Goal: Task Accomplishment & Management: Manage account settings

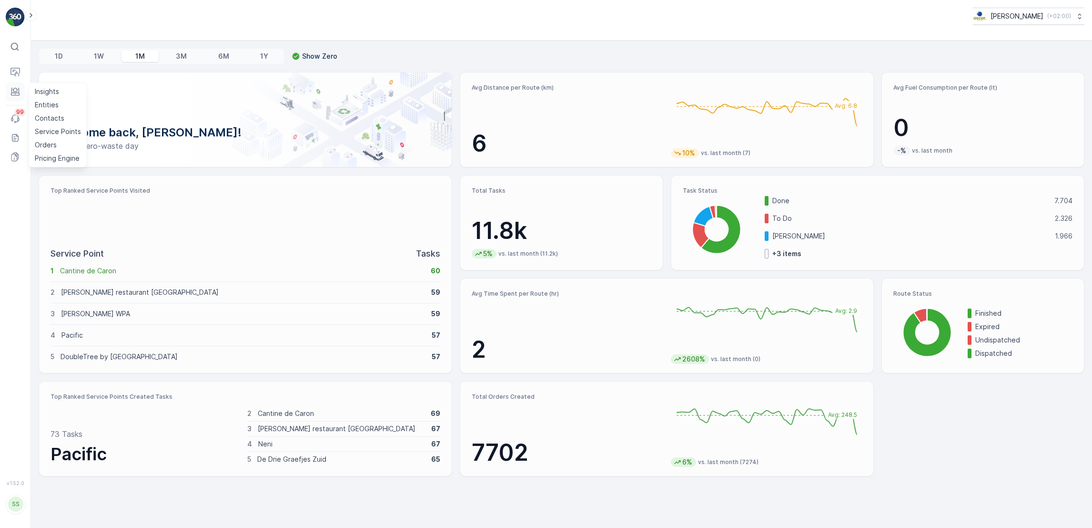
click at [11, 93] on icon at bounding box center [15, 93] width 9 height 3
click at [41, 98] on p "Routes & Tasks" at bounding box center [59, 99] width 49 height 10
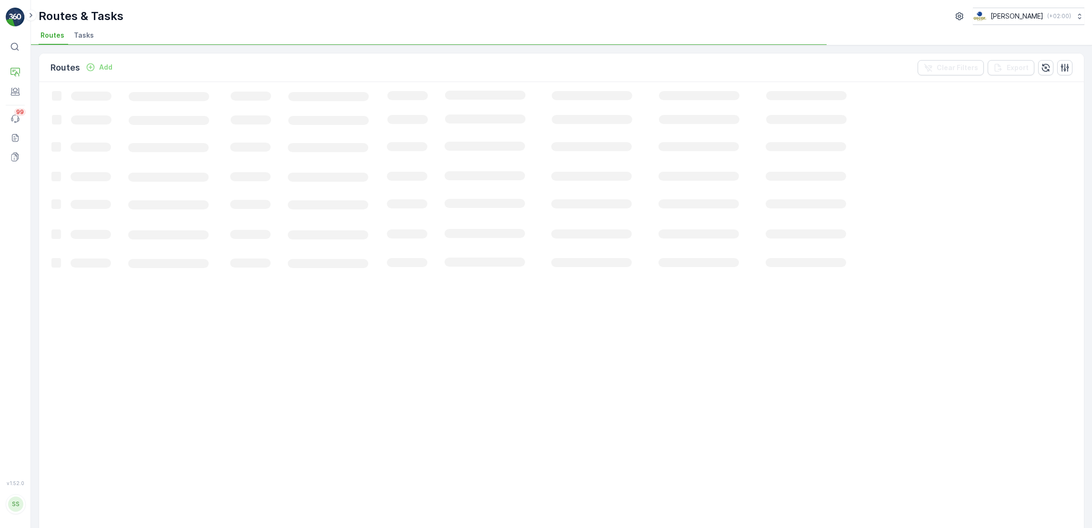
click at [82, 35] on span "Tasks" at bounding box center [84, 36] width 20 height 10
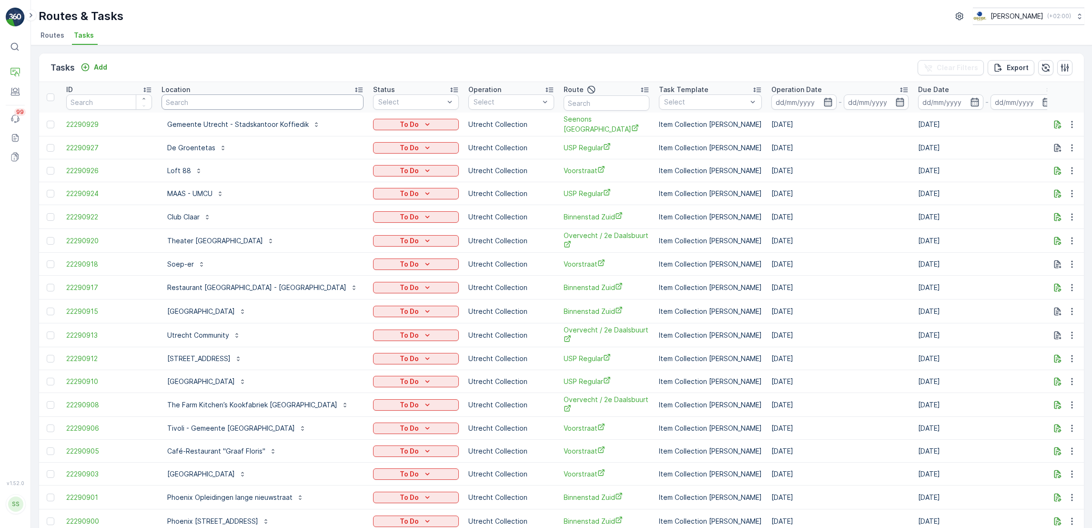
click at [300, 98] on input "text" at bounding box center [263, 101] width 202 height 15
type input "olympisch"
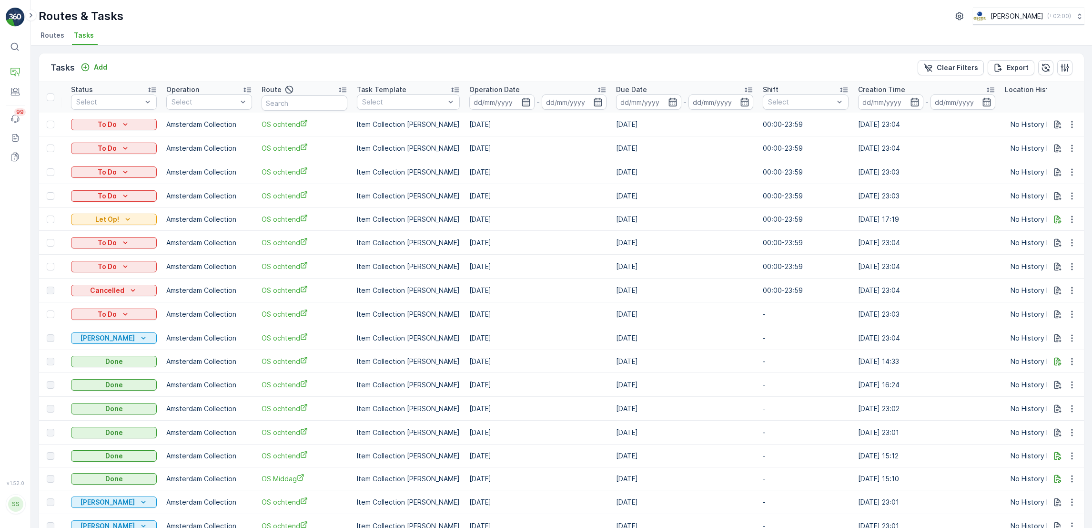
scroll to position [0, 453]
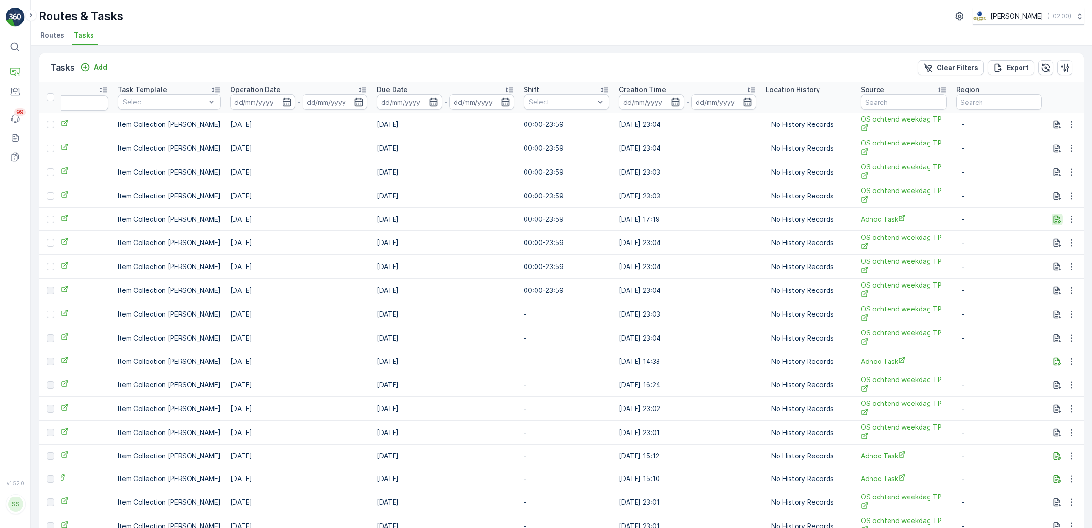
click at [1056, 214] on icon "button" at bounding box center [1058, 219] width 10 height 10
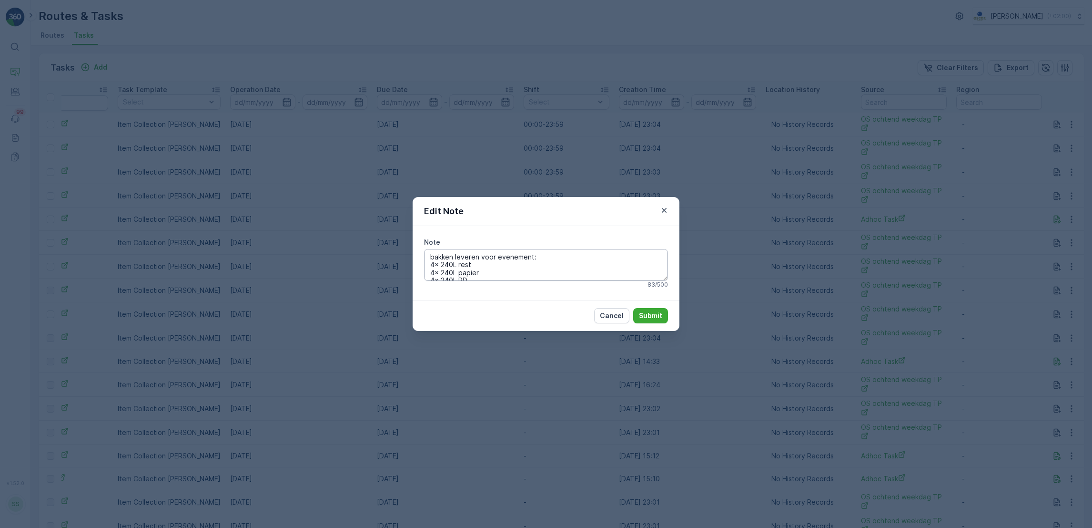
scroll to position [15, 0]
click at [729, 268] on div "Edit Note Note bakken leveren voor evenement: 4x 240L rest 4x 240L papier 4x 24…" at bounding box center [546, 264] width 1092 height 528
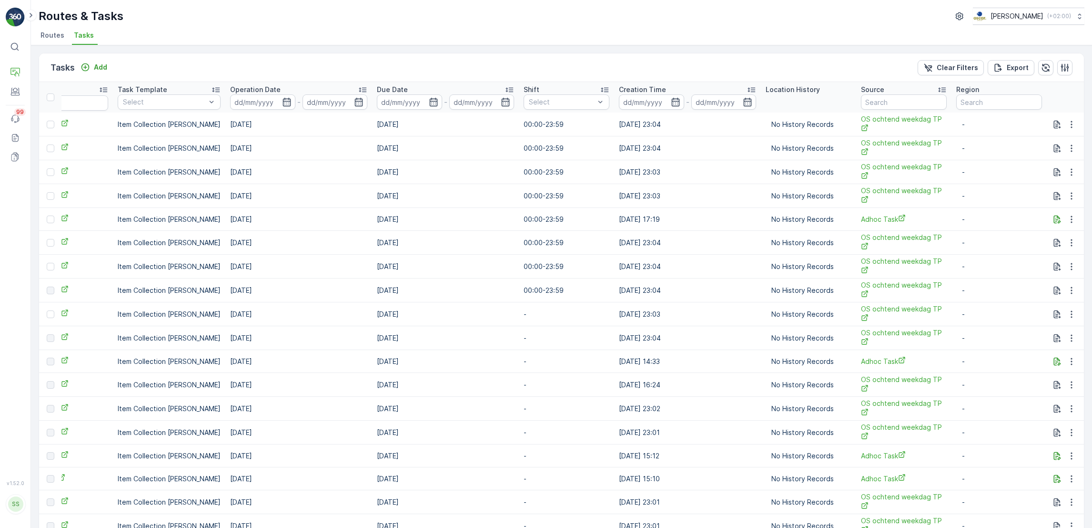
click at [53, 37] on span "Routes" at bounding box center [53, 36] width 24 height 10
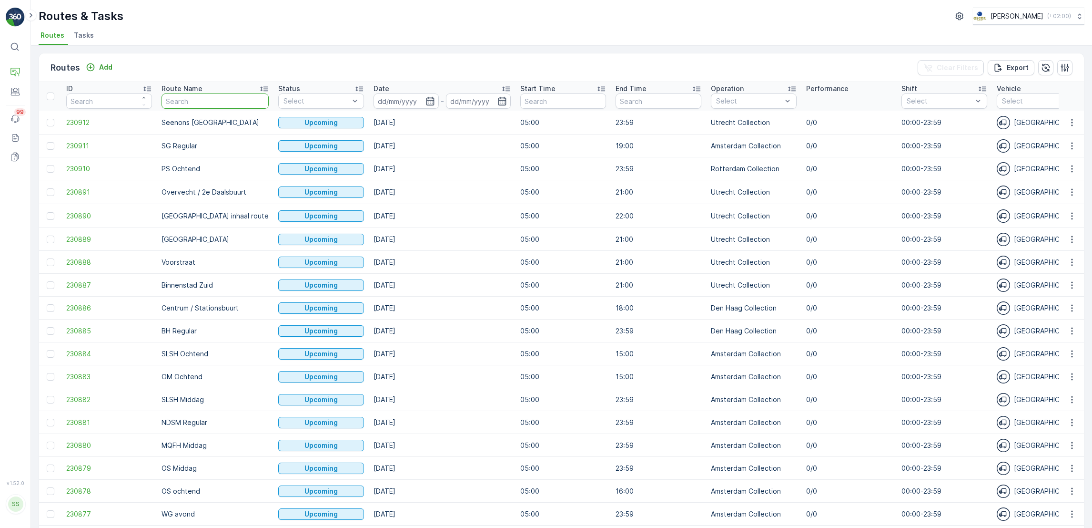
click at [179, 106] on input "text" at bounding box center [215, 100] width 107 height 15
type input "OS"
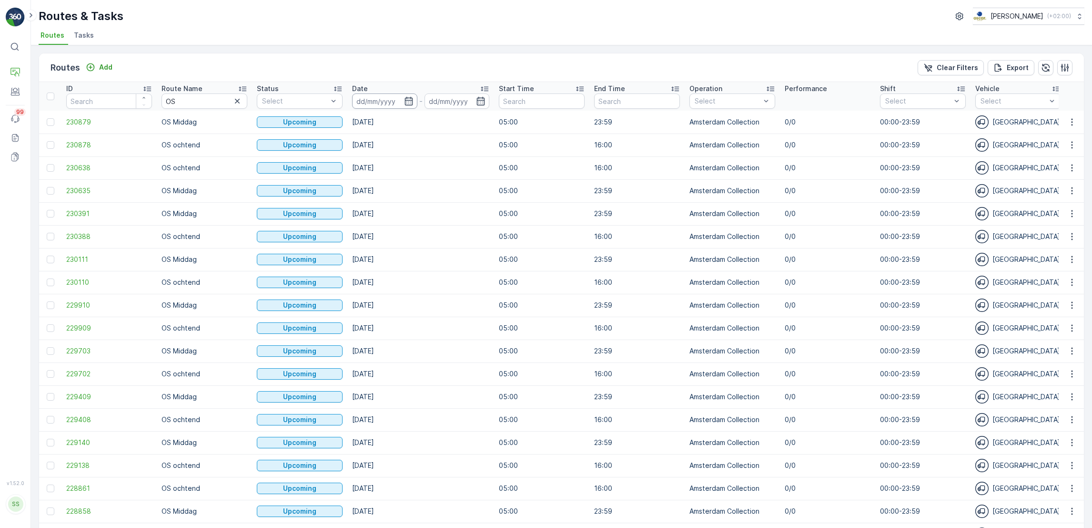
click at [413, 99] on input at bounding box center [384, 100] width 65 height 15
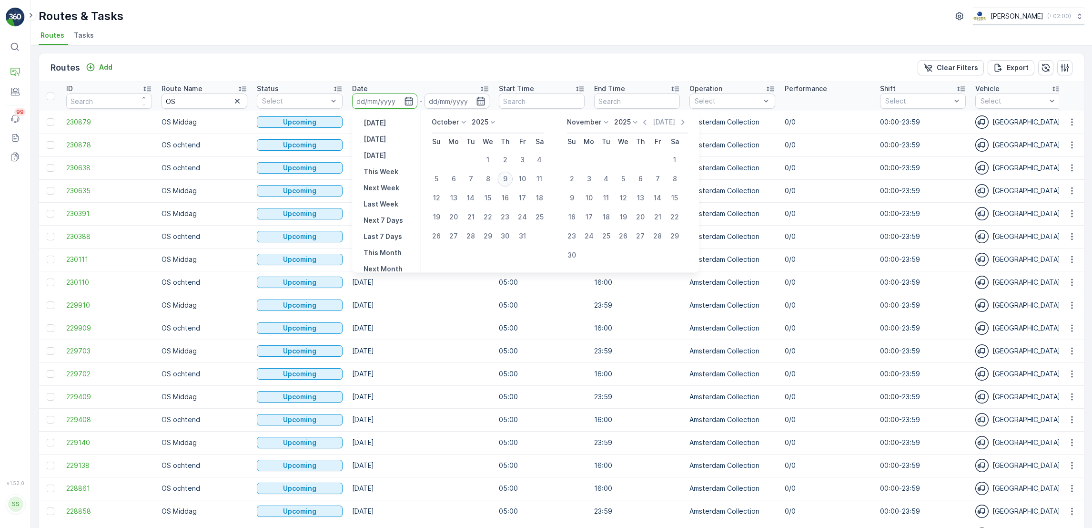
click at [504, 180] on div "9" at bounding box center [505, 178] width 15 height 15
type input "[DATE]"
click at [504, 180] on div "9" at bounding box center [505, 178] width 15 height 15
type input "[DATE]"
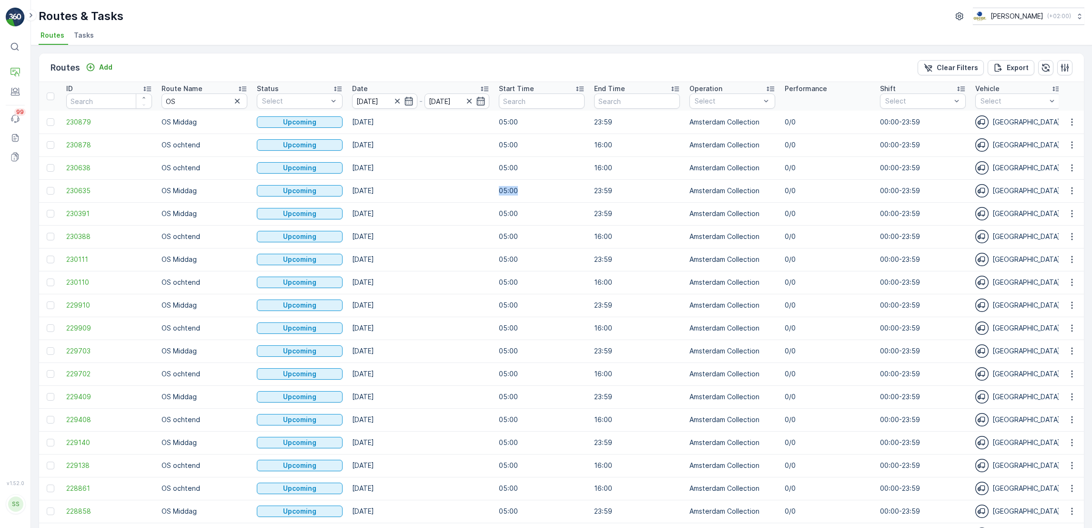
click at [504, 180] on td "05:00" at bounding box center [541, 190] width 95 height 23
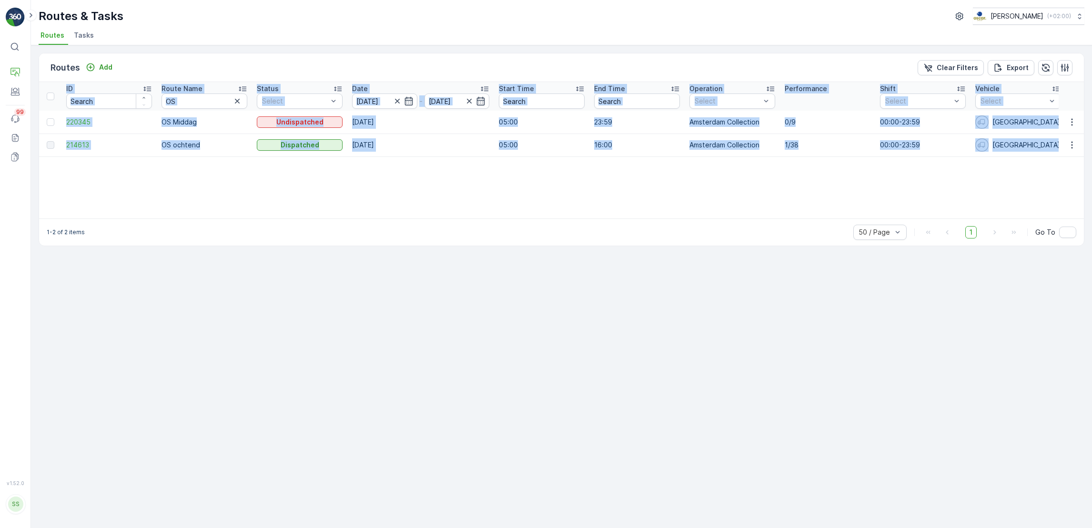
drag, startPoint x: 504, startPoint y: 180, endPoint x: 391, endPoint y: 176, distance: 112.5
click at [391, 176] on div "ID Route Name OS Status Select Date 09.10.2025 - 09.10.2025 Start Time End Time…" at bounding box center [561, 150] width 1045 height 136
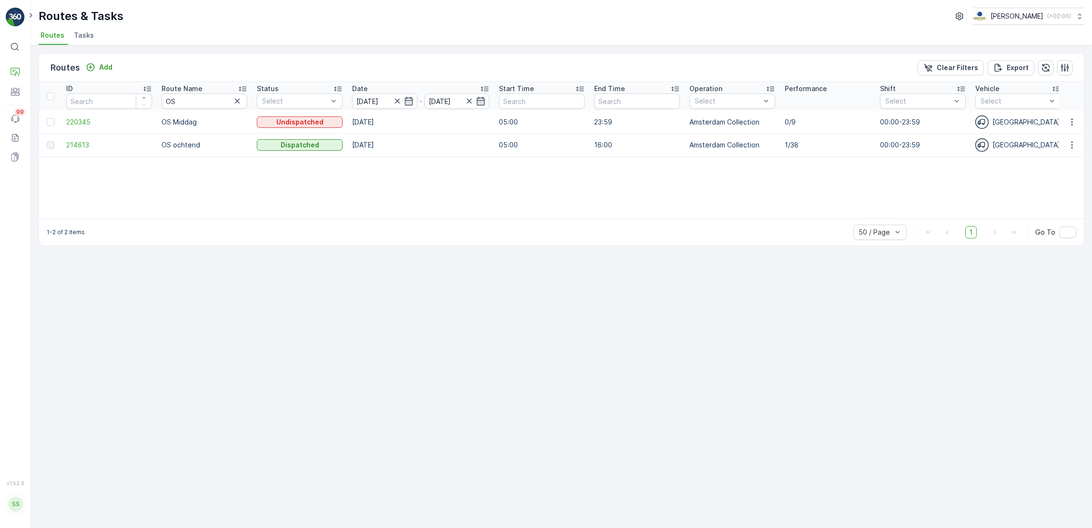
click at [391, 176] on div "ID Route Name OS Status Select Date 09.10.2025 - 09.10.2025 Start Time End Time…" at bounding box center [561, 150] width 1045 height 136
click at [688, 183] on div "ID Route Name OS Status Select Date 09.10.2025 - 09.10.2025 Start Time End Time…" at bounding box center [561, 150] width 1045 height 136
click at [409, 101] on icon "button" at bounding box center [409, 101] width 10 height 10
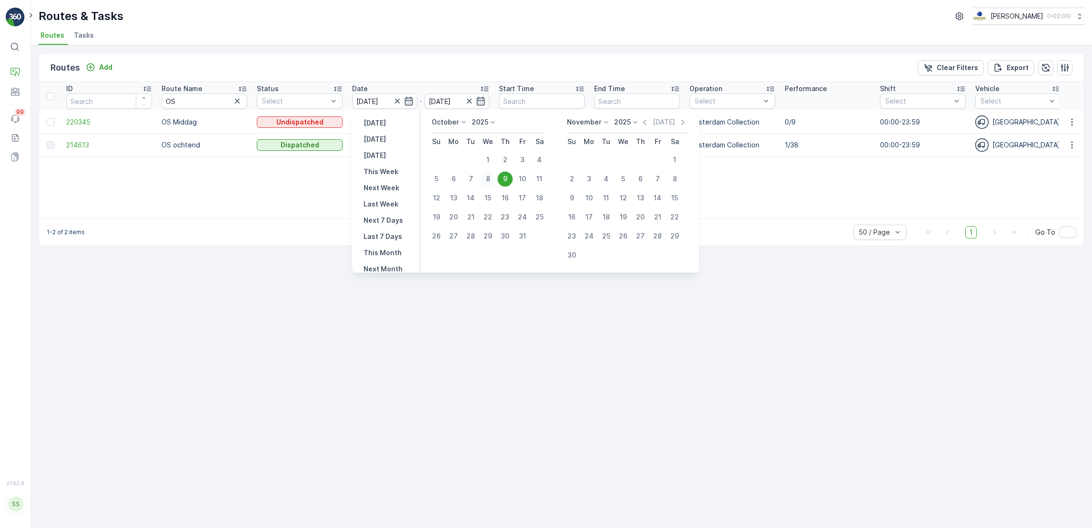
click at [489, 183] on div "8" at bounding box center [487, 178] width 15 height 15
type input "[DATE]"
click at [489, 183] on div "8" at bounding box center [487, 178] width 15 height 15
type input "[DATE]"
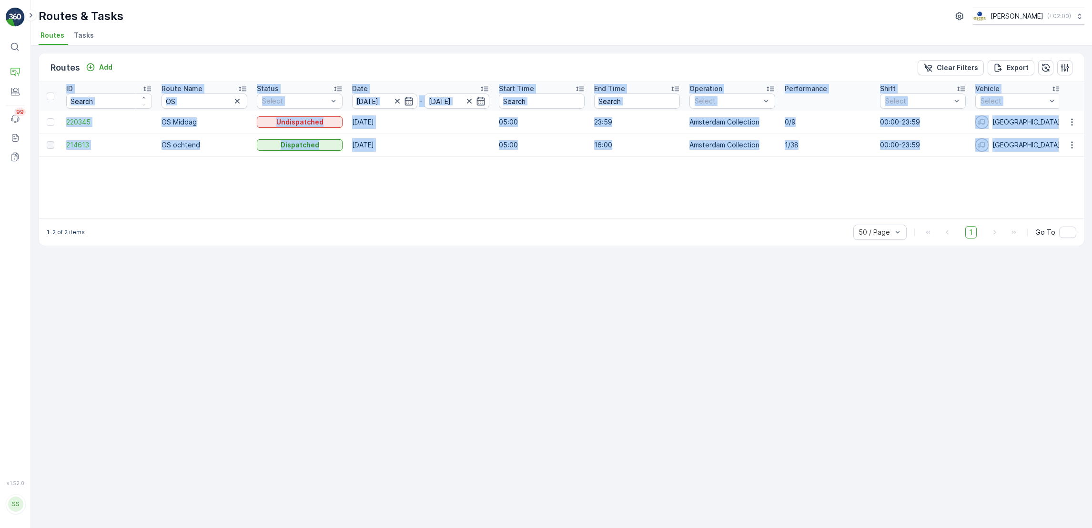
click at [489, 183] on div "ID Route Name OS Status Select Date 08.10.2025 - 08.10.2025 Start Time End Time…" at bounding box center [561, 150] width 1045 height 136
drag, startPoint x: 489, startPoint y: 183, endPoint x: 430, endPoint y: 180, distance: 59.6
click at [430, 180] on div "ID Route Name OS Status Select Date 08.10.2025 - 08.10.2025 Start Time End Time…" at bounding box center [561, 150] width 1045 height 136
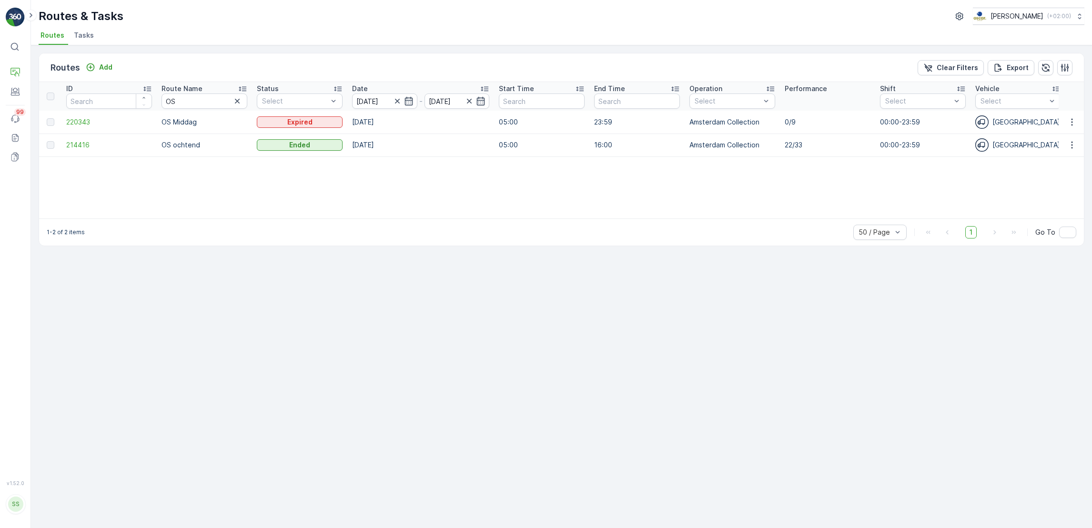
scroll to position [0, 18]
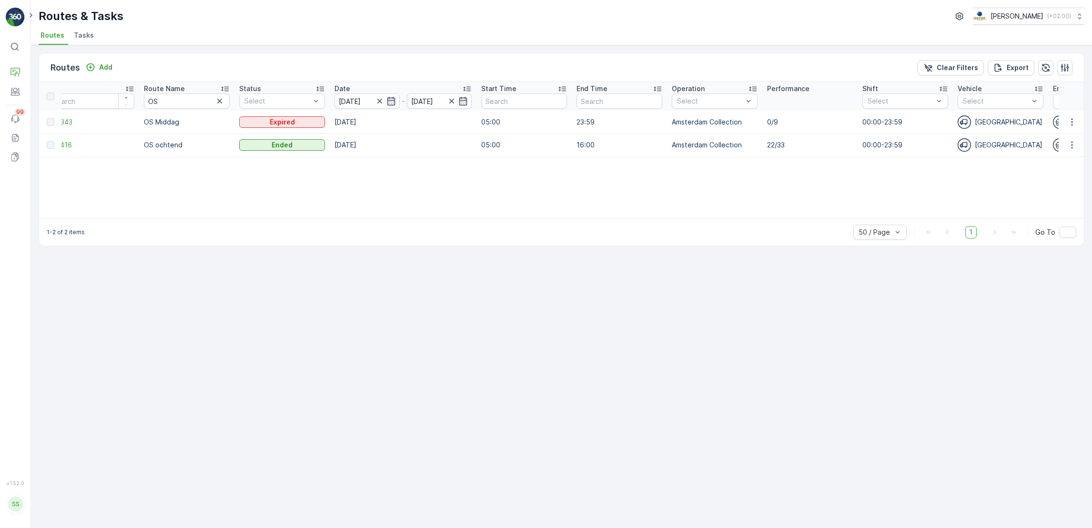
click at [83, 42] on li "Tasks" at bounding box center [85, 37] width 26 height 16
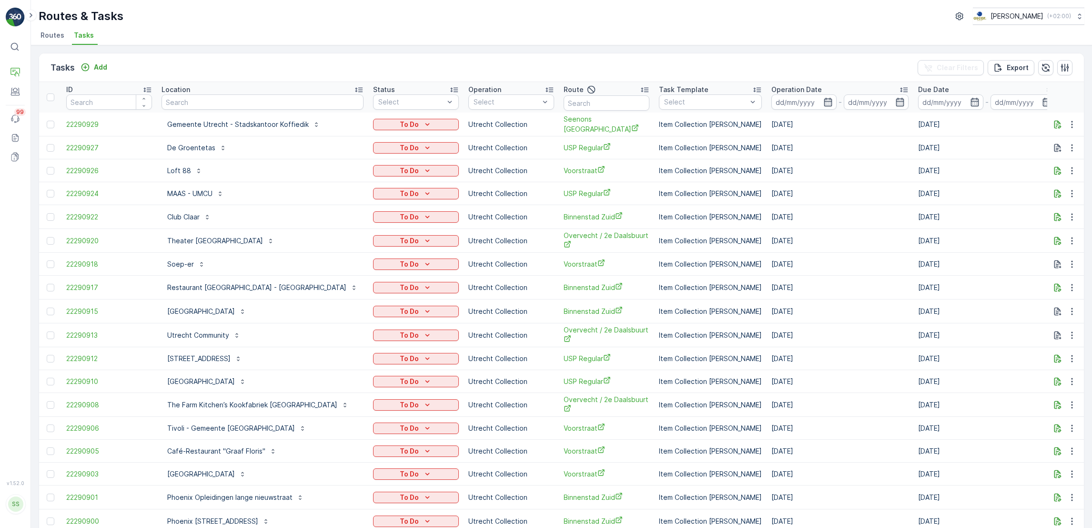
click at [198, 102] on input "text" at bounding box center [263, 101] width 202 height 15
type input "agn"
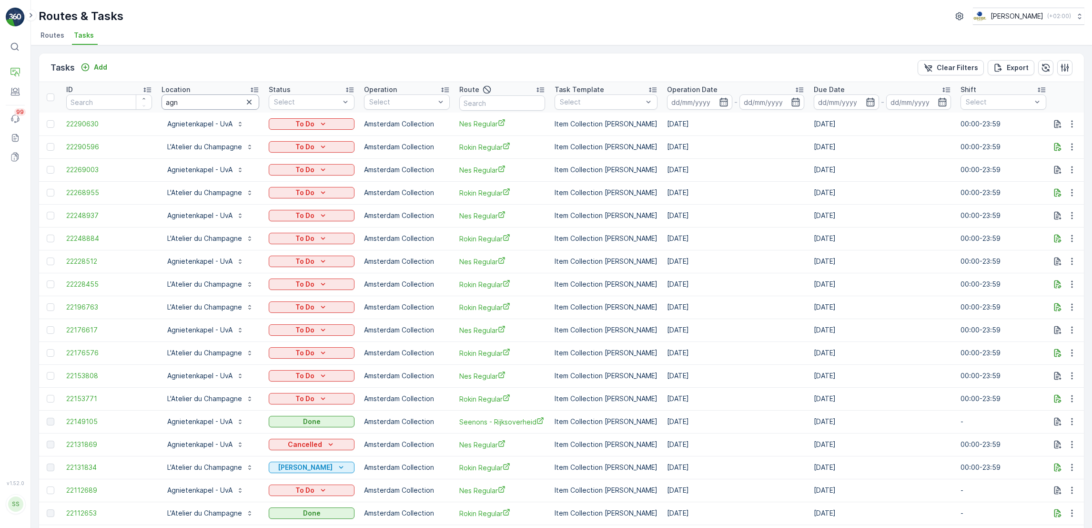
click at [204, 98] on input "agn" at bounding box center [211, 101] width 98 height 15
type input "agniet"
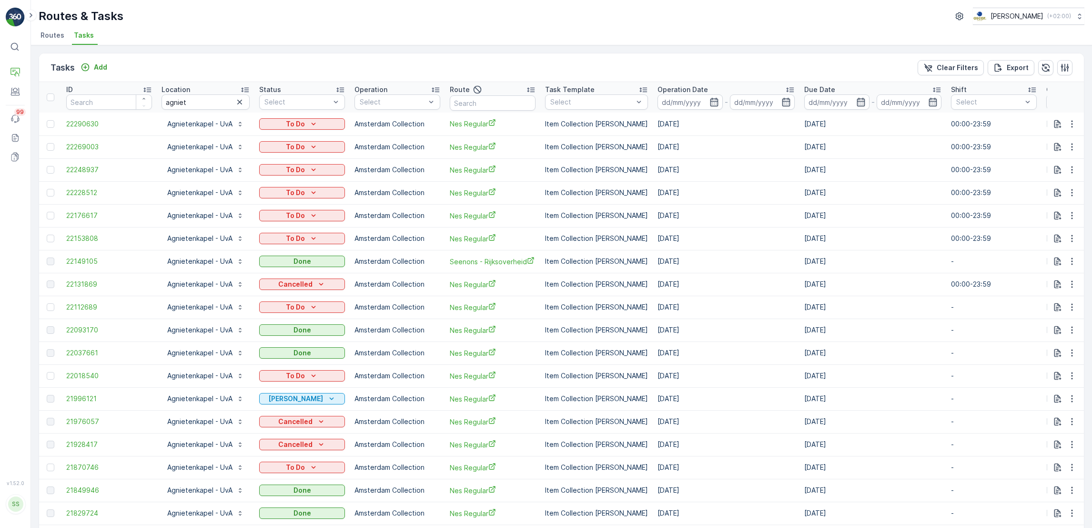
click at [51, 31] on span "Routes" at bounding box center [53, 36] width 24 height 10
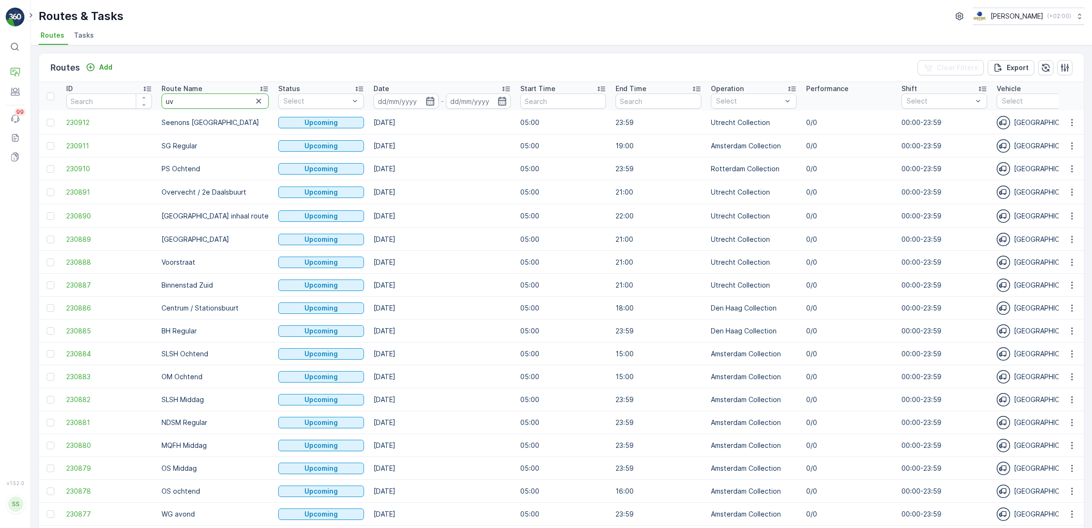
type input "uva"
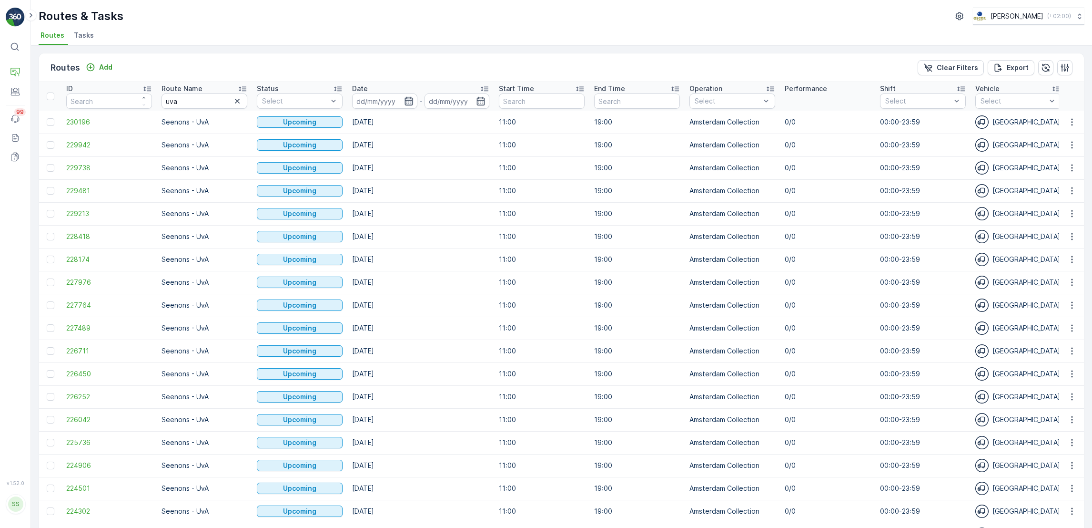
click at [408, 100] on icon "button" at bounding box center [409, 101] width 8 height 9
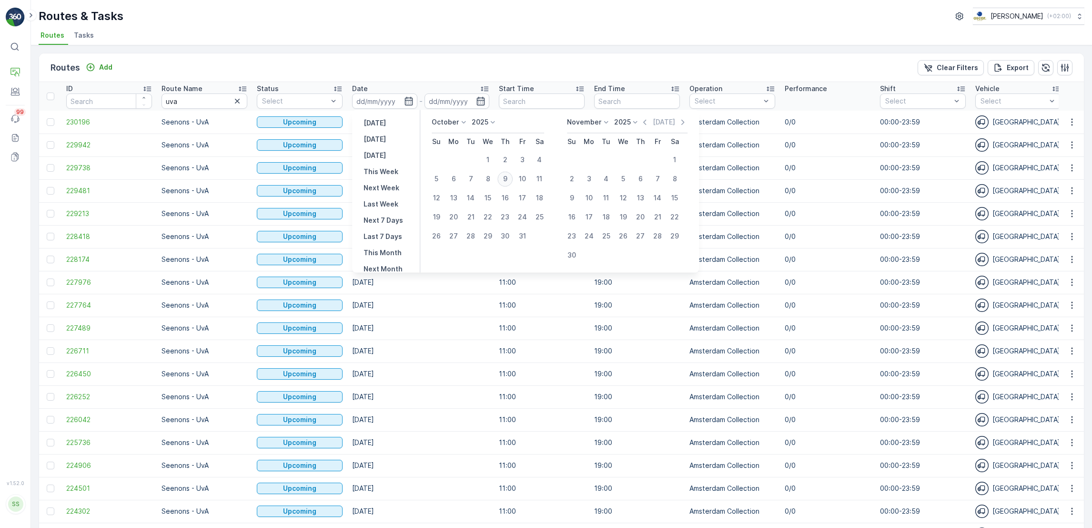
click at [504, 179] on div "9" at bounding box center [505, 178] width 15 height 15
type input "[DATE]"
click at [504, 179] on div "9" at bounding box center [505, 178] width 15 height 15
type input "[DATE]"
click at [504, 179] on div "9" at bounding box center [505, 178] width 15 height 15
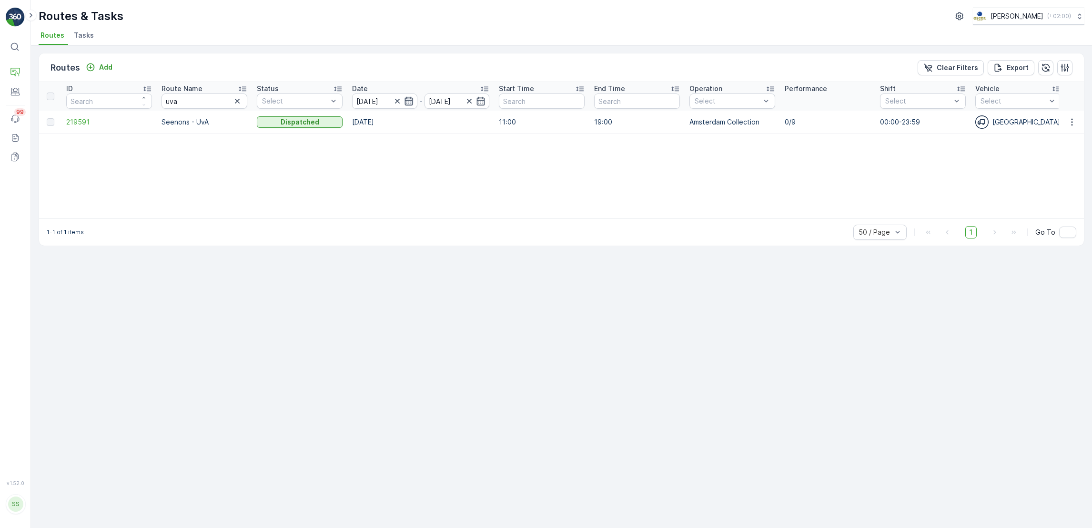
click at [410, 100] on icon "button" at bounding box center [409, 101] width 8 height 9
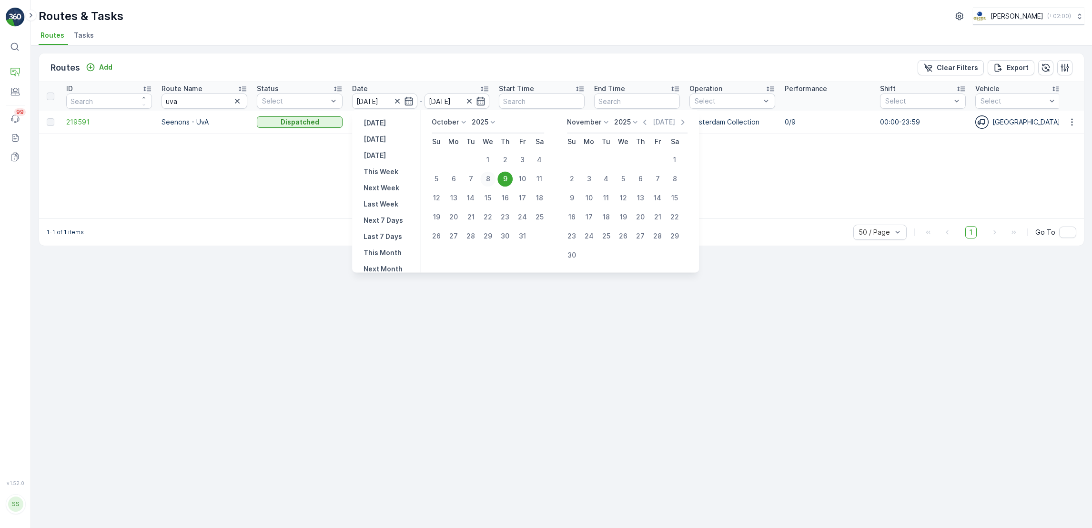
click at [485, 180] on div "8" at bounding box center [487, 178] width 15 height 15
type input "08.10.2025"
click at [485, 180] on div "8" at bounding box center [487, 178] width 15 height 15
type input "08.10.2025"
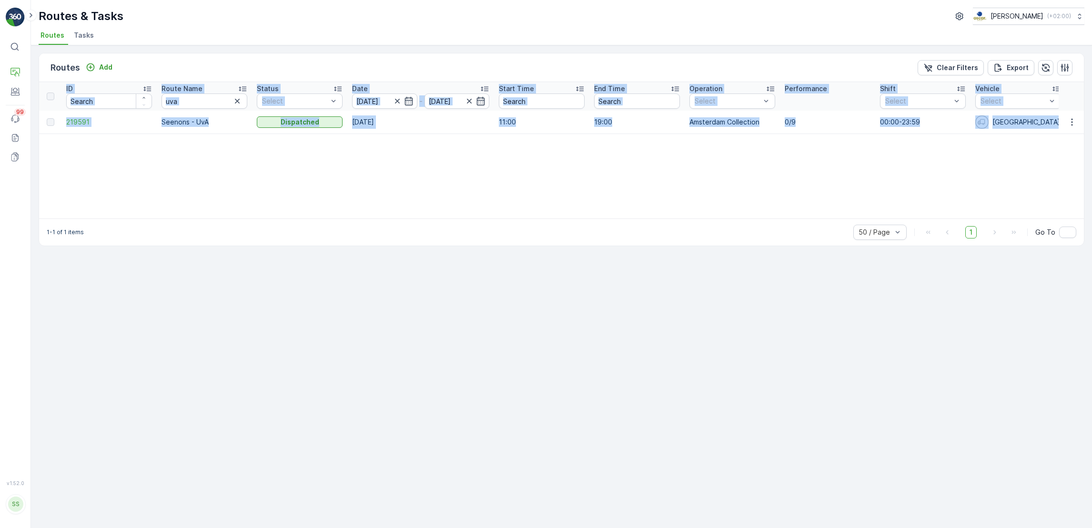
click at [485, 180] on div "ID Route Name uva Status Select Date 08.10.2025 - 08.10.2025 Start Time End Tim…" at bounding box center [561, 150] width 1045 height 136
click at [457, 174] on div "ID Route Name uva Status Select Date 08.10.2025 - 08.10.2025 Start Time End Tim…" at bounding box center [561, 150] width 1045 height 136
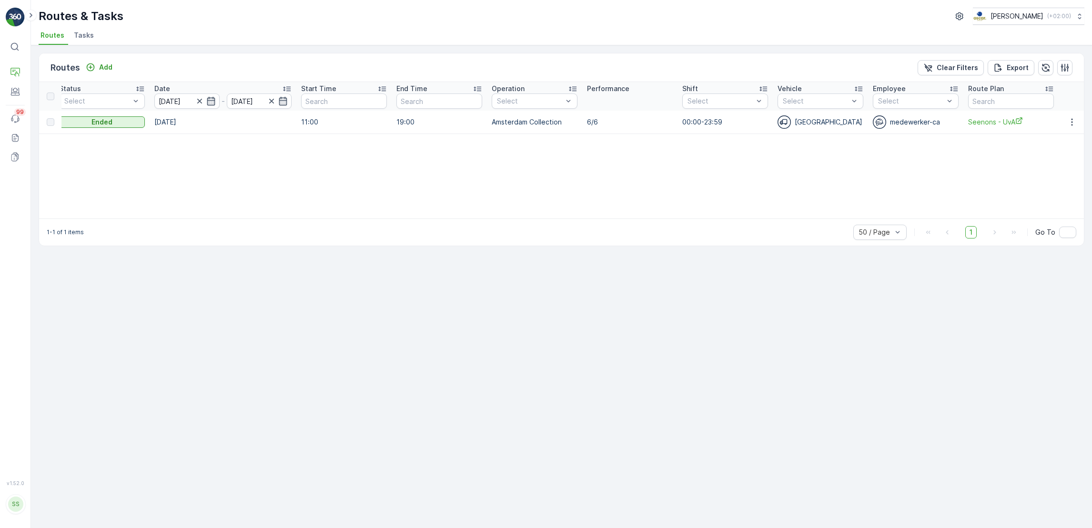
scroll to position [0, 292]
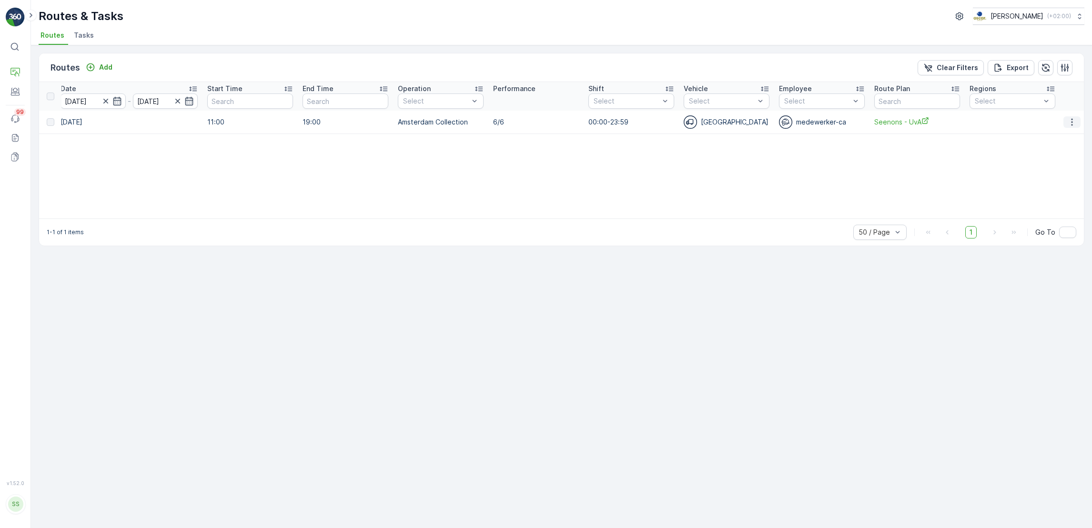
click at [1074, 123] on icon "button" at bounding box center [1073, 122] width 10 height 10
click at [1069, 132] on span "See More Details" at bounding box center [1049, 136] width 55 height 10
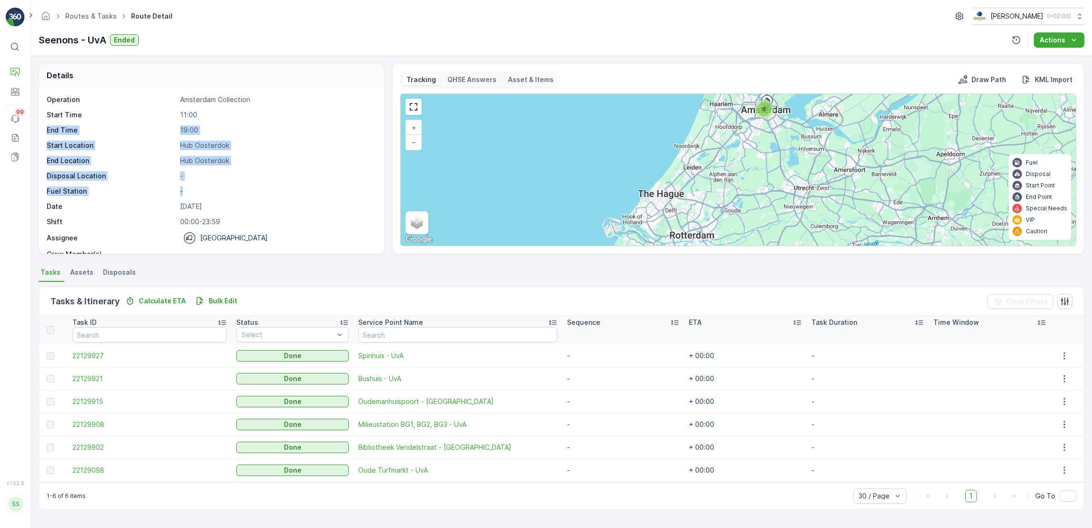
drag, startPoint x: 231, startPoint y: 117, endPoint x: 255, endPoint y: 192, distance: 78.2
click at [255, 192] on div "Operation Amsterdam Collection Start Time 11:00 End Time 19:00 Start Location H…" at bounding box center [210, 185] width 327 height 181
click at [255, 192] on p "-" at bounding box center [277, 191] width 194 height 10
click at [92, 14] on link "Routes & Tasks" at bounding box center [90, 16] width 51 height 8
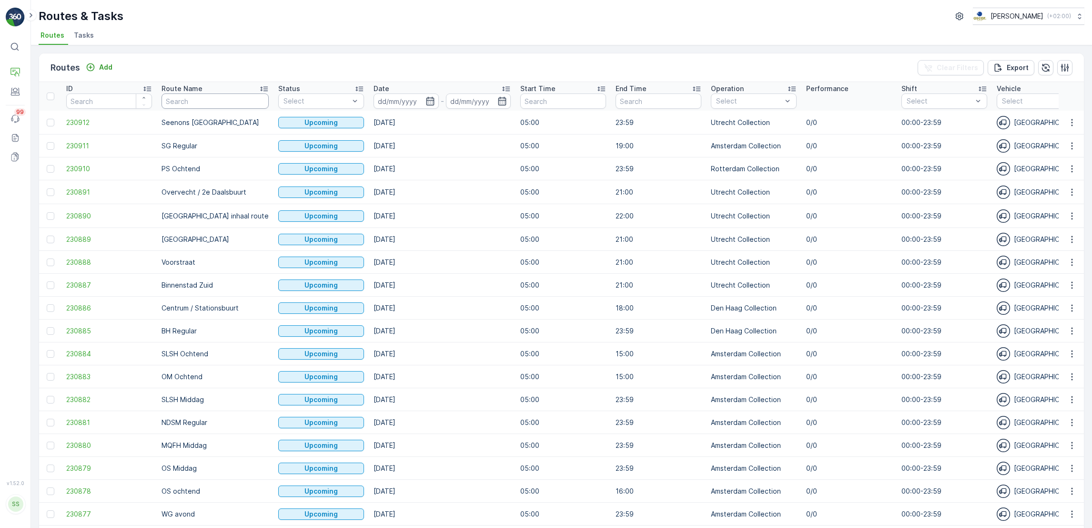
click at [199, 107] on input "text" at bounding box center [215, 100] width 107 height 15
click at [76, 41] on li "Tasks" at bounding box center [85, 37] width 26 height 16
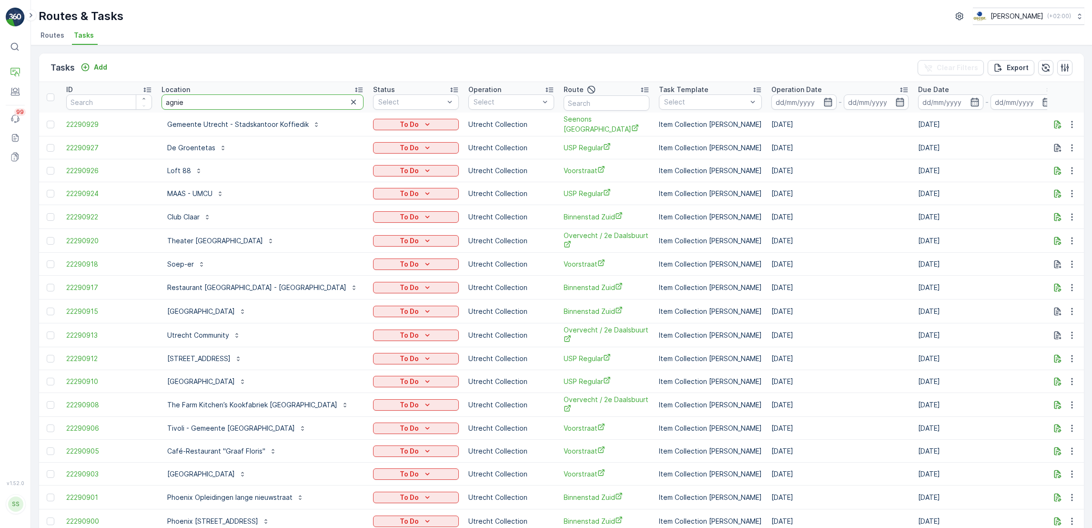
type input "agniet"
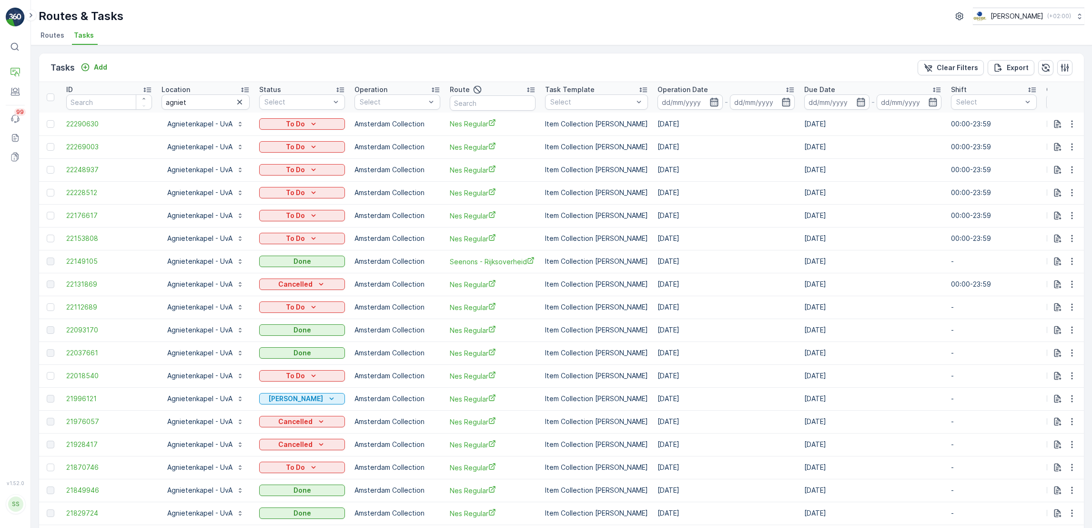
click at [710, 101] on icon "button" at bounding box center [714, 102] width 8 height 9
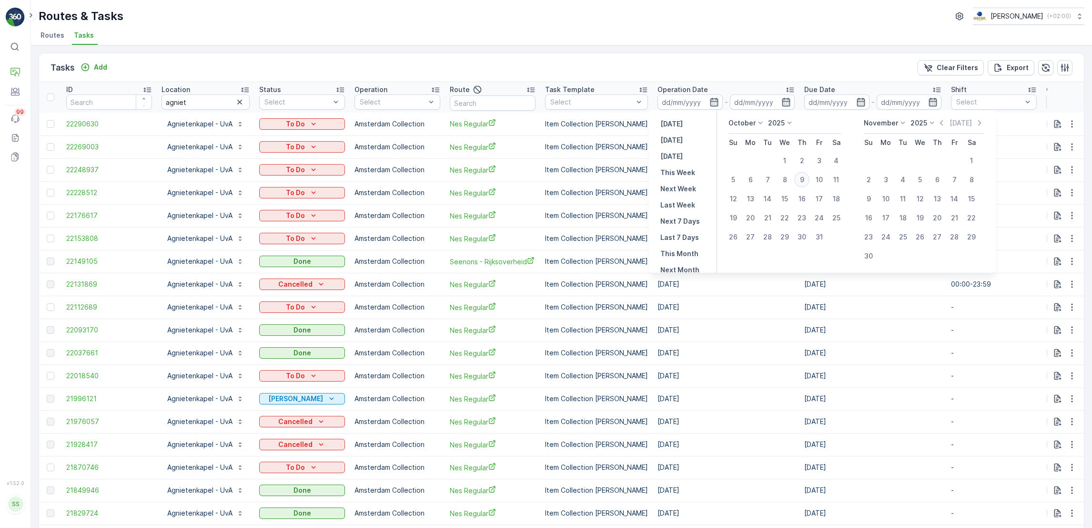
click at [805, 178] on div "9" at bounding box center [801, 179] width 15 height 15
type input "[DATE]"
click at [805, 178] on div "9" at bounding box center [801, 179] width 15 height 15
type input "[DATE]"
click at [805, 178] on div "9" at bounding box center [801, 179] width 15 height 15
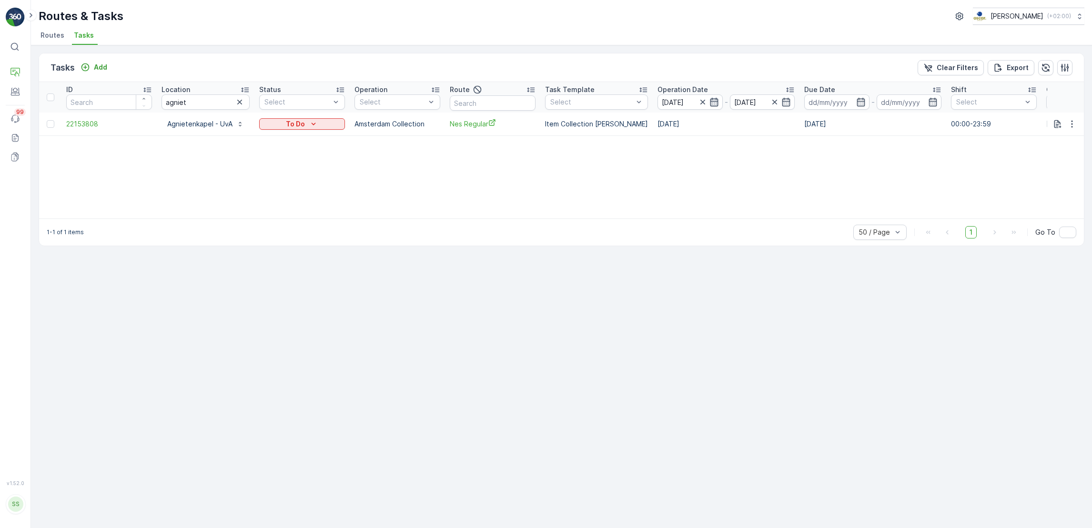
click at [710, 101] on icon "button" at bounding box center [714, 102] width 8 height 9
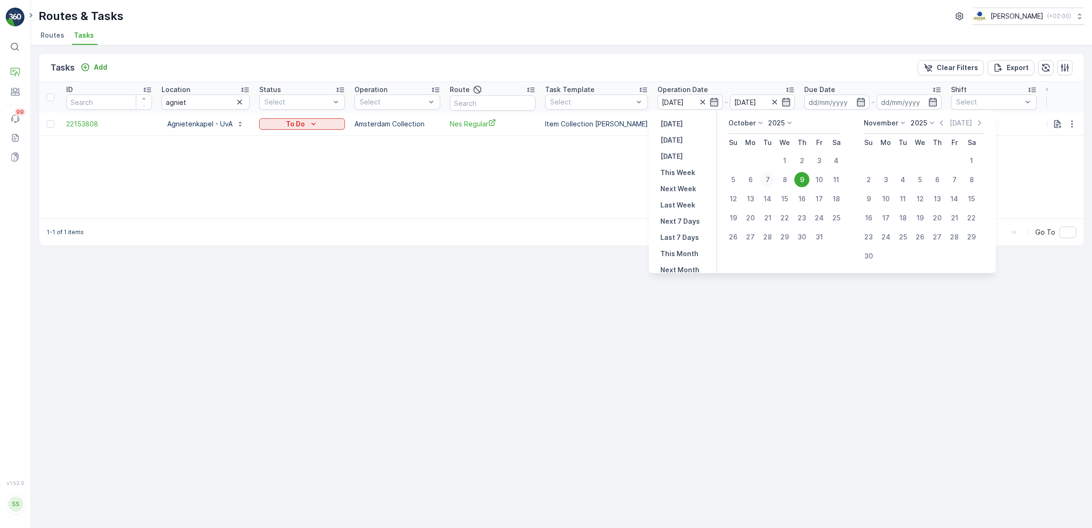
click at [765, 176] on div "7" at bounding box center [767, 179] width 15 height 15
type input "07.10.2025"
click at [785, 177] on div "8" at bounding box center [784, 179] width 15 height 15
type input "08.10.2025"
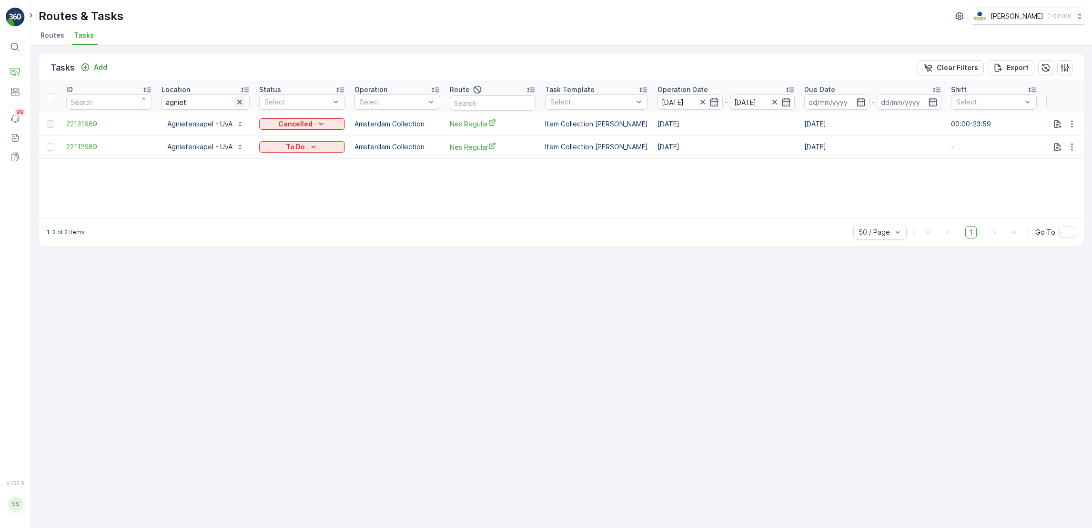
click at [238, 100] on icon "button" at bounding box center [240, 102] width 10 height 10
type input "rvo"
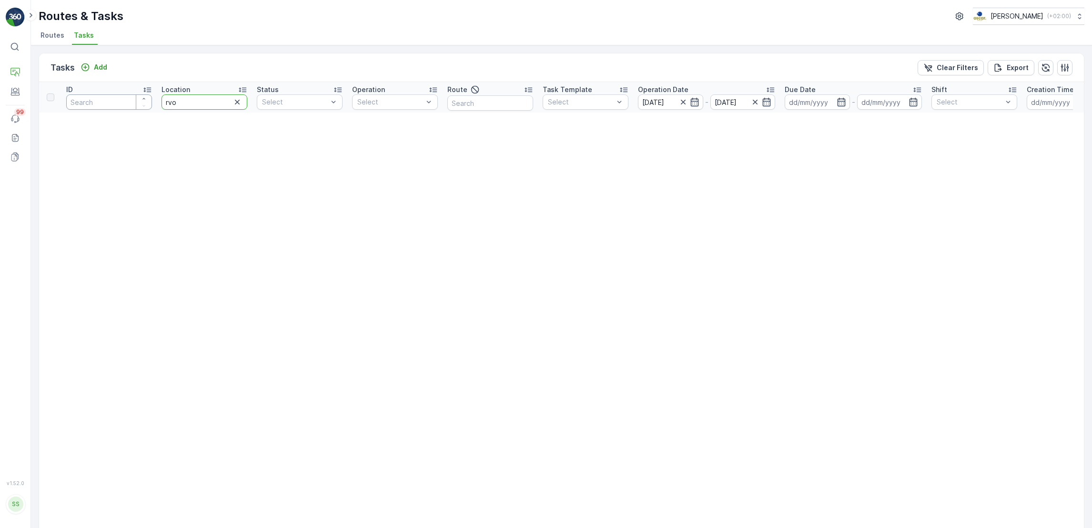
drag, startPoint x: 193, startPoint y: 106, endPoint x: 93, endPoint y: 94, distance: 100.3
click at [93, 94] on tr "ID Location rvo Status Select Operation Select Route Task Template Select Opera…" at bounding box center [752, 97] width 1427 height 31
type input "sociale verzeker"
drag, startPoint x: 224, startPoint y: 102, endPoint x: 121, endPoint y: 97, distance: 103.1
click at [121, 97] on tr "ID Location sociale verzeker Status Select Operation Select Route Task Template…" at bounding box center [752, 97] width 1427 height 31
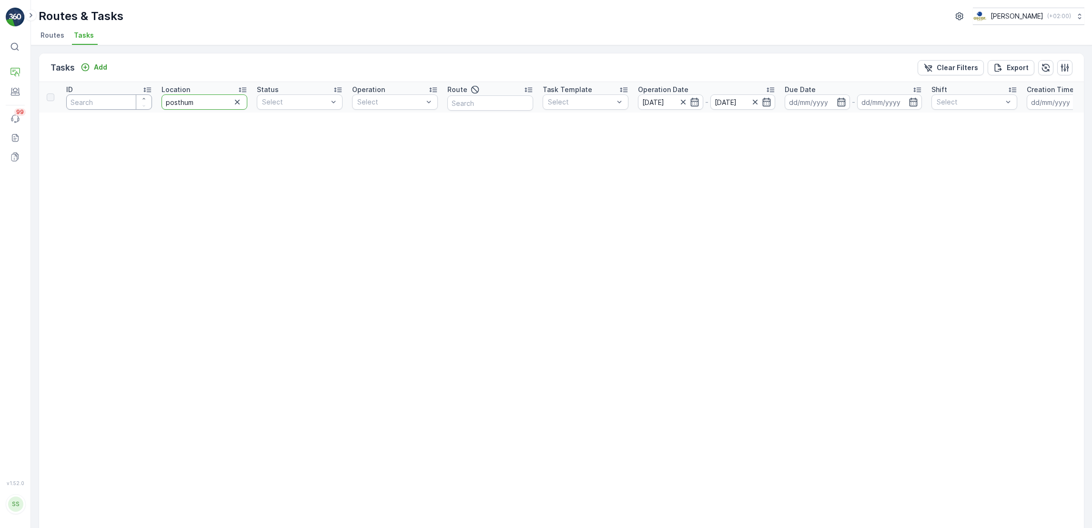
type input "posthuma"
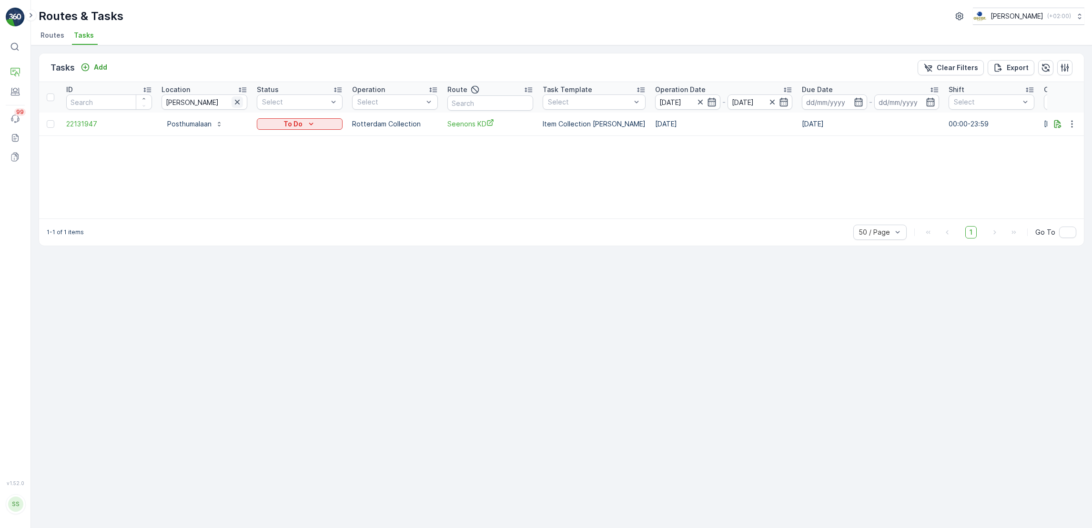
click at [239, 101] on icon "button" at bounding box center [238, 102] width 10 height 10
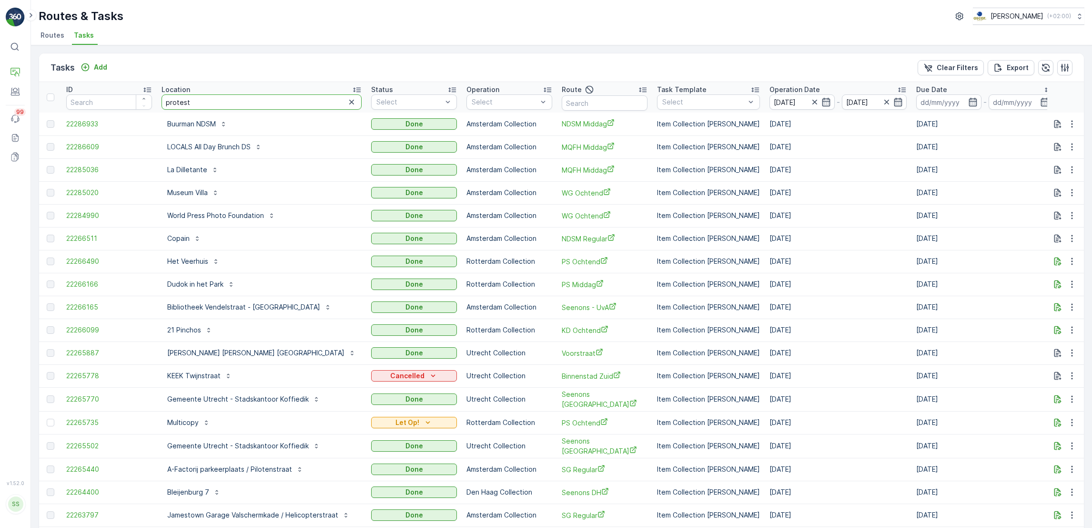
type input "protesta"
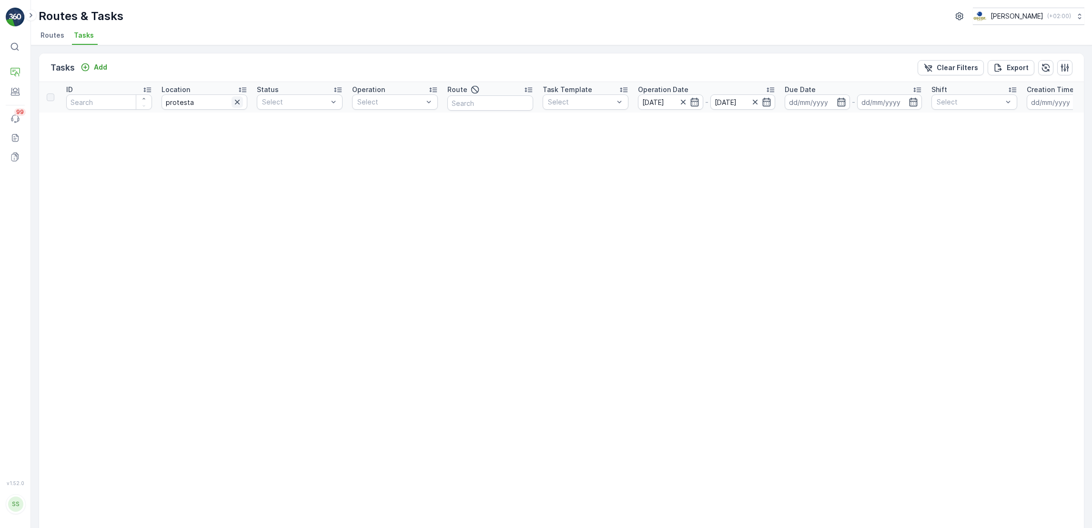
click at [234, 103] on icon "button" at bounding box center [238, 102] width 10 height 10
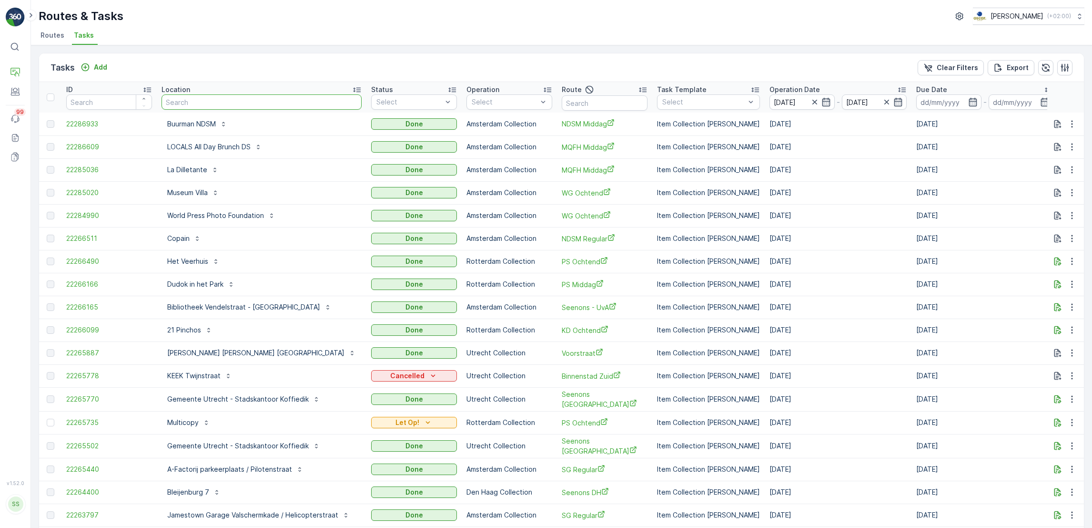
click at [302, 100] on input "text" at bounding box center [262, 101] width 200 height 15
type input "kerk"
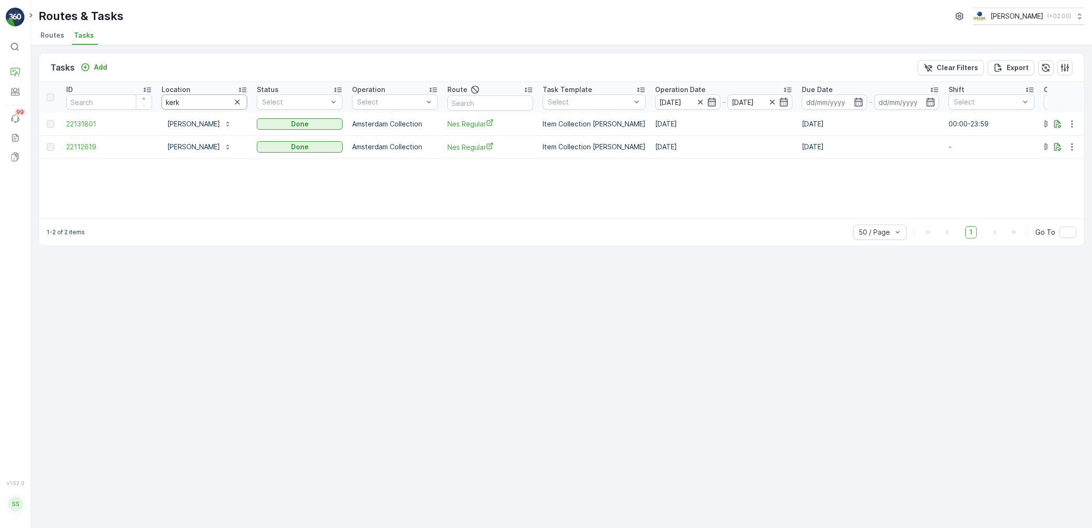
drag, startPoint x: 233, startPoint y: 98, endPoint x: 190, endPoint y: 108, distance: 44.0
click at [190, 108] on div "kerk" at bounding box center [205, 101] width 86 height 15
drag, startPoint x: 190, startPoint y: 108, endPoint x: 92, endPoint y: 101, distance: 97.9
click at [92, 101] on tr "ID Location kerk Status Select Operation Select Route Task Template Select Oper…" at bounding box center [774, 97] width 1470 height 31
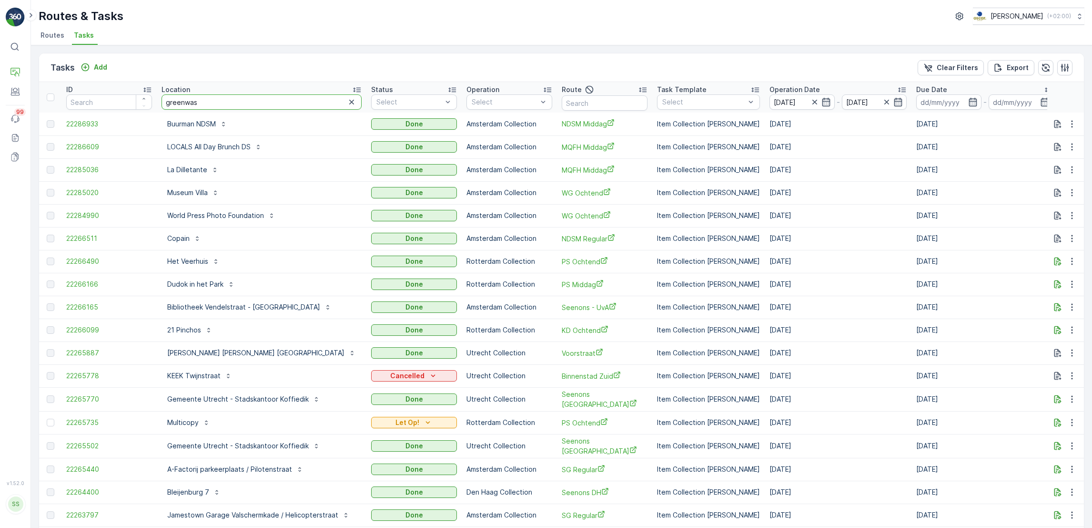
type input "greenwast"
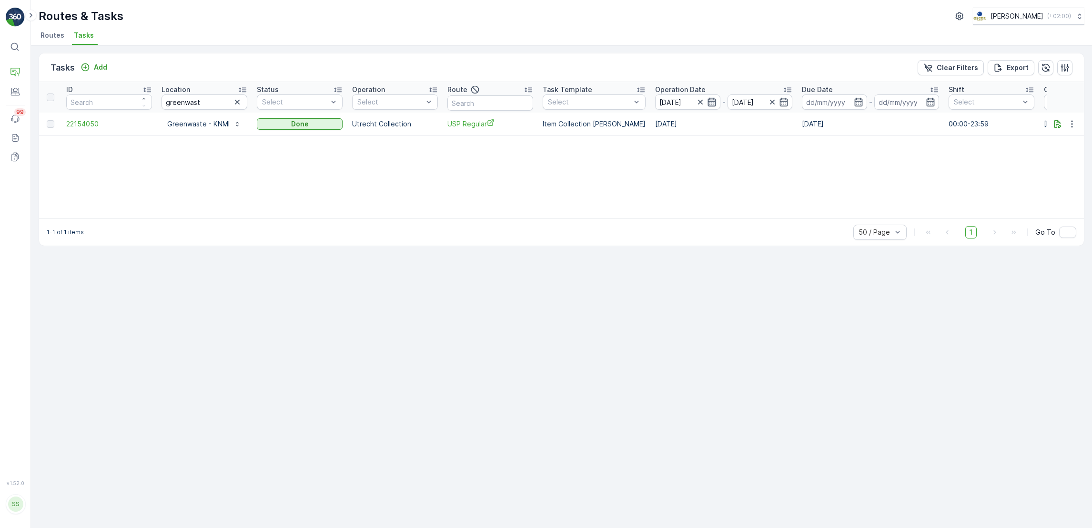
click at [707, 102] on icon "button" at bounding box center [712, 102] width 10 height 10
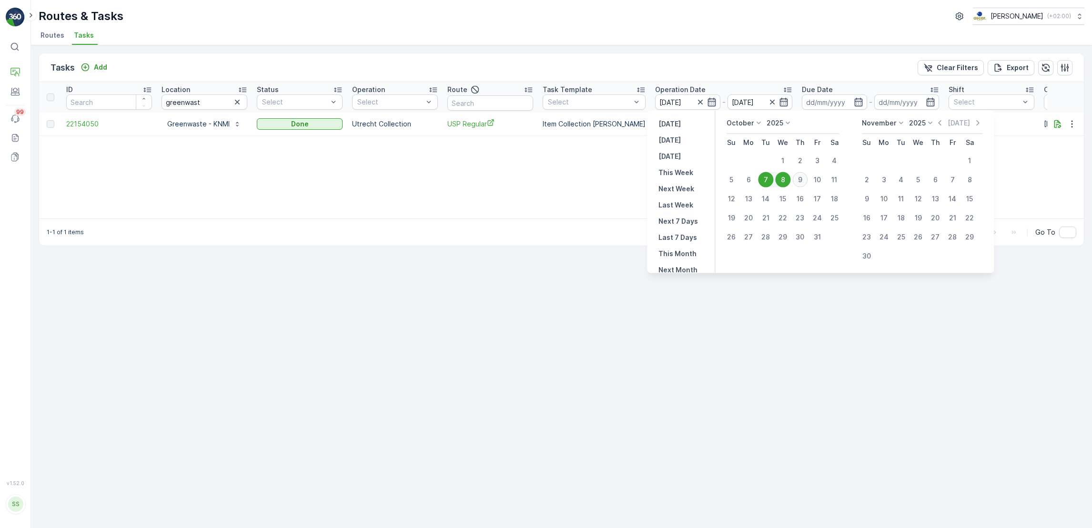
click at [799, 183] on div "9" at bounding box center [800, 179] width 15 height 15
type input "[DATE]"
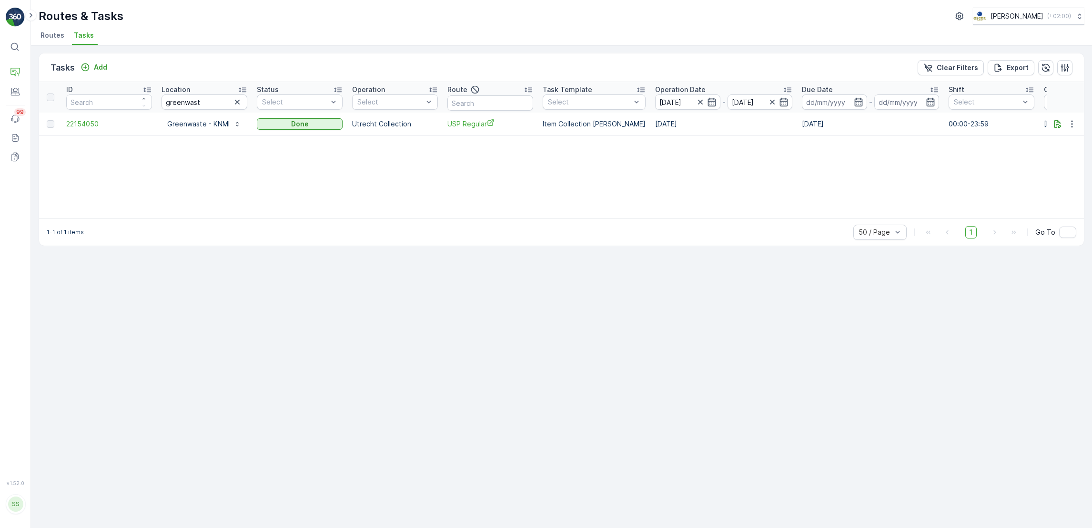
click at [799, 183] on div "ID Location greenwast Status Select Operation Select Route Task Template Select…" at bounding box center [561, 150] width 1045 height 136
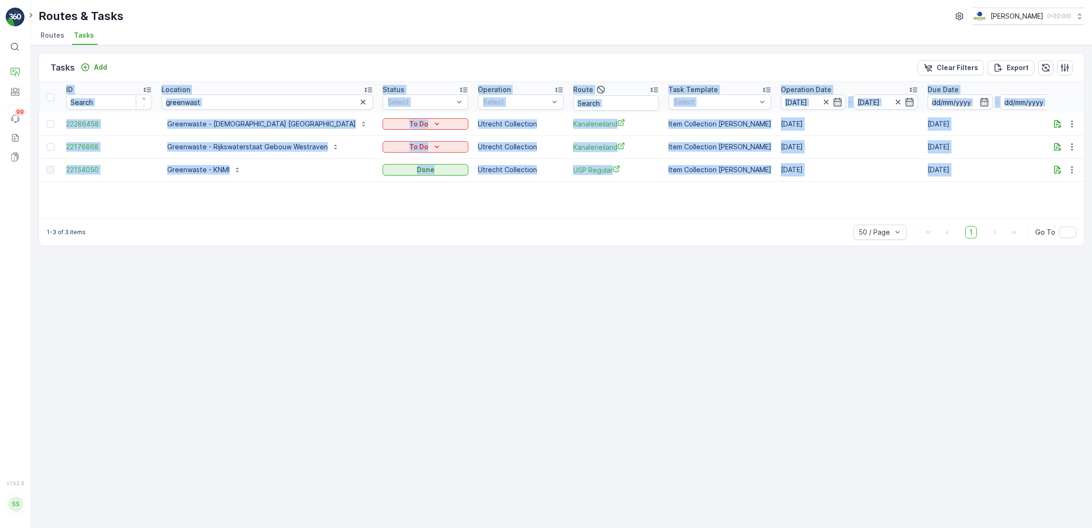
click at [314, 183] on div "ID Location greenwast Status Select Operation Select Route Task Template Select…" at bounding box center [561, 150] width 1045 height 136
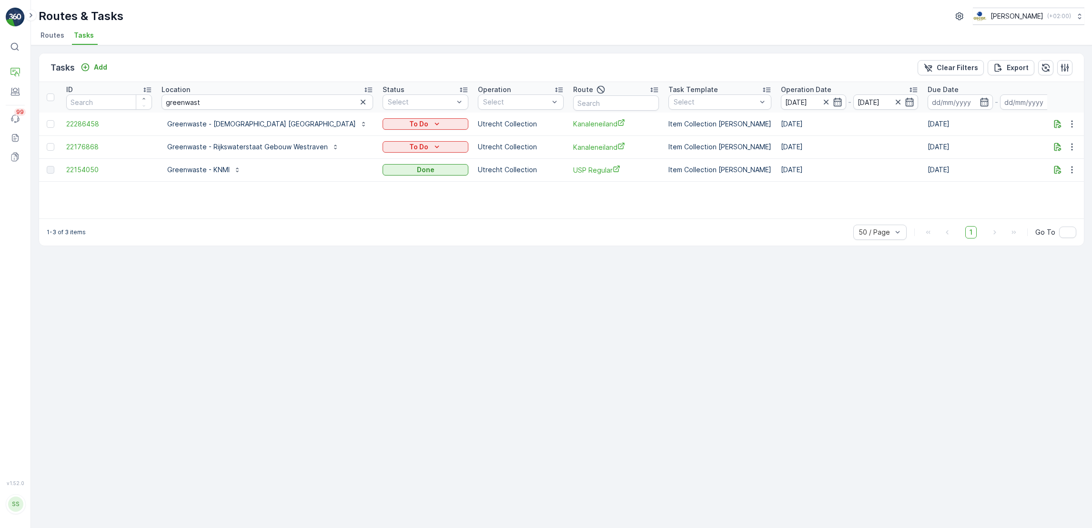
scroll to position [0, 92]
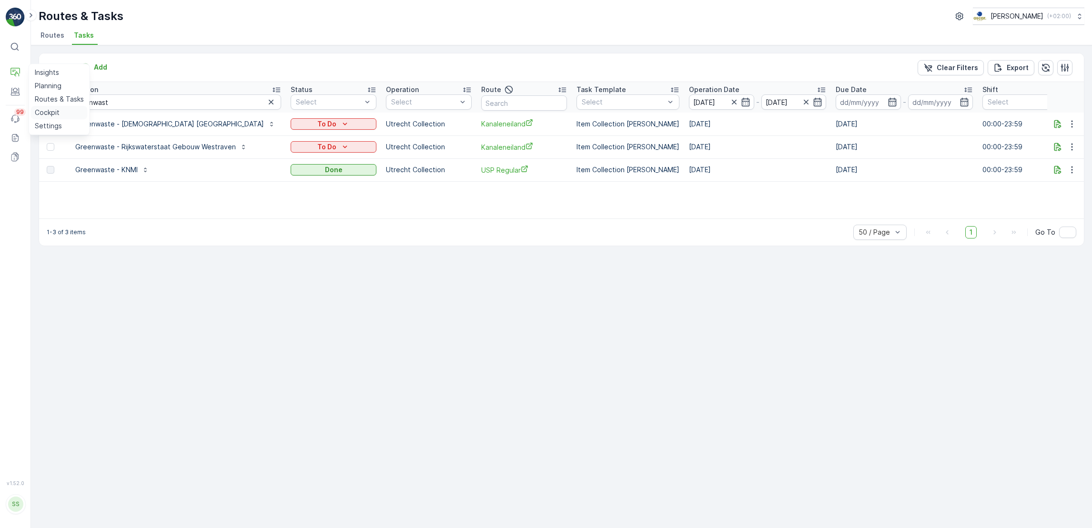
click at [46, 114] on p "Cockpit" at bounding box center [47, 113] width 25 height 10
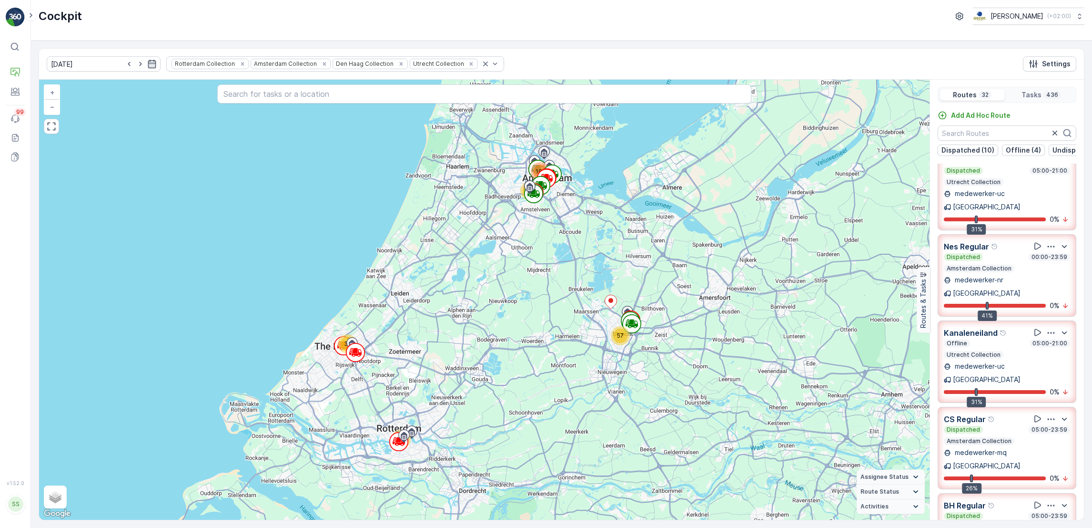
scroll to position [311, 0]
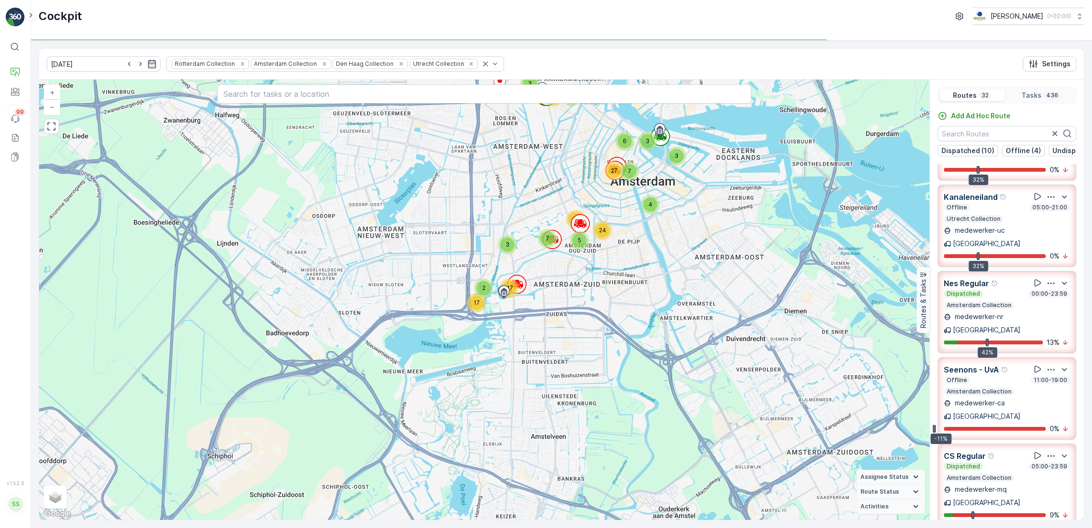
scroll to position [0, 0]
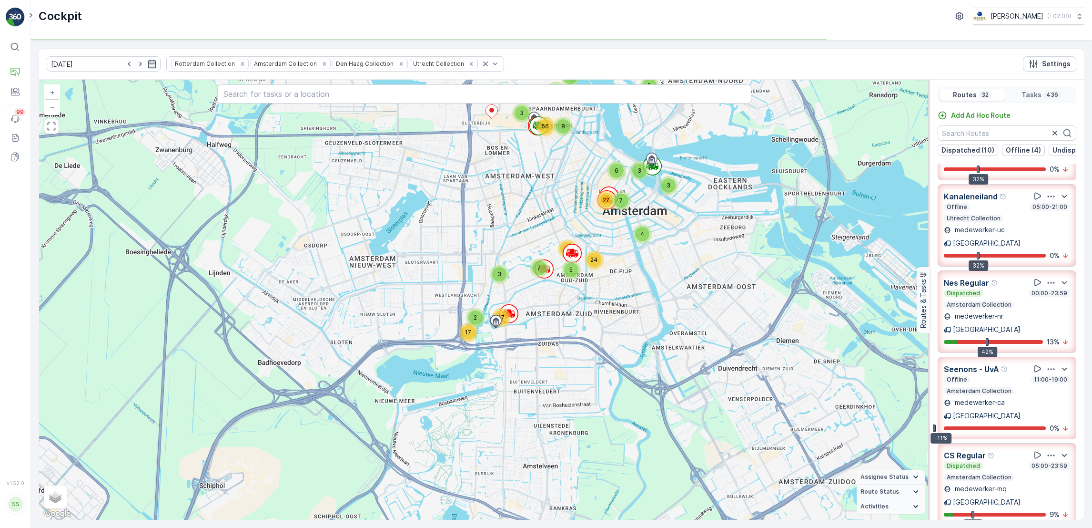
drag, startPoint x: 727, startPoint y: 178, endPoint x: 689, endPoint y: 279, distance: 108.2
click at [689, 279] on div "3 3 7 3 4 6 3 7 2 5 3 5 5 2 2 7 12 3 7 12 4 6 2 14 8 7 3 2 47 30 13 10 16 3 4 1…" at bounding box center [484, 300] width 891 height 440
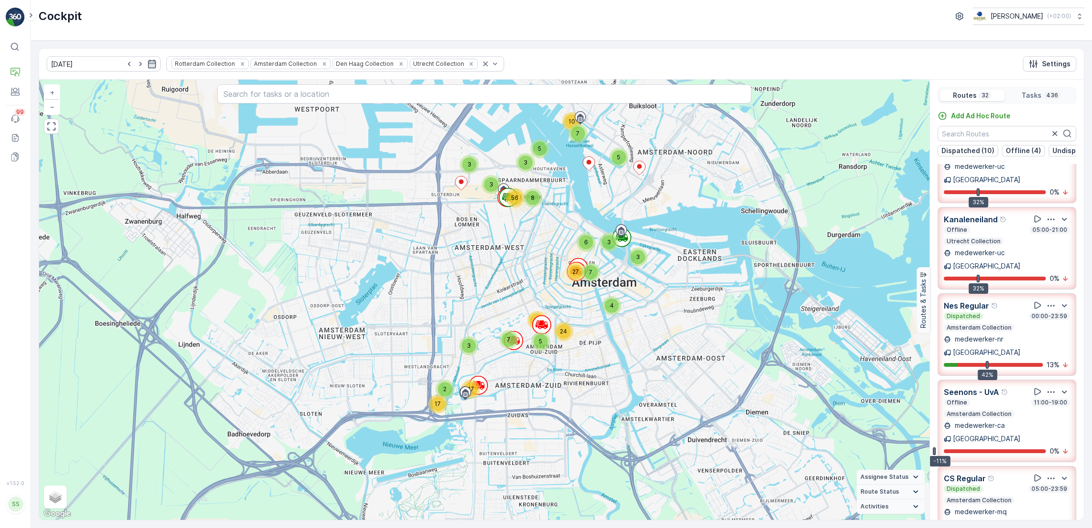
scroll to position [204, 0]
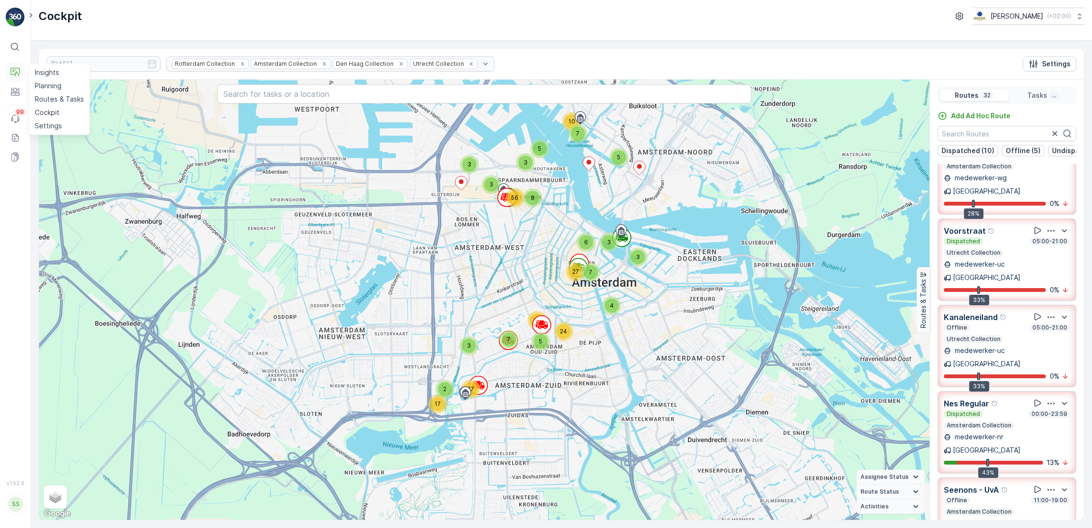
click at [13, 76] on icon at bounding box center [15, 73] width 10 height 10
click at [16, 93] on icon at bounding box center [15, 92] width 10 height 10
click at [45, 98] on p "Routes & Tasks" at bounding box center [59, 99] width 49 height 10
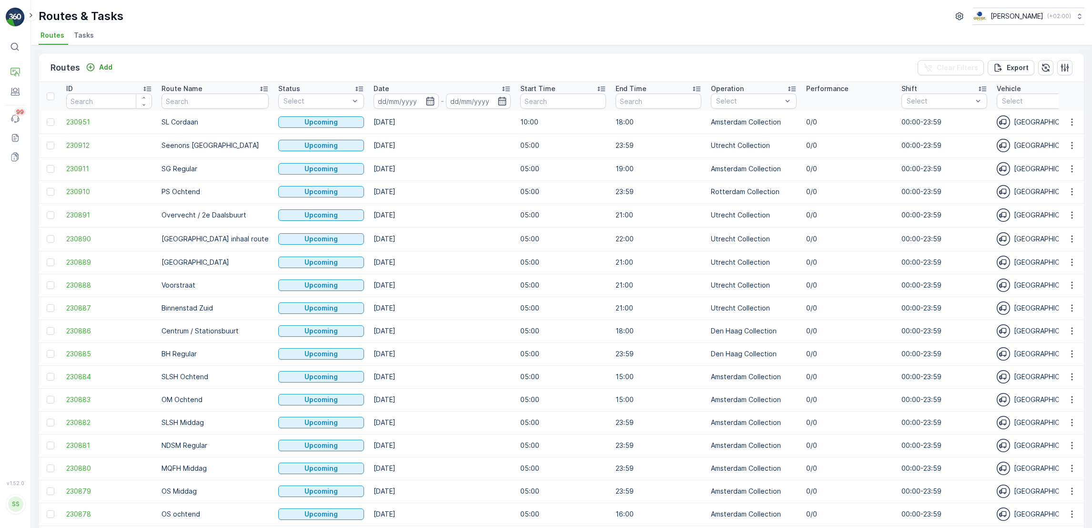
click at [88, 33] on span "Tasks" at bounding box center [84, 36] width 20 height 10
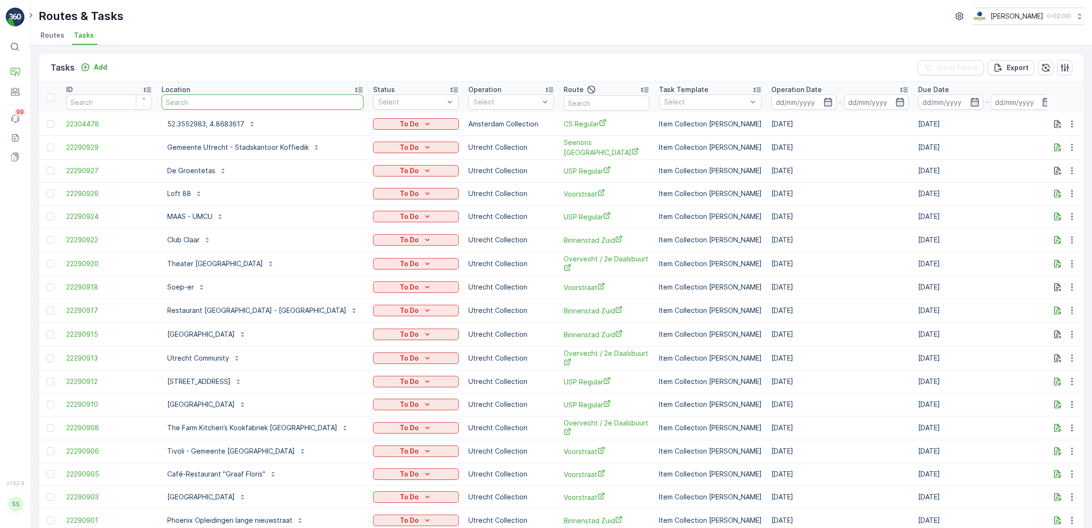
click at [238, 97] on input "text" at bounding box center [263, 101] width 202 height 15
click at [238, 97] on input "d" at bounding box center [263, 101] width 202 height 15
type input "dual"
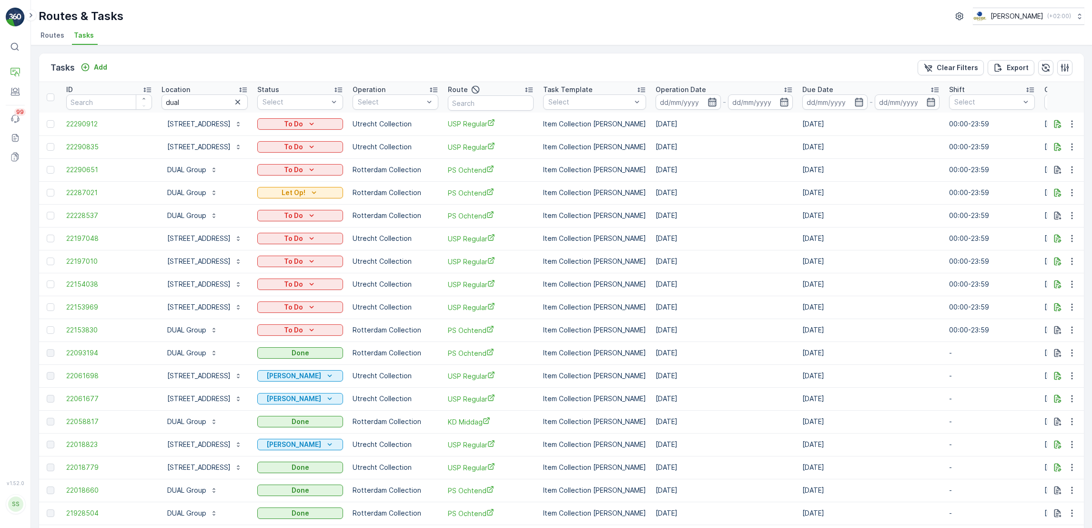
click at [717, 100] on icon "button" at bounding box center [713, 102] width 10 height 10
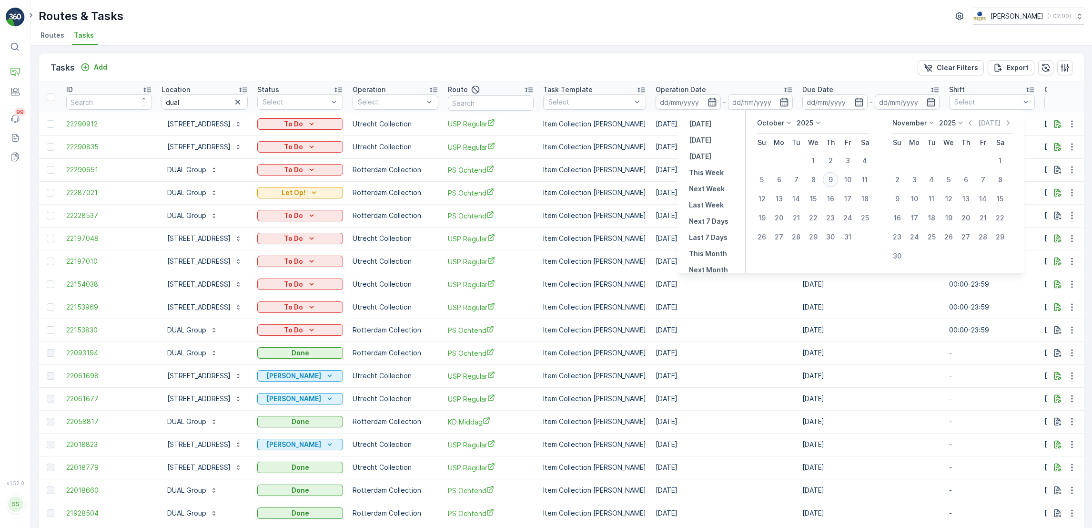
click at [832, 181] on div "9" at bounding box center [830, 179] width 15 height 15
type input "[DATE]"
click at [832, 181] on div "9" at bounding box center [830, 179] width 15 height 15
type input "[DATE]"
click at [832, 181] on div "9" at bounding box center [830, 179] width 15 height 15
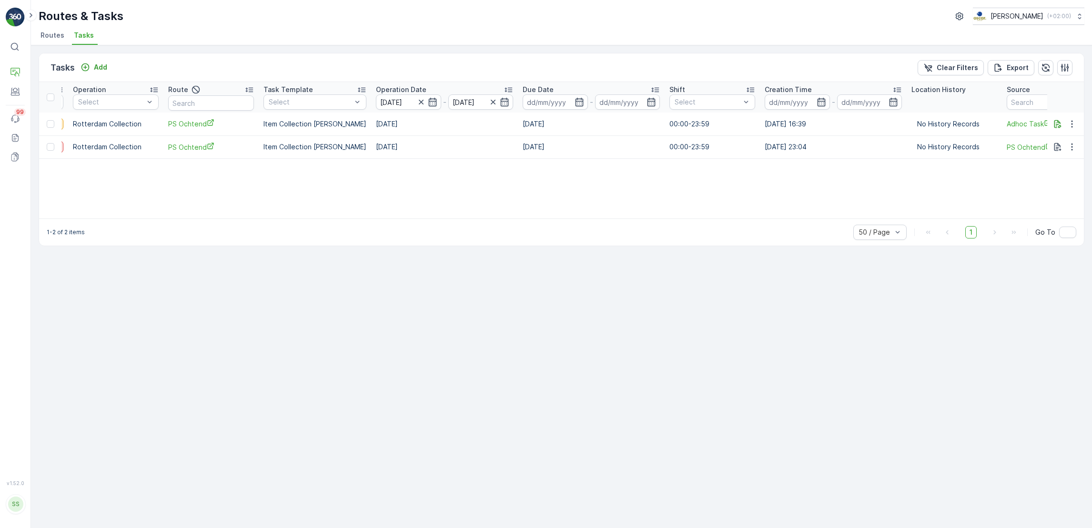
scroll to position [0, 280]
click at [1053, 121] on icon "button" at bounding box center [1058, 124] width 10 height 10
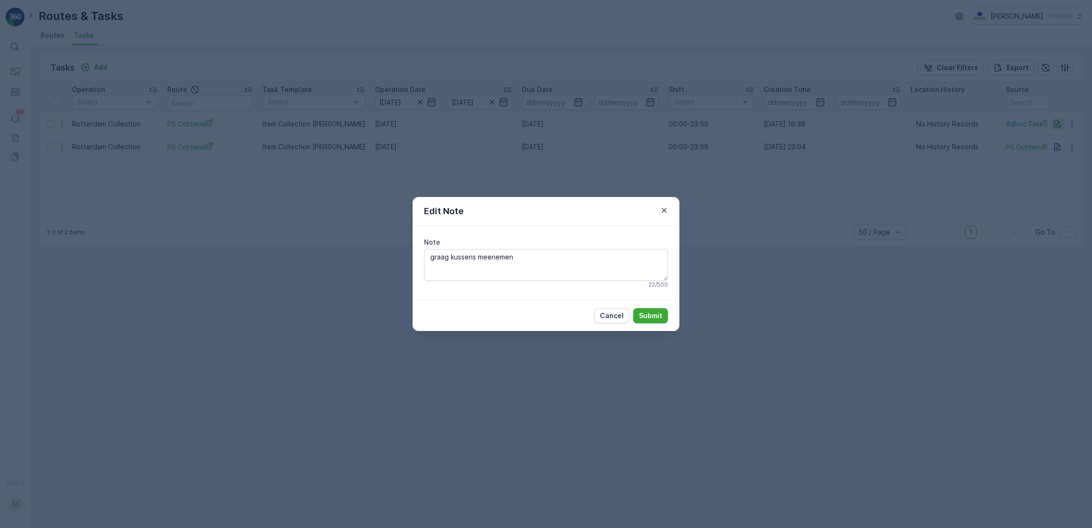
click at [1053, 121] on div "Edit Note Note graag kussens meenemen 22 / 500 Cancel Submit" at bounding box center [546, 264] width 1092 height 528
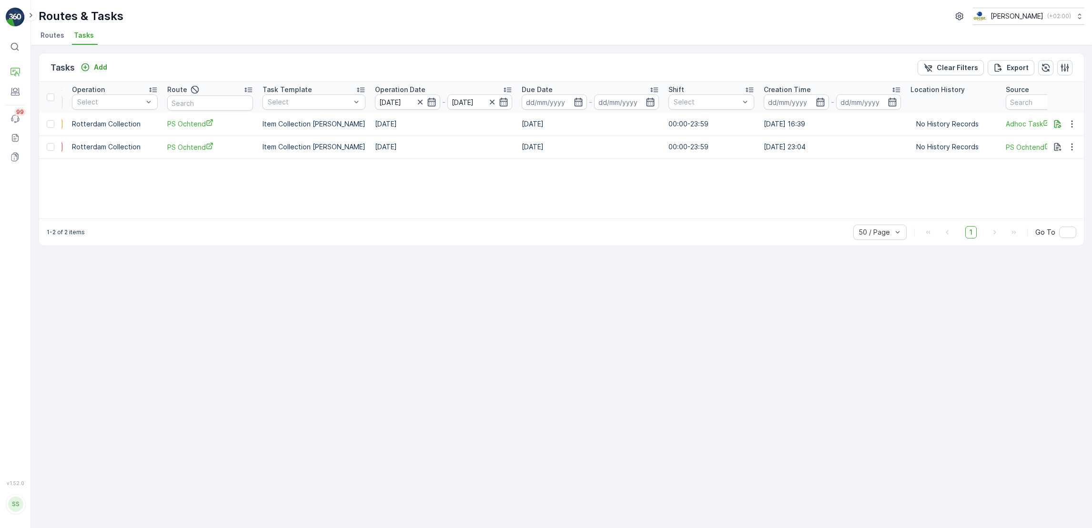
scroll to position [0, 0]
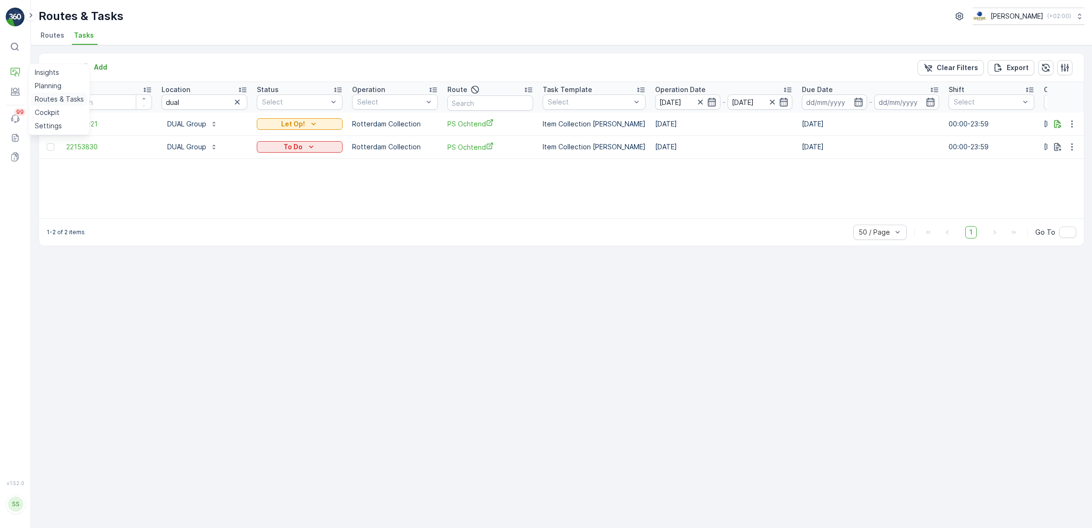
click at [59, 102] on p "Routes & Tasks" at bounding box center [59, 99] width 49 height 10
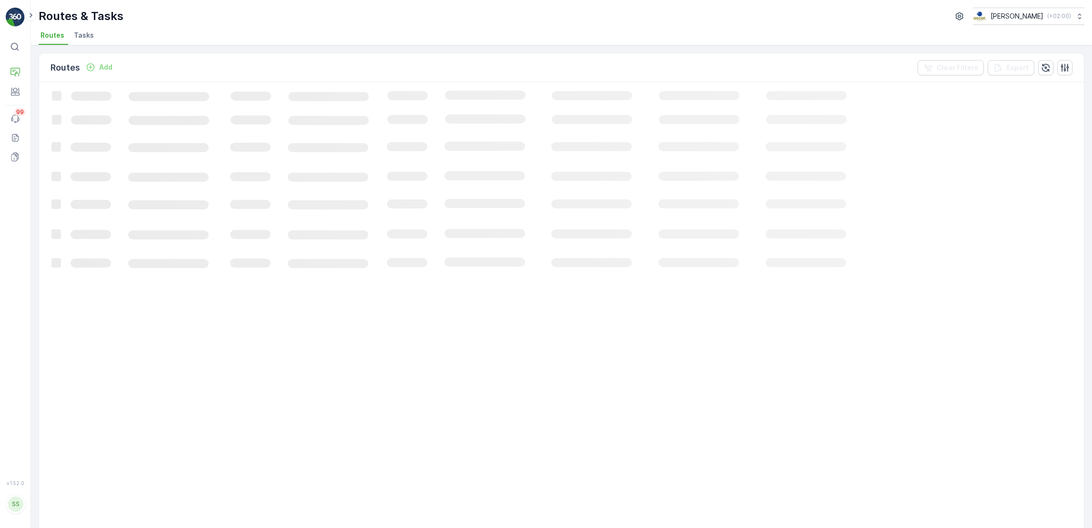
drag, startPoint x: 20, startPoint y: 47, endPoint x: 436, endPoint y: 17, distance: 417.1
click at [436, 17] on div "Routes & Tasks Oscar Circulair ( +02:00 )" at bounding box center [562, 16] width 1046 height 17
click at [81, 43] on li "Tasks" at bounding box center [85, 37] width 26 height 16
click at [41, 111] on p "Cockpit" at bounding box center [47, 113] width 25 height 10
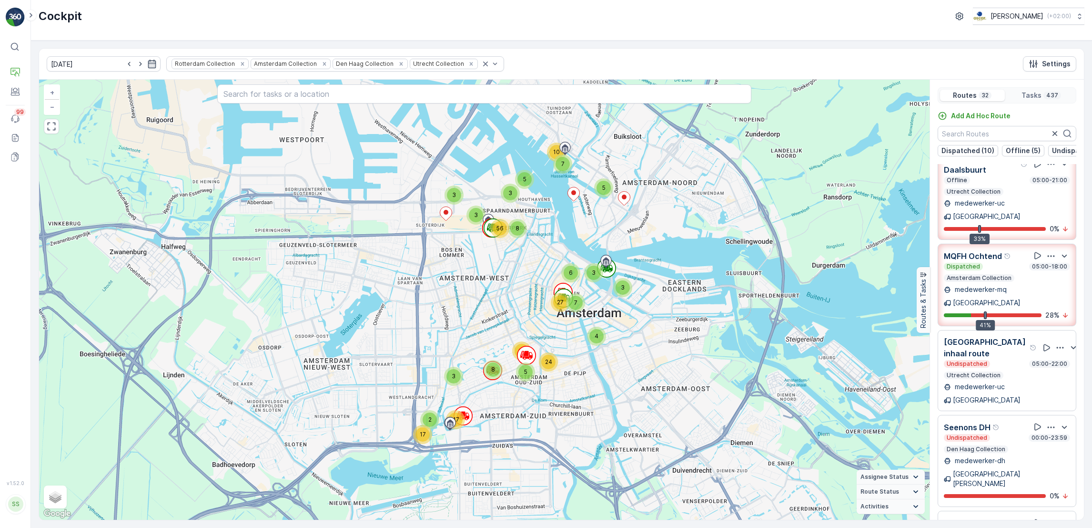
scroll to position [763, 0]
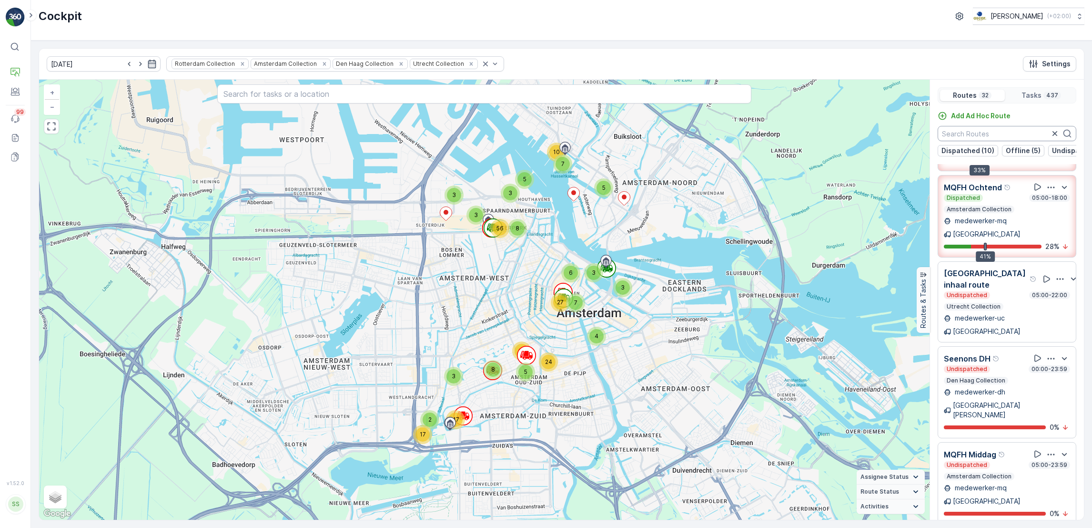
click at [970, 132] on input "text" at bounding box center [1007, 133] width 139 height 15
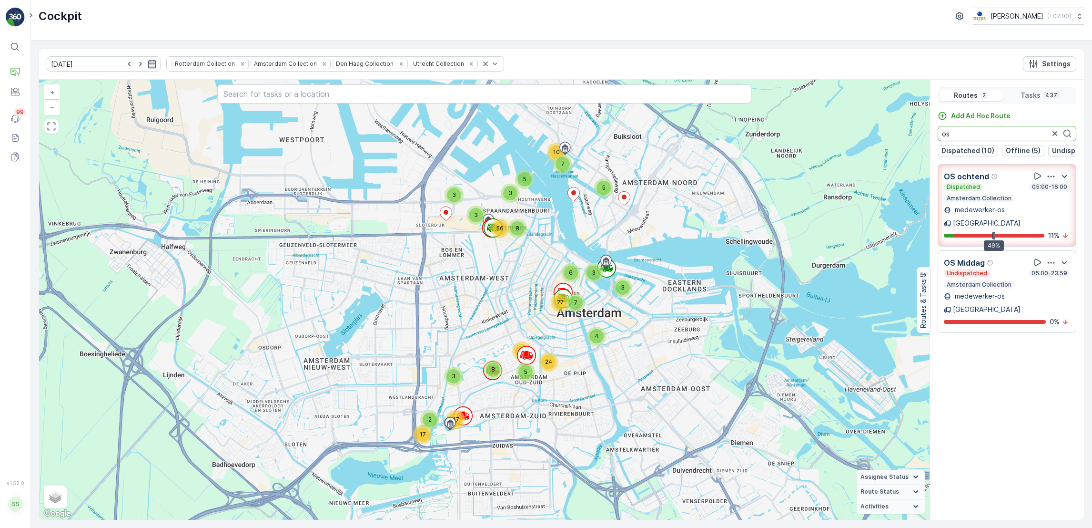
scroll to position [0, 0]
type input "os"
click at [1050, 181] on icon "button" at bounding box center [1052, 177] width 10 height 10
click at [1053, 198] on span "See More Details" at bounding box center [1052, 203] width 55 height 10
click at [1051, 177] on icon "button" at bounding box center [1051, 175] width 7 height 1
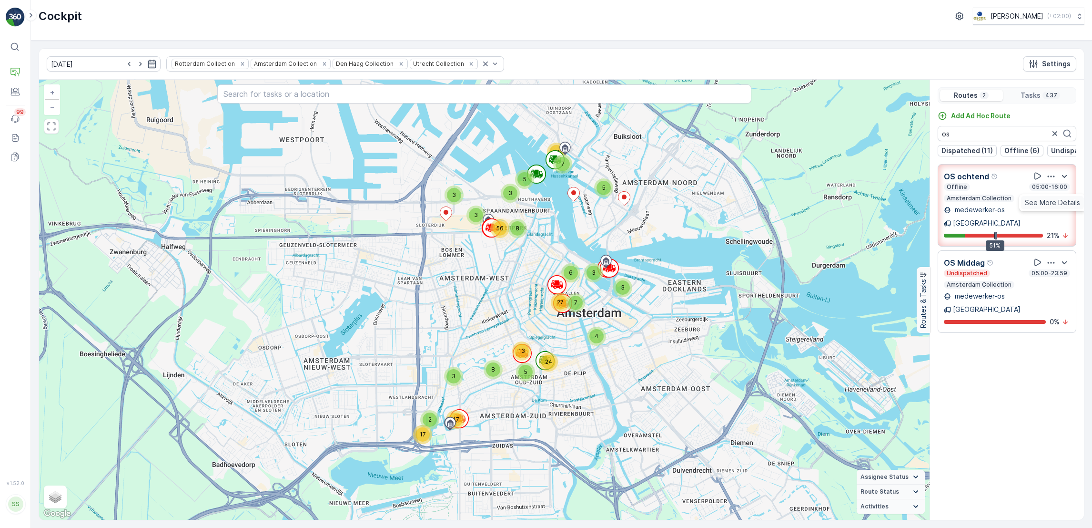
click at [1051, 198] on span "See More Details" at bounding box center [1052, 203] width 55 height 10
click at [12, 72] on icon at bounding box center [15, 73] width 10 height 10
click at [51, 100] on p "Routes & Tasks" at bounding box center [59, 99] width 49 height 10
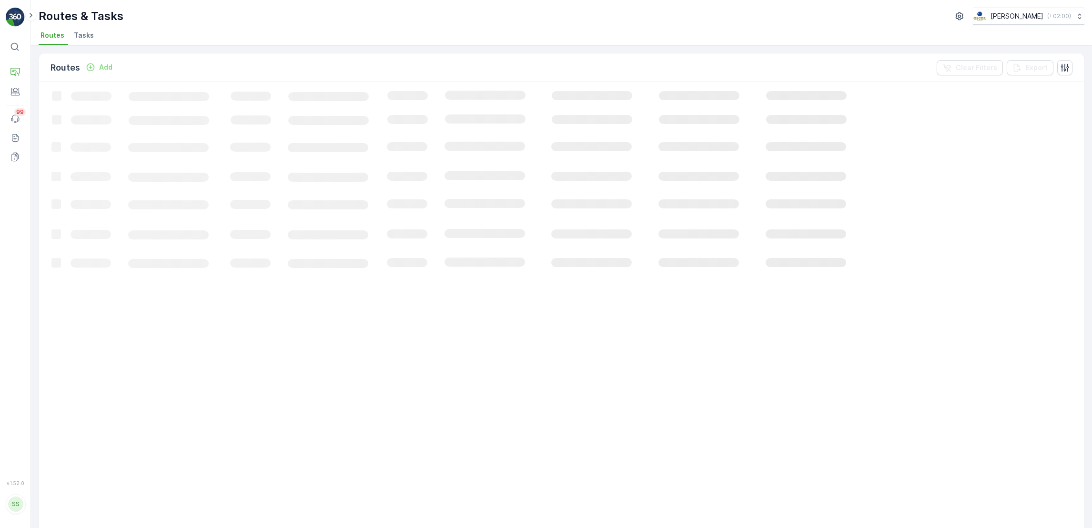
click at [72, 37] on li "Tasks" at bounding box center [85, 37] width 26 height 16
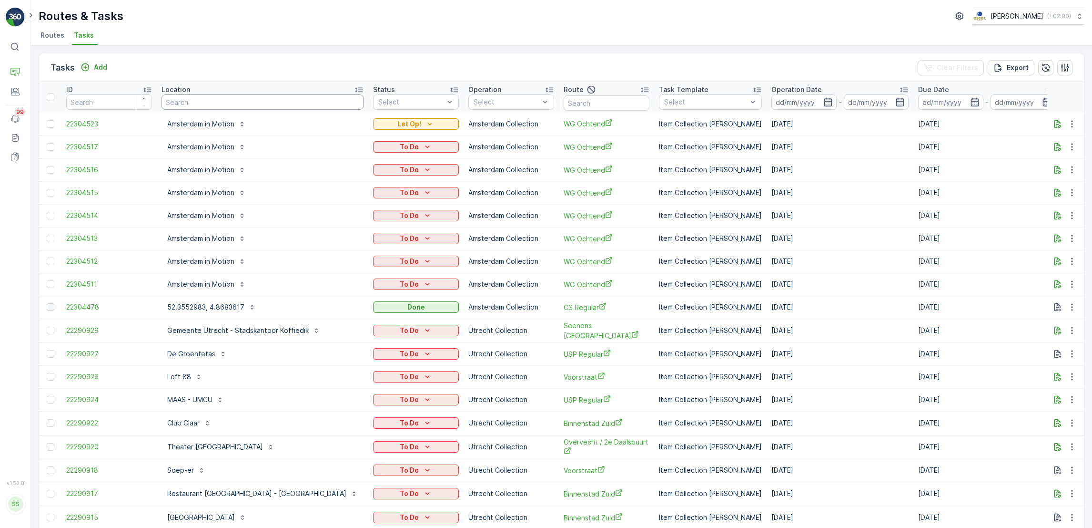
click at [242, 103] on input "text" at bounding box center [263, 101] width 202 height 15
type input "eenk"
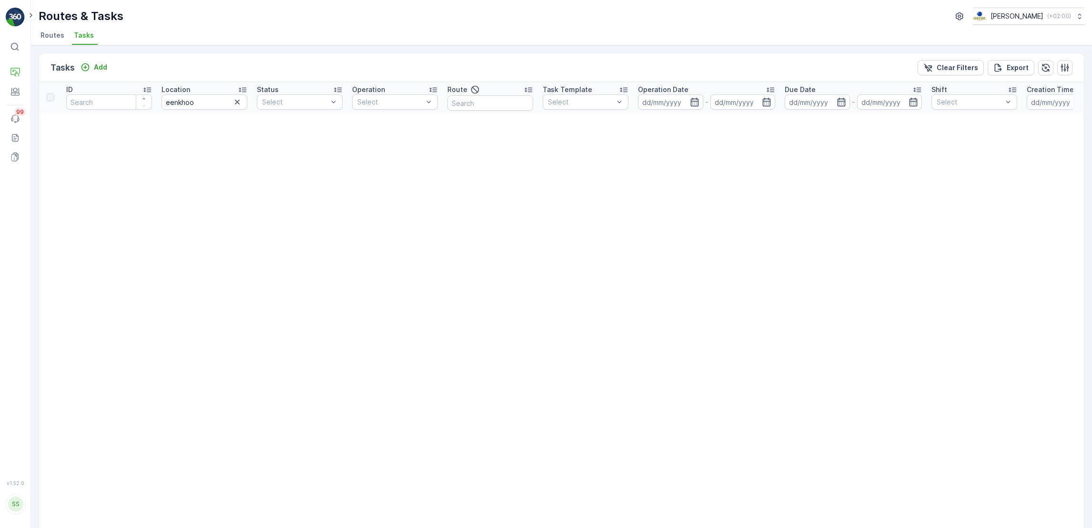
click at [50, 31] on span "Routes" at bounding box center [53, 36] width 24 height 10
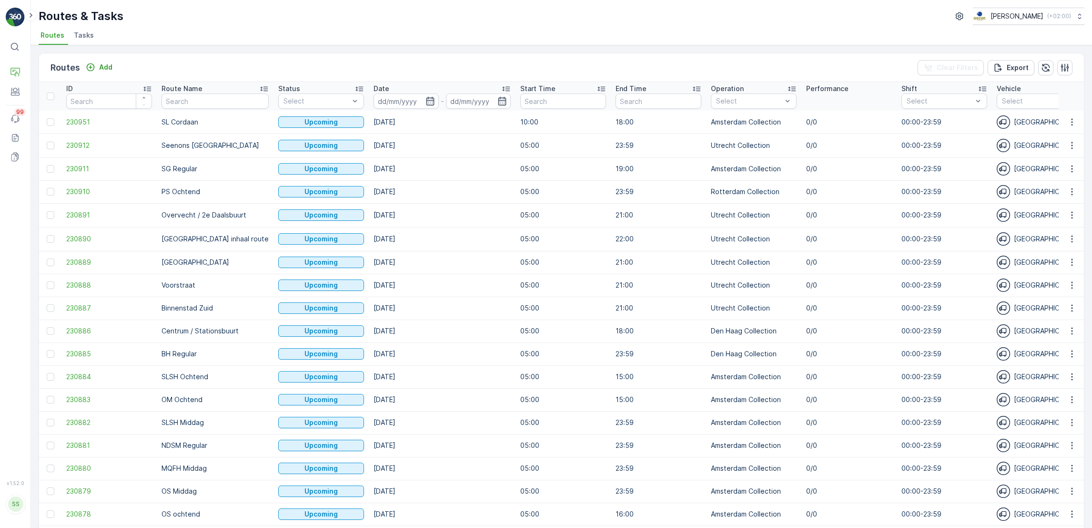
click at [86, 29] on li "Tasks" at bounding box center [85, 37] width 26 height 16
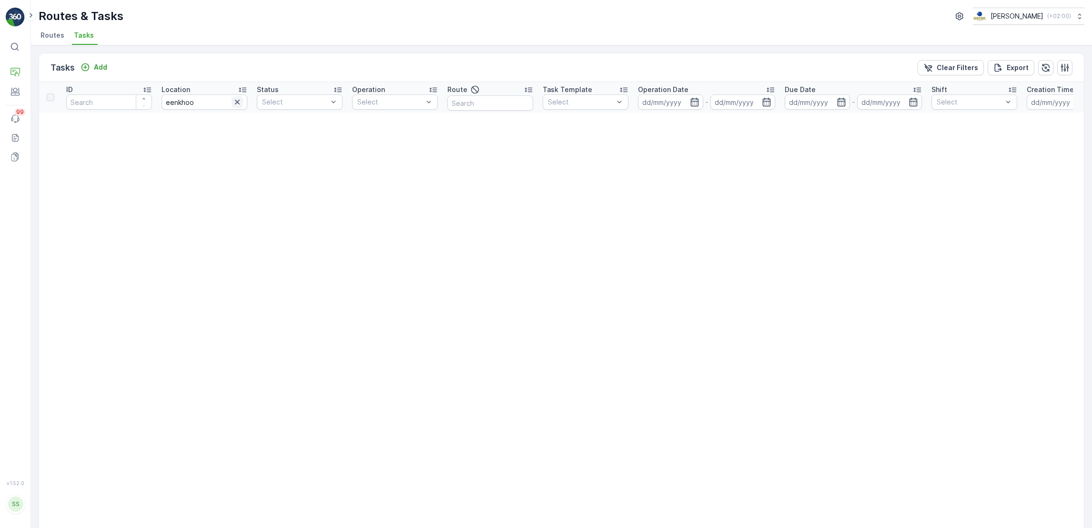
click at [236, 102] on icon "button" at bounding box center [237, 102] width 5 height 5
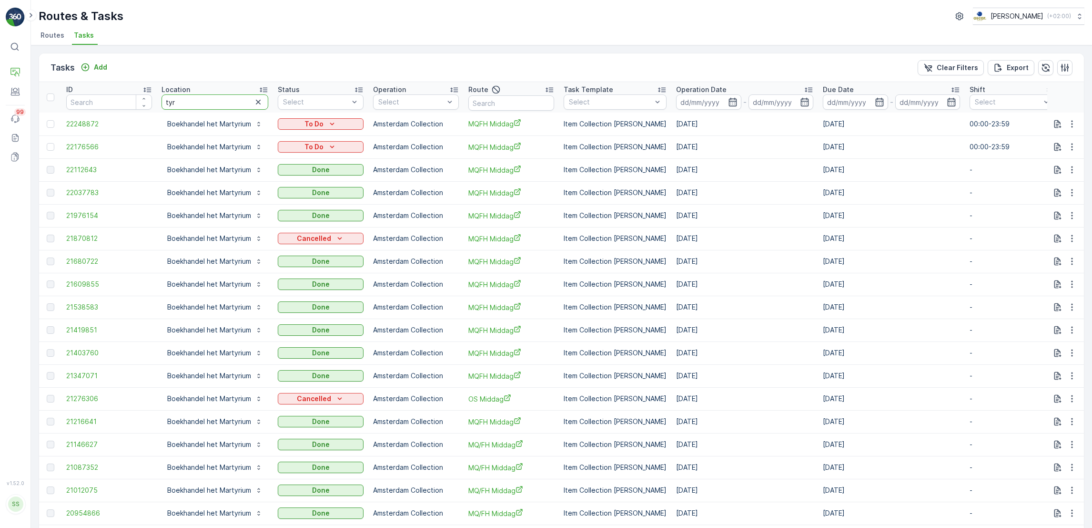
click at [199, 100] on input "tyr" at bounding box center [215, 101] width 107 height 15
type input "t"
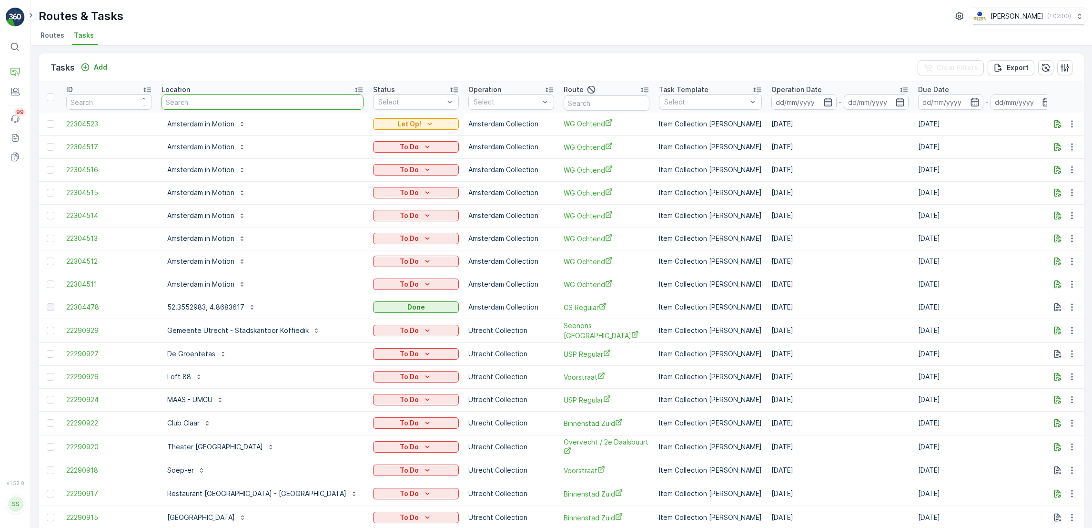
click at [199, 100] on input "text" at bounding box center [263, 101] width 202 height 15
type input "tract"
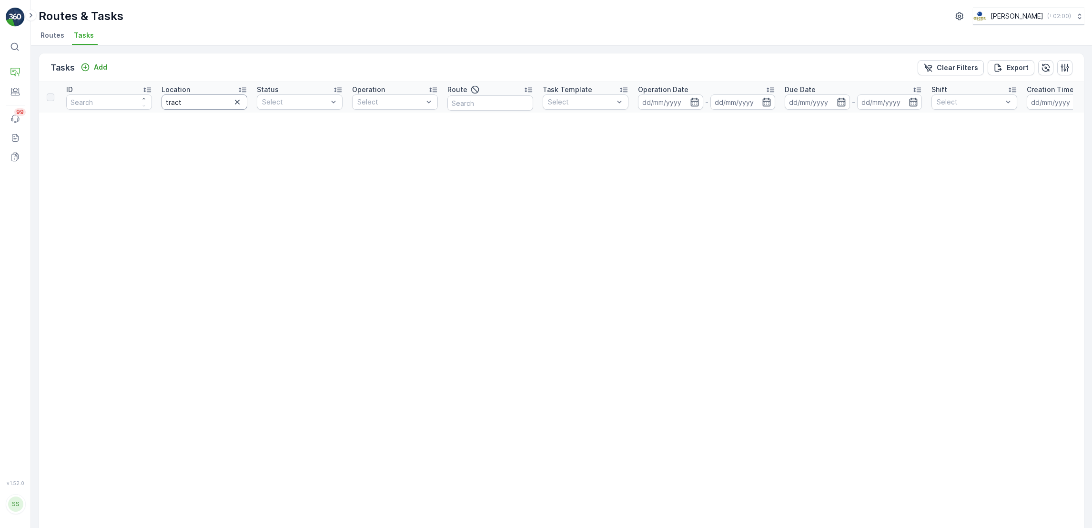
click at [225, 102] on input "tract" at bounding box center [205, 101] width 86 height 15
click at [236, 109] on input "tract" at bounding box center [205, 101] width 86 height 15
click at [234, 102] on icon "button" at bounding box center [238, 102] width 10 height 10
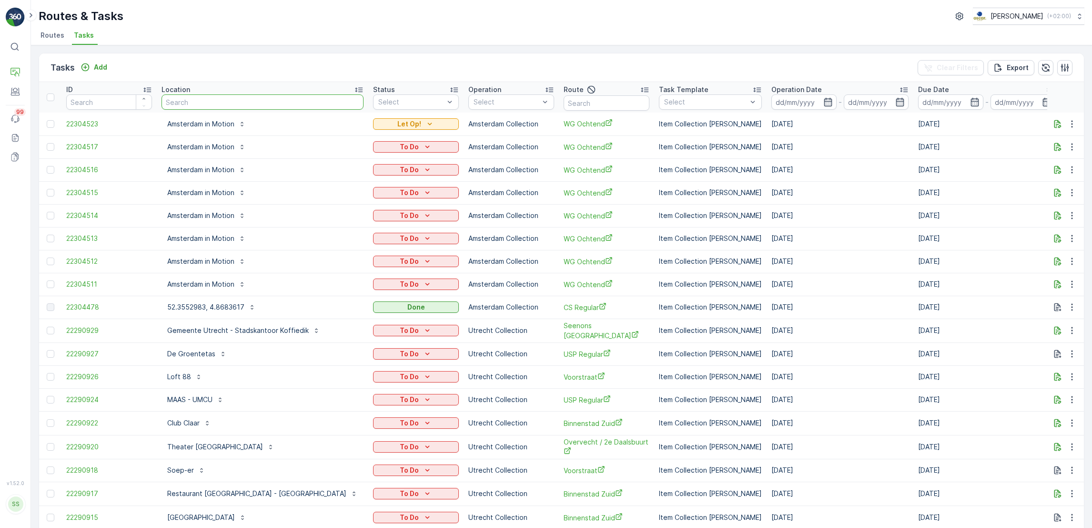
click at [262, 98] on input "text" at bounding box center [263, 101] width 202 height 15
type input "vaartsch"
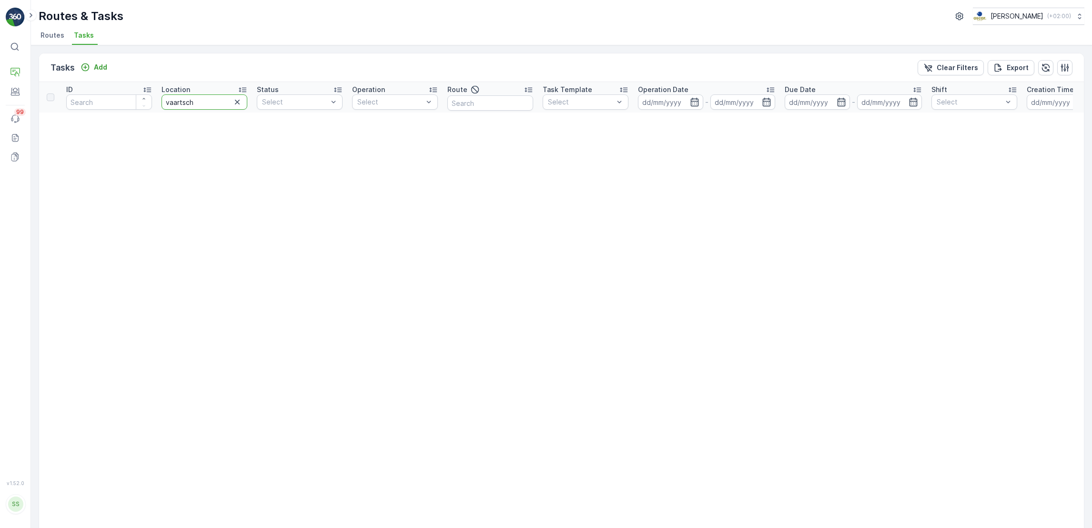
drag, startPoint x: 220, startPoint y: 102, endPoint x: 68, endPoint y: 81, distance: 153.5
click at [68, 82] on tr "ID Location vaartsch Status Select Operation Select Route Task Template Select …" at bounding box center [752, 97] width 1427 height 31
type input "gemeente u"
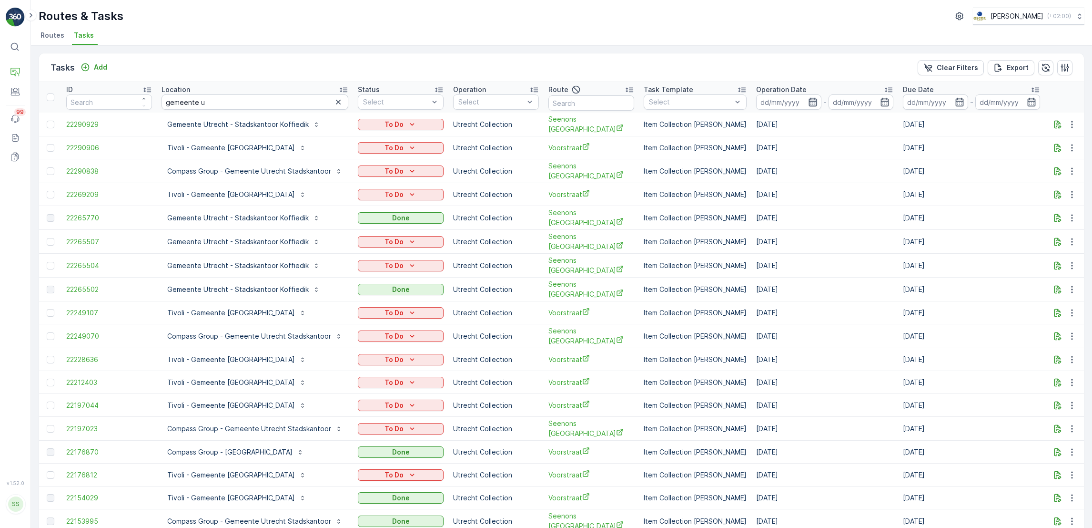
click at [809, 100] on icon "button" at bounding box center [813, 102] width 8 height 9
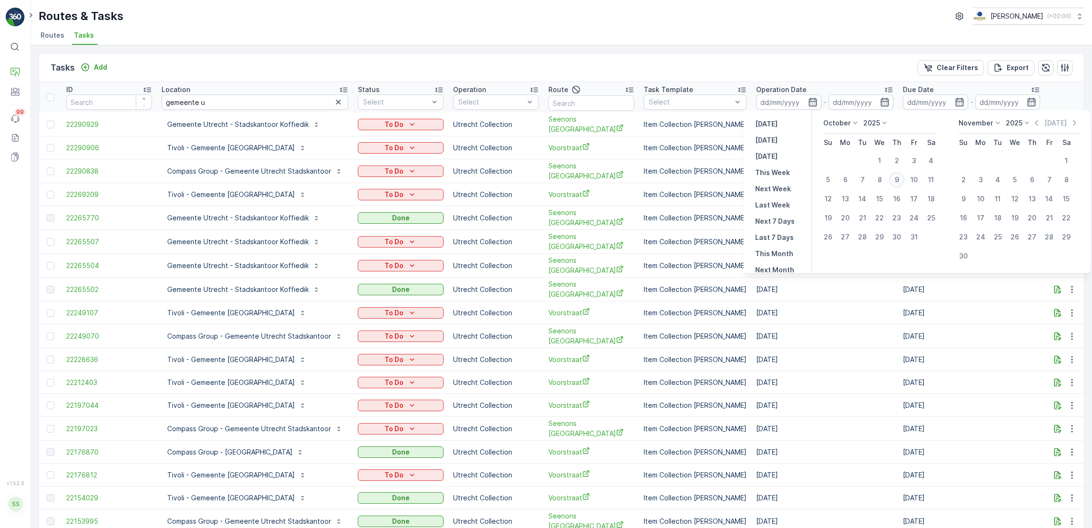
click at [896, 181] on div "9" at bounding box center [896, 179] width 15 height 15
type input "[DATE]"
click at [896, 181] on div "9" at bounding box center [896, 179] width 15 height 15
type input "[DATE]"
click at [896, 181] on div "9" at bounding box center [896, 179] width 15 height 15
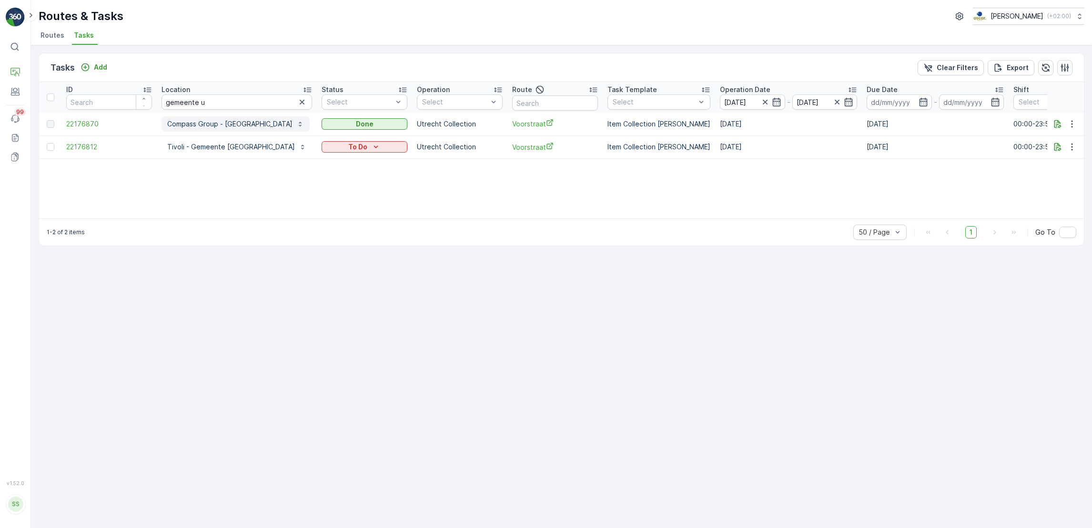
click at [259, 123] on p "Compass Group - Stadhuis Gemeente Utrecht" at bounding box center [229, 124] width 125 height 10
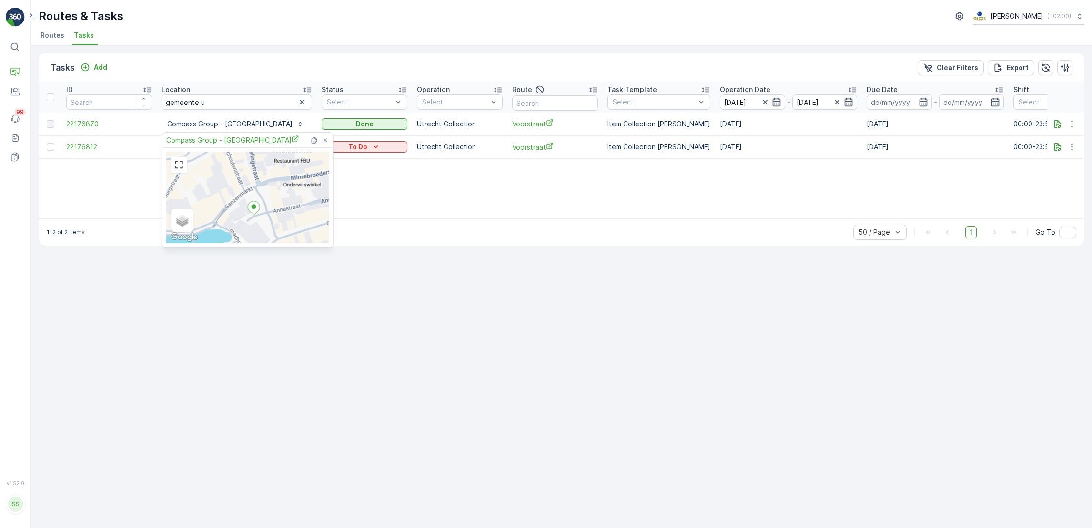
drag, startPoint x: 263, startPoint y: 185, endPoint x: 259, endPoint y: 253, distance: 67.8
click at [259, 253] on body "⌘B Operations Engagement Events 99 Reports Documents v 1.52.0 SS Simone simone@…" at bounding box center [546, 264] width 1092 height 528
drag, startPoint x: 319, startPoint y: 192, endPoint x: 239, endPoint y: 220, distance: 84.7
click at [239, 220] on div "Satellite Roadmap Terrain Hybrid Leaflet Keyboard shortcuts Map Data Map data ©…" at bounding box center [247, 198] width 163 height 92
click at [112, 181] on div "ID Location gemeente u Status Select Operation Select Route Task Template Selec…" at bounding box center [561, 150] width 1045 height 136
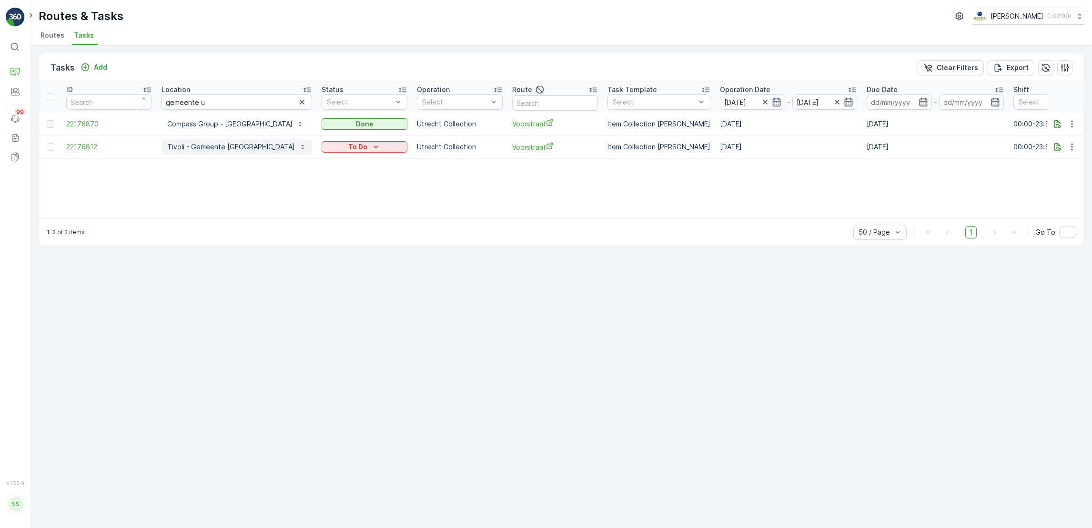
click at [211, 146] on p "Tivoli - Gemeente Utrecht" at bounding box center [231, 147] width 128 height 10
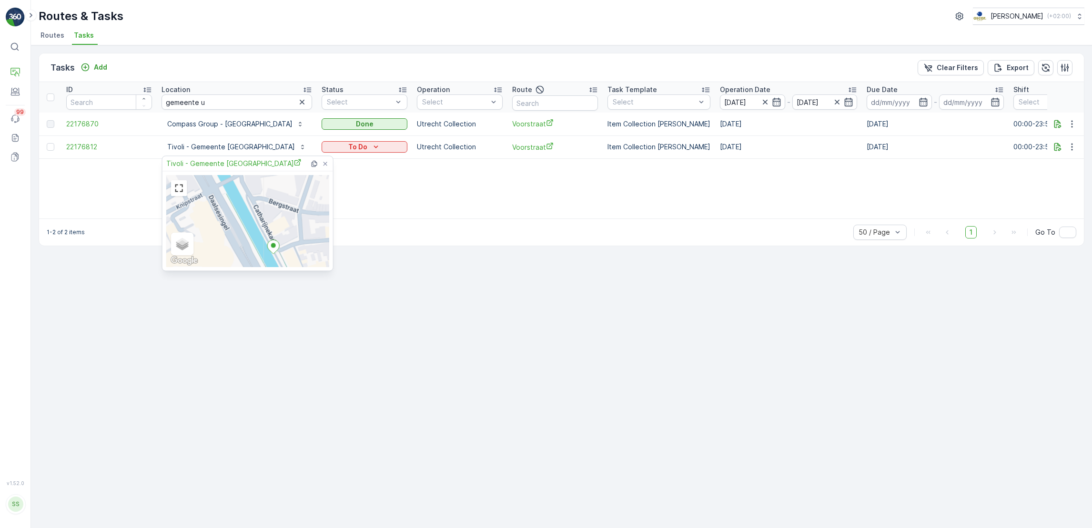
drag, startPoint x: 280, startPoint y: 208, endPoint x: 298, endPoint y: 251, distance: 46.7
click at [298, 251] on div "Satellite Roadmap Terrain Hybrid Leaflet Keyboard shortcuts Map Data Map data ©…" at bounding box center [247, 221] width 163 height 92
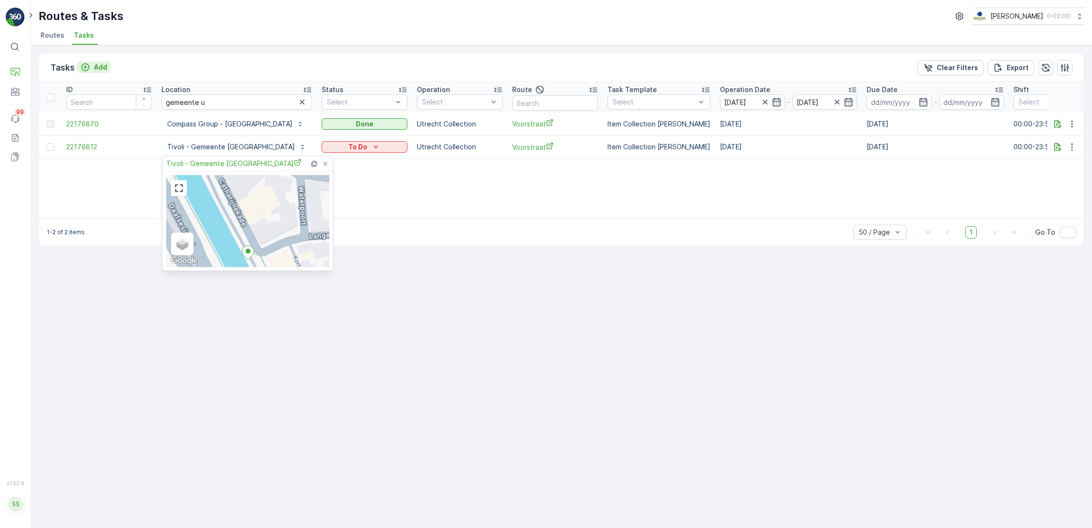
click at [86, 67] on icon "Add" at bounding box center [85, 67] width 8 height 8
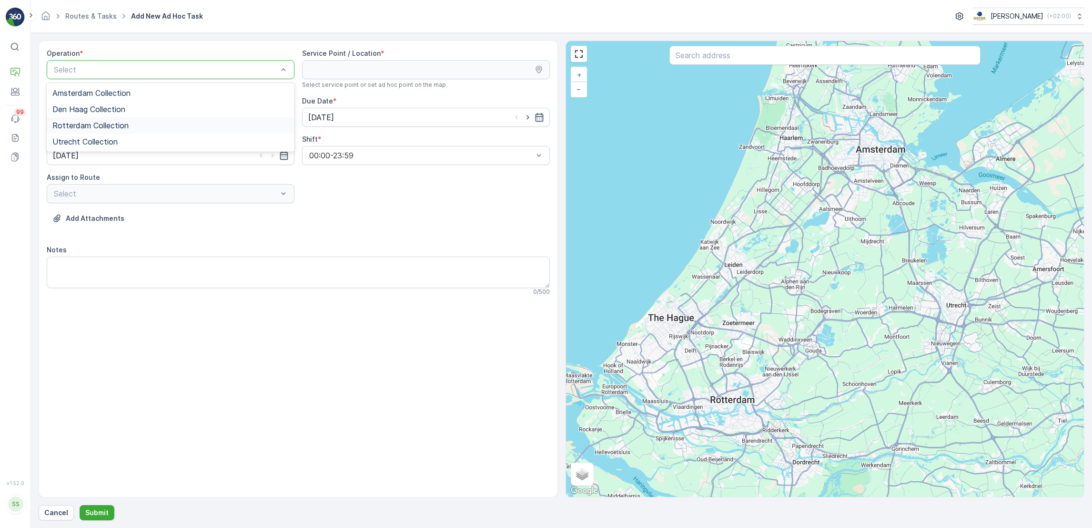
click at [132, 125] on div "Rotterdam Collection" at bounding box center [170, 125] width 236 height 9
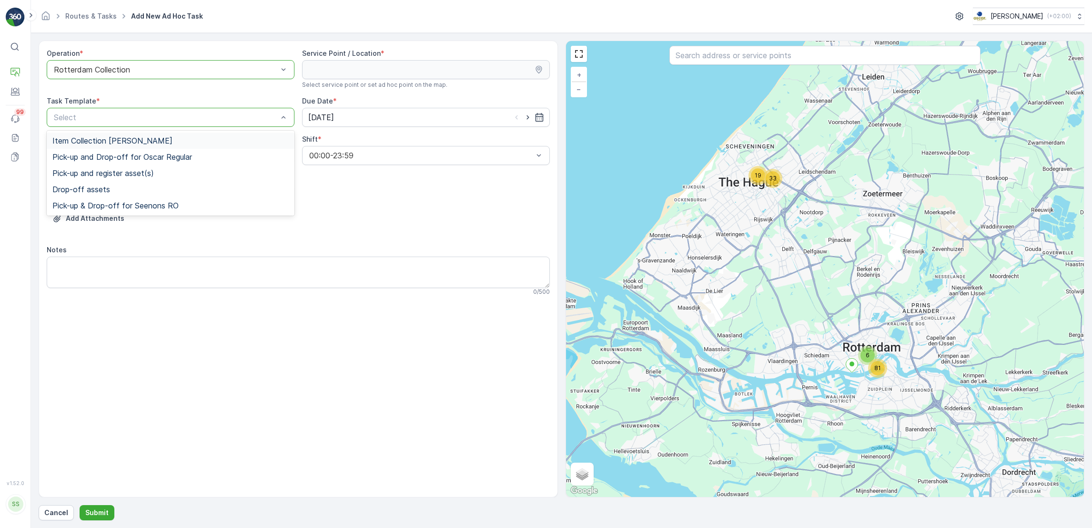
click at [187, 143] on div "Item Collection [PERSON_NAME]" at bounding box center [170, 140] width 236 height 9
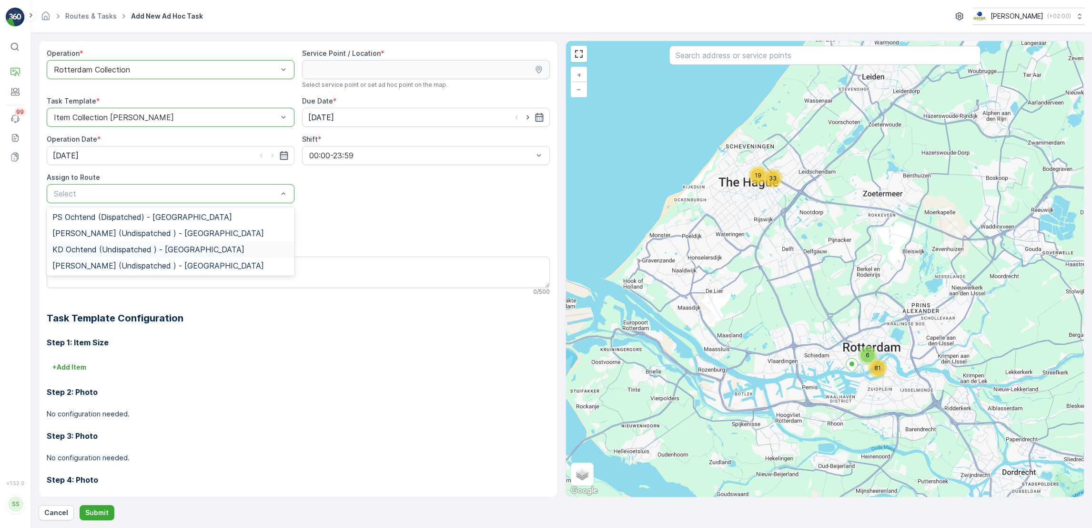
click at [166, 255] on div "KD Ochtend (Undispatched ) - Rotterdam" at bounding box center [171, 249] width 248 height 16
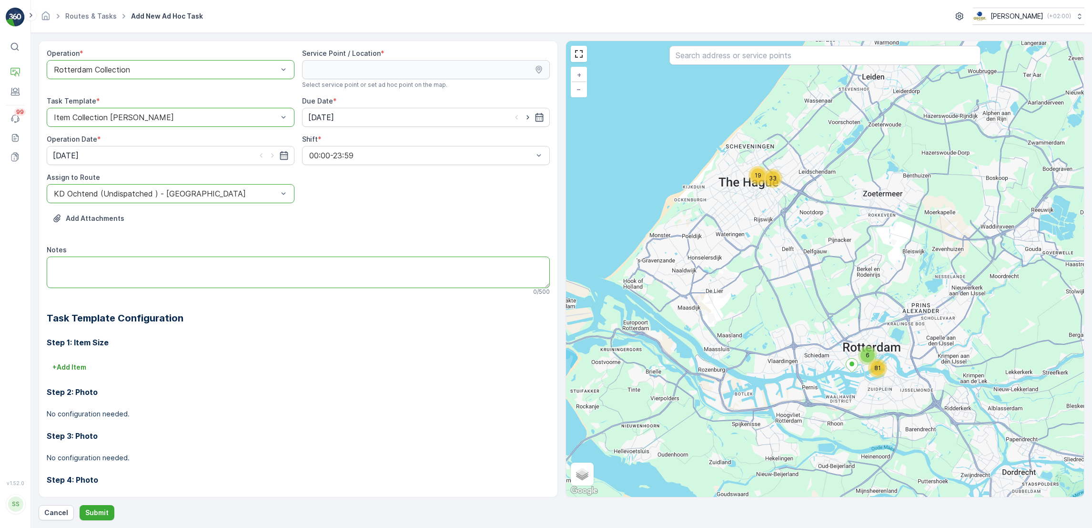
click at [183, 269] on textarea "Notes" at bounding box center [298, 271] width 503 height 31
drag, startPoint x: 105, startPoint y: 274, endPoint x: 24, endPoint y: 275, distance: 80.6
click at [24, 275] on div "⌘B Operations Engagement Events 99 Reports Documents v 1.52.0 SS Simone simone@…" at bounding box center [546, 264] width 1092 height 528
drag, startPoint x: 82, startPoint y: 266, endPoint x: 218, endPoint y: 272, distance: 135.9
click at [218, 272] on textarea "Notes" at bounding box center [298, 271] width 503 height 31
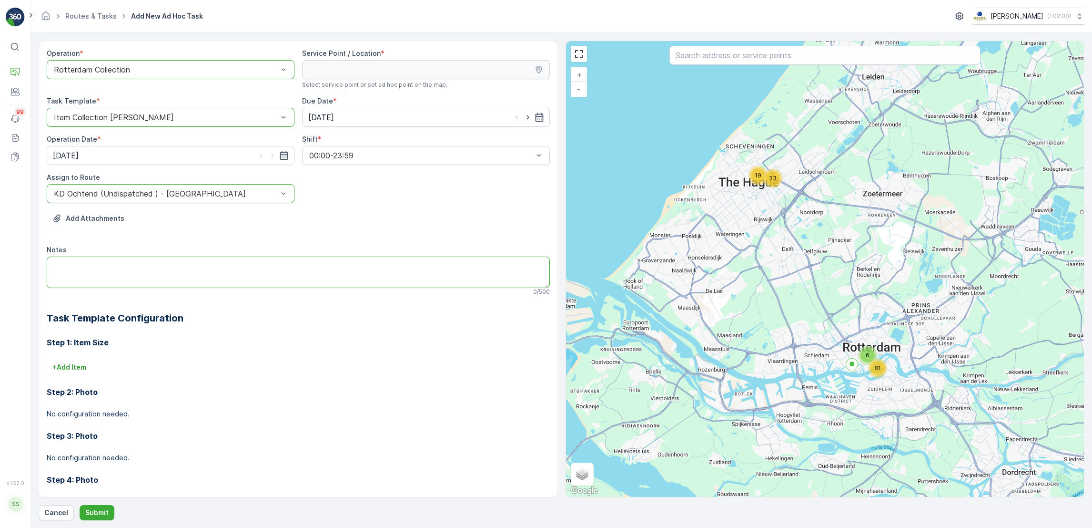
drag, startPoint x: 218, startPoint y: 272, endPoint x: 48, endPoint y: 263, distance: 170.4
click at [48, 263] on textarea "Notes" at bounding box center [298, 271] width 503 height 31
drag, startPoint x: 115, startPoint y: 259, endPoint x: 56, endPoint y: 254, distance: 59.3
click at [56, 254] on div "Notes 0 / 500" at bounding box center [298, 270] width 503 height 51
click at [58, 259] on textarea "Notes" at bounding box center [298, 271] width 503 height 31
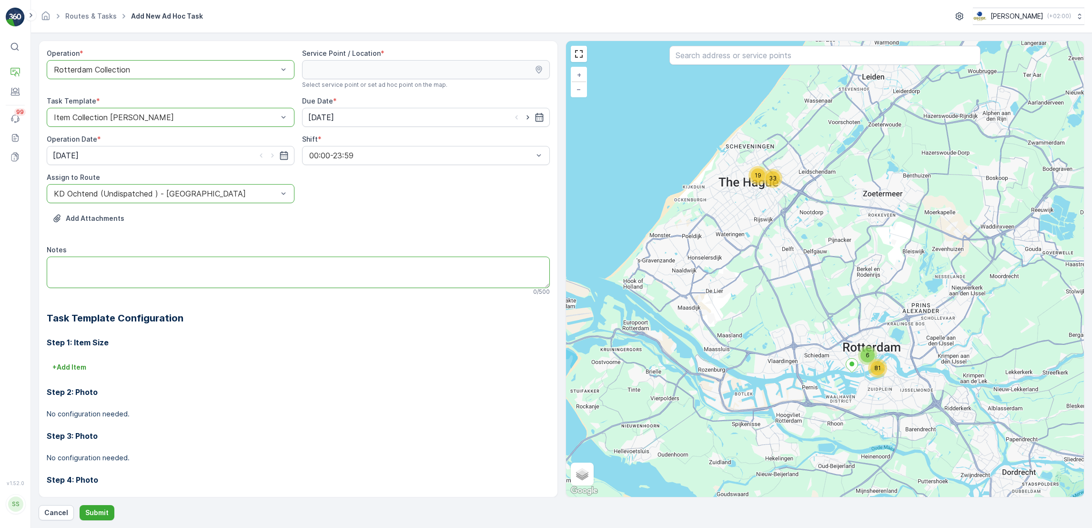
click at [58, 259] on textarea "Notes" at bounding box center [298, 271] width 503 height 31
drag, startPoint x: 58, startPoint y: 259, endPoint x: 58, endPoint y: 267, distance: 7.6
click at [58, 267] on textarea "Notes" at bounding box center [298, 271] width 503 height 31
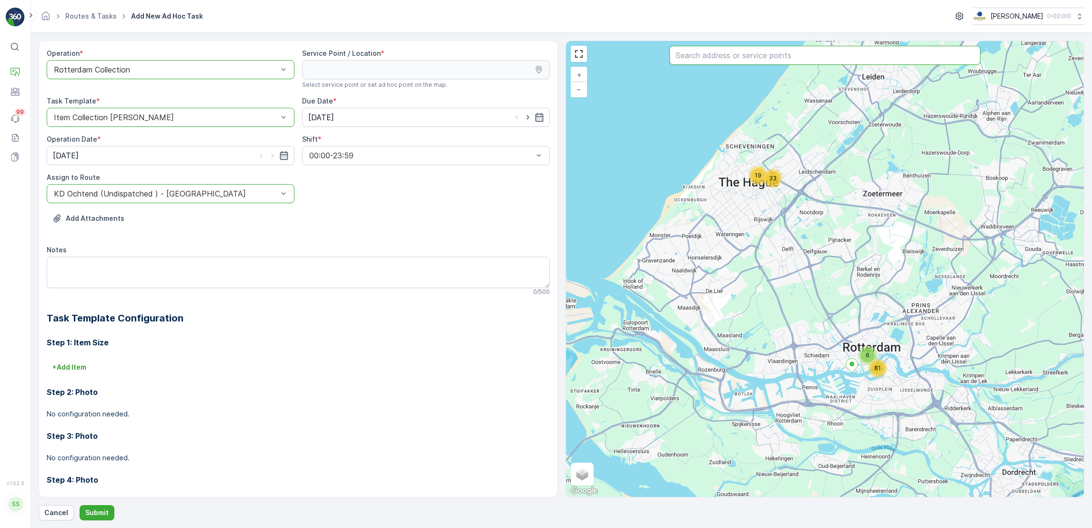
click at [719, 62] on input "text" at bounding box center [825, 55] width 311 height 19
type input ";"
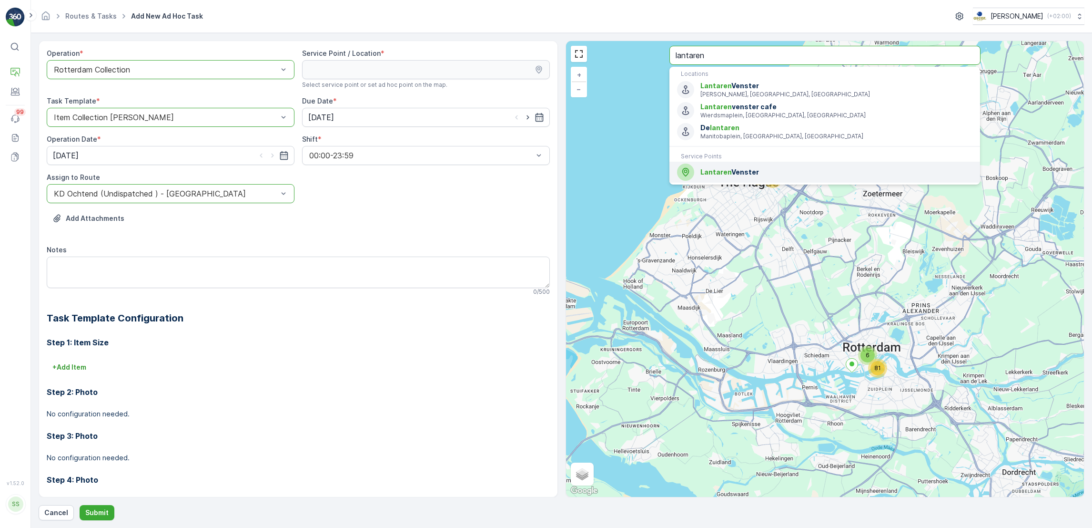
type input "lantaren"
click at [727, 170] on span "Lantaren" at bounding box center [716, 172] width 31 height 8
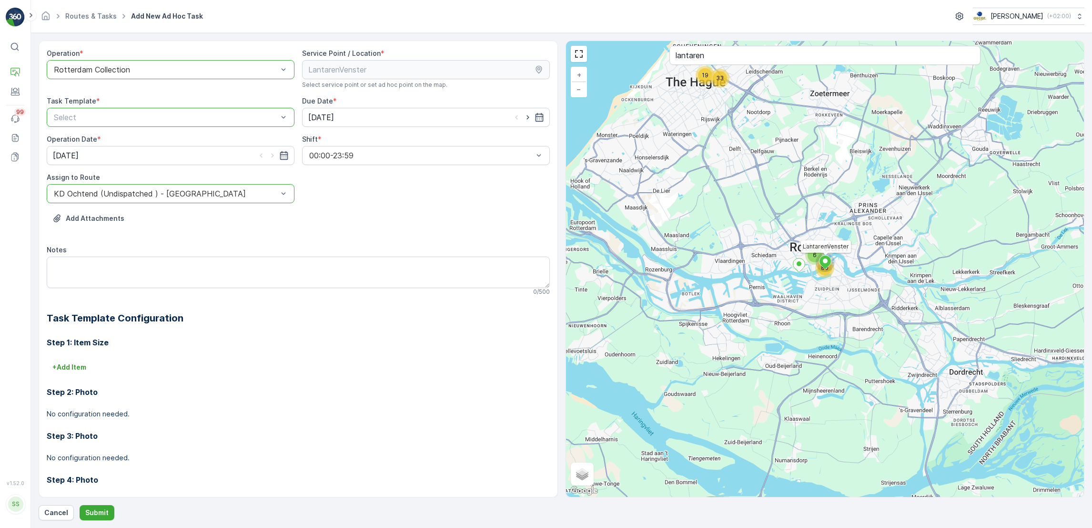
click at [118, 117] on div at bounding box center [166, 117] width 226 height 9
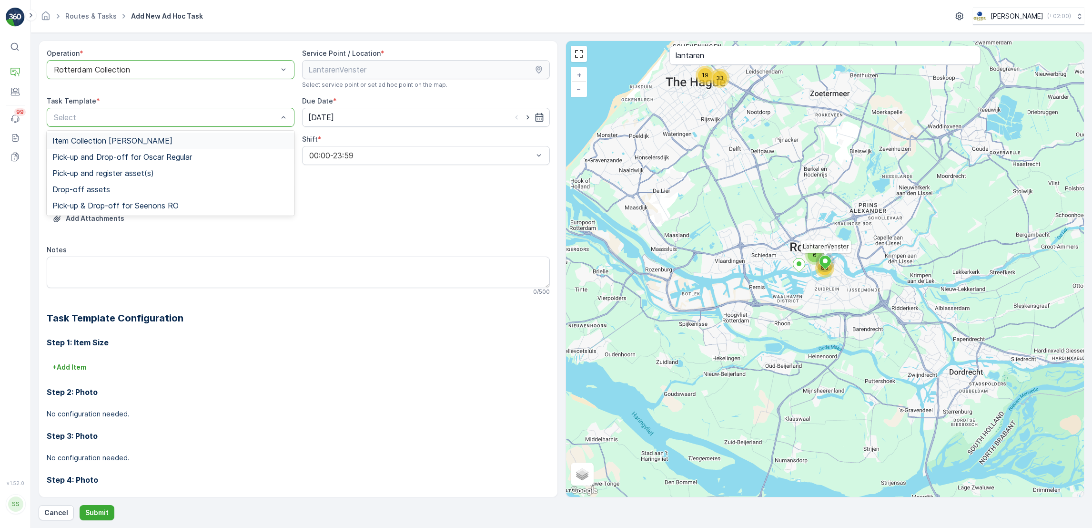
click at [115, 139] on span "Item Collection [PERSON_NAME]" at bounding box center [112, 140] width 120 height 9
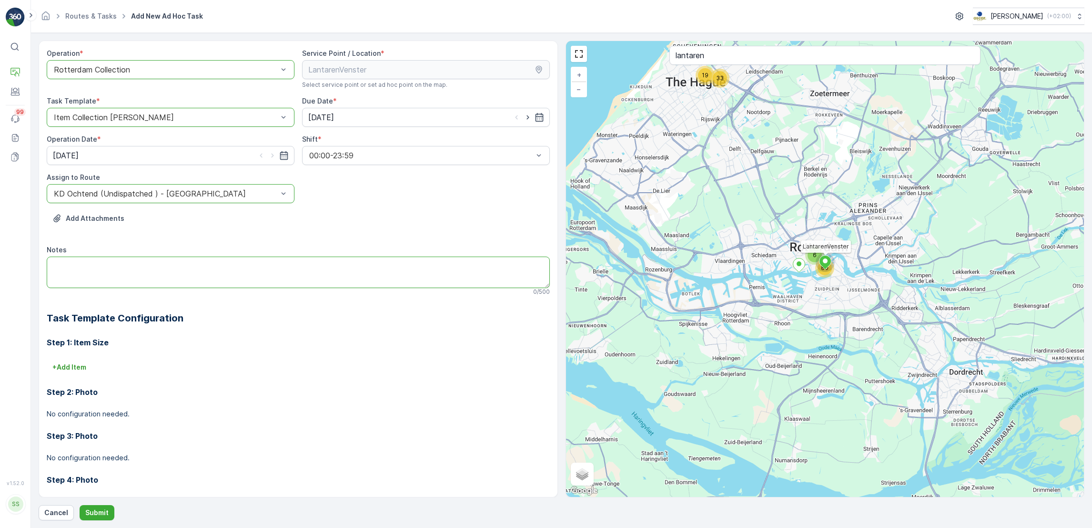
click at [80, 277] on textarea "Notes" at bounding box center [298, 271] width 503 height 31
drag, startPoint x: 221, startPoint y: 266, endPoint x: 22, endPoint y: 255, distance: 199.6
click at [22, 255] on div "⌘B Operations Engagement Events 99 Reports Documents v 1.52.0 SS Simone simone@…" at bounding box center [546, 264] width 1092 height 528
click at [270, 263] on textarea "Extra veel afval door event op zaterdagavond" at bounding box center [298, 271] width 503 height 31
drag, startPoint x: 270, startPoint y: 263, endPoint x: 178, endPoint y: 260, distance: 91.6
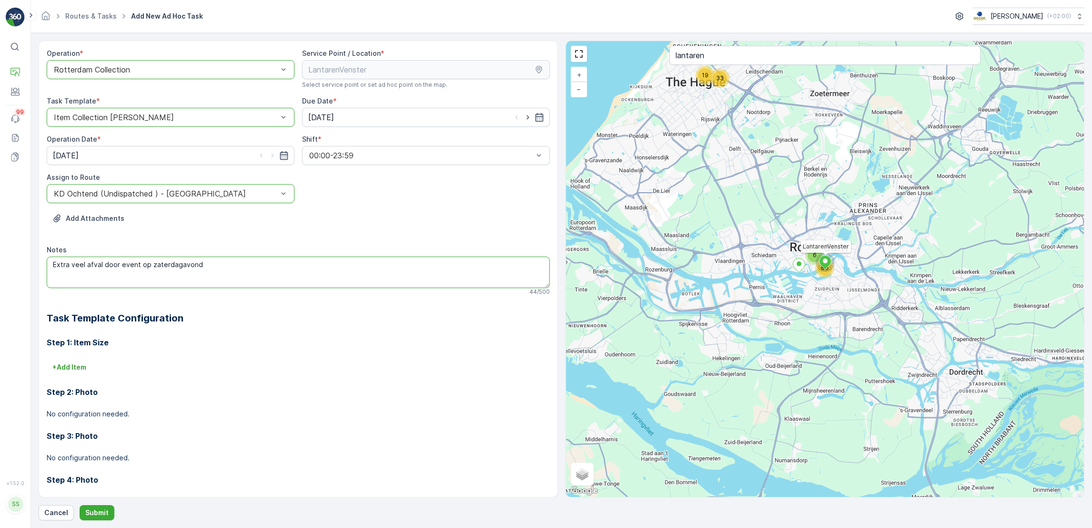
click at [178, 260] on textarea "Extra veel afval door event op zaterdagavond" at bounding box center [298, 271] width 503 height 31
type textarea "Extra veel afval door event op zaterdag"
click at [538, 119] on icon "button" at bounding box center [540, 117] width 10 height 10
click at [420, 195] on div "11" at bounding box center [419, 197] width 15 height 15
type input "11.10.2025"
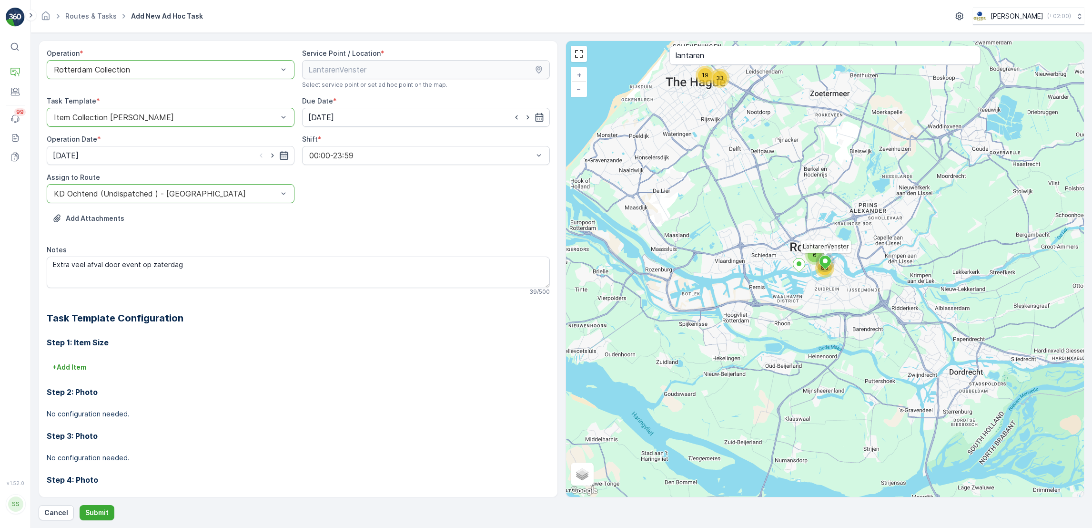
click at [284, 152] on icon "button" at bounding box center [284, 155] width 8 height 9
click at [163, 237] on div "11" at bounding box center [165, 235] width 15 height 15
type input "11.10.2025"
drag, startPoint x: 191, startPoint y: 263, endPoint x: 143, endPoint y: 260, distance: 47.3
click at [143, 260] on textarea "Extra veel afval door event op zaterdag" at bounding box center [298, 271] width 503 height 31
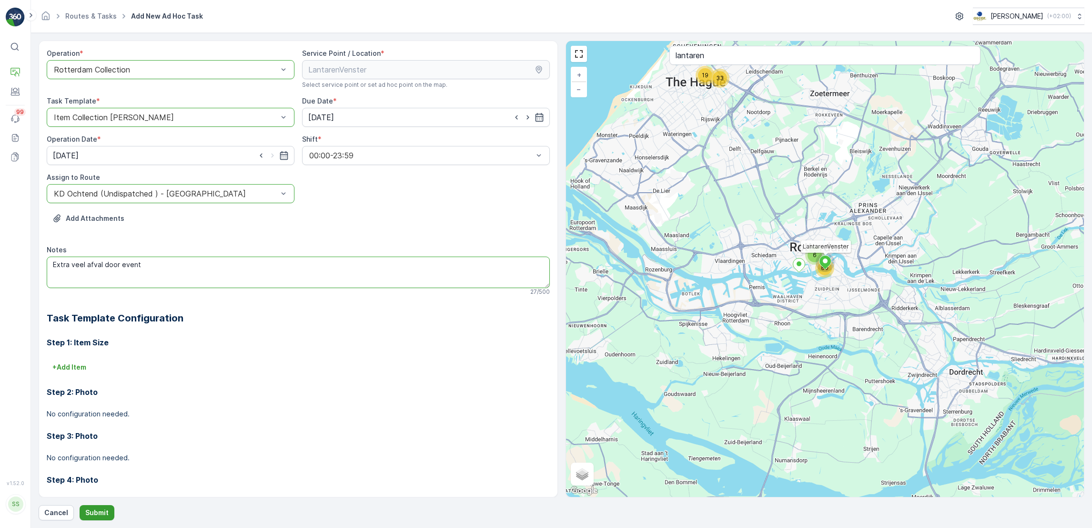
type textarea "Extra veel afval door event"
click at [93, 514] on p "Submit" at bounding box center [96, 513] width 23 height 10
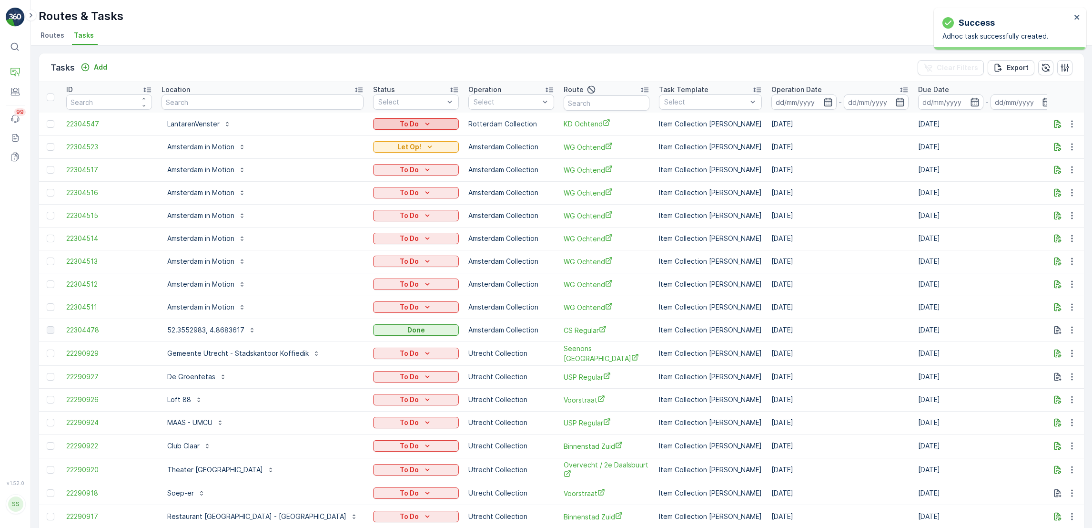
click at [400, 126] on p "To Do" at bounding box center [409, 124] width 19 height 10
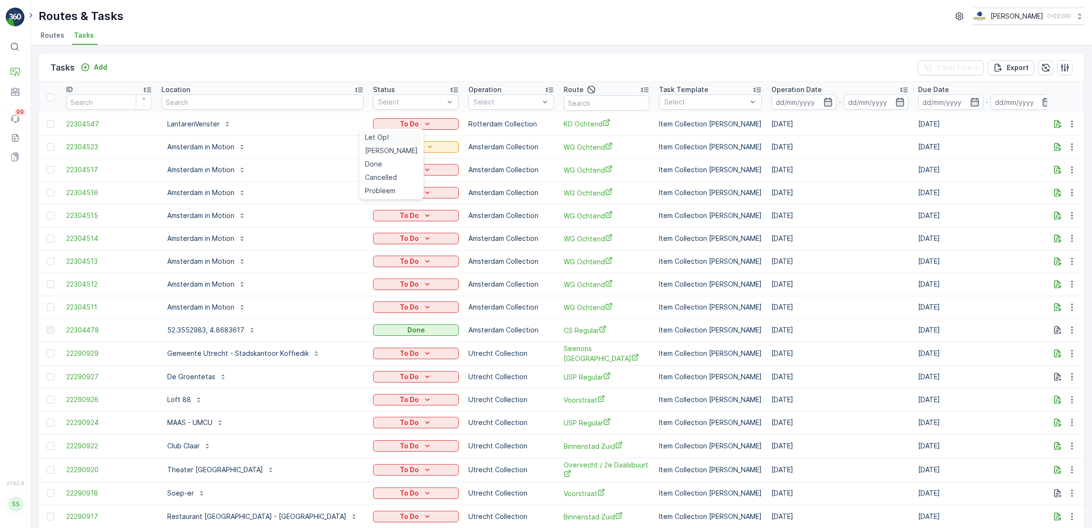
click at [368, 137] on span "Let Op!" at bounding box center [377, 137] width 24 height 10
click at [85, 64] on icon "Add" at bounding box center [86, 67] width 10 height 10
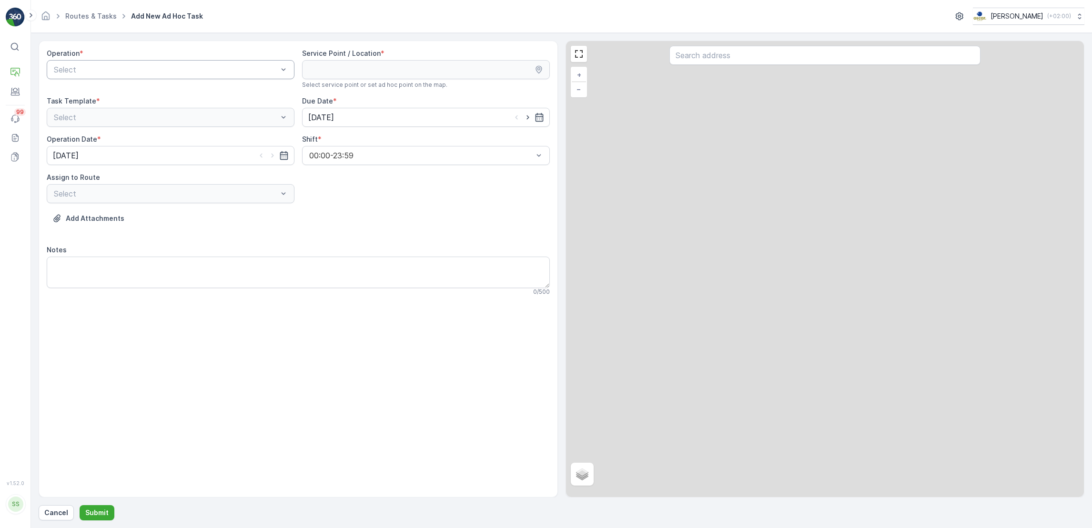
click at [122, 78] on div "Select" at bounding box center [171, 69] width 248 height 19
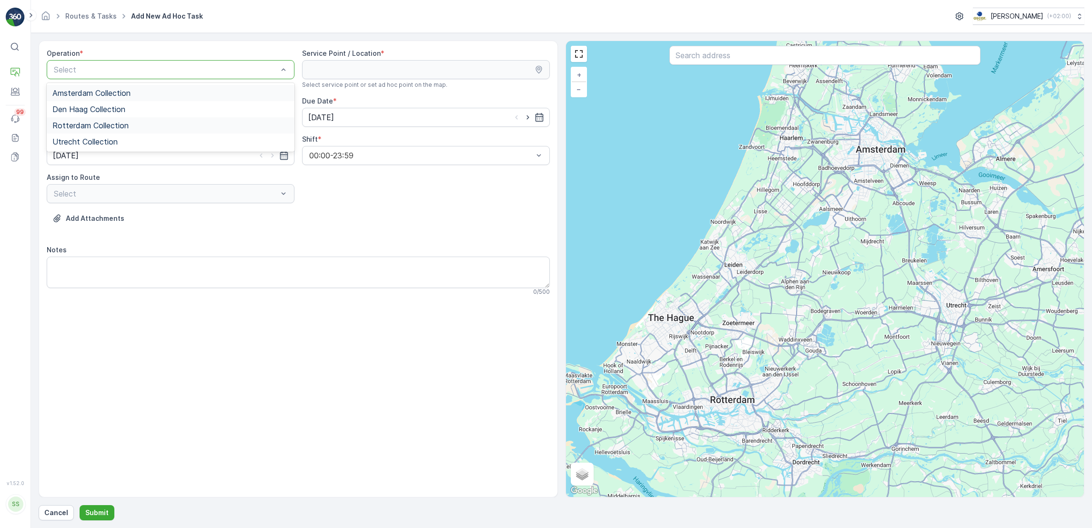
drag, startPoint x: 120, startPoint y: 90, endPoint x: 119, endPoint y: 118, distance: 28.6
click at [119, 118] on div "Amsterdam Collection Den Haag Collection Rotterdam Collection Utrecht Collection" at bounding box center [171, 117] width 248 height 69
click at [119, 126] on span "Rotterdam Collection" at bounding box center [90, 125] width 76 height 9
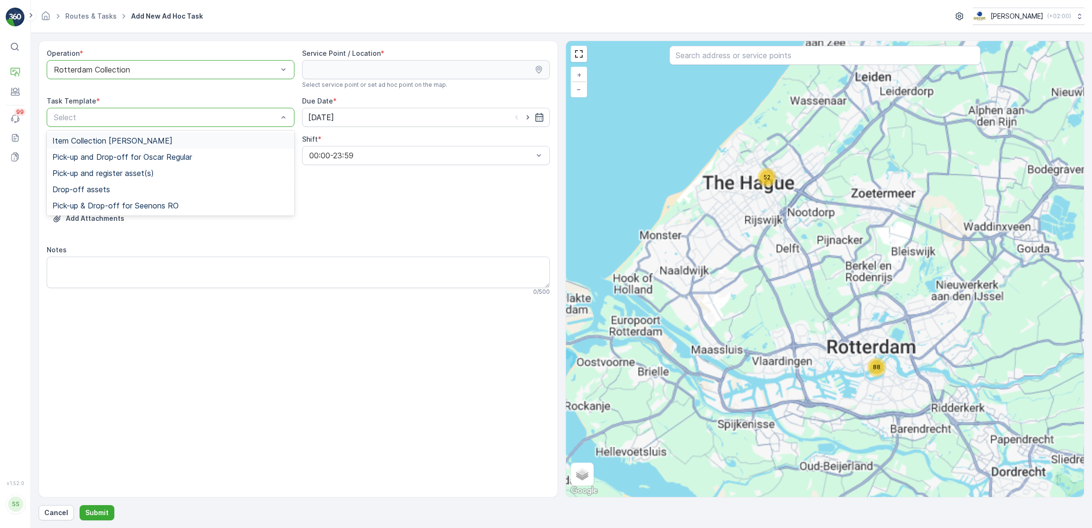
click at [169, 138] on div "Item Collection [PERSON_NAME]" at bounding box center [170, 140] width 236 height 9
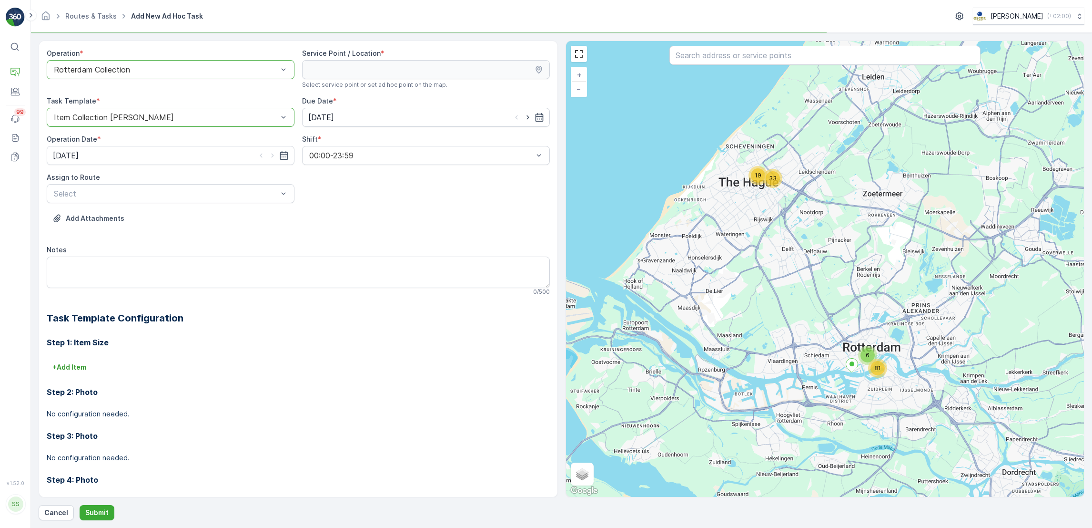
click at [155, 211] on div "Add Attachments" at bounding box center [298, 224] width 503 height 27
click at [157, 207] on div "Operation * option Rotterdam Collection, selected. Rotterdam Collection Service…" at bounding box center [298, 285] width 503 height 473
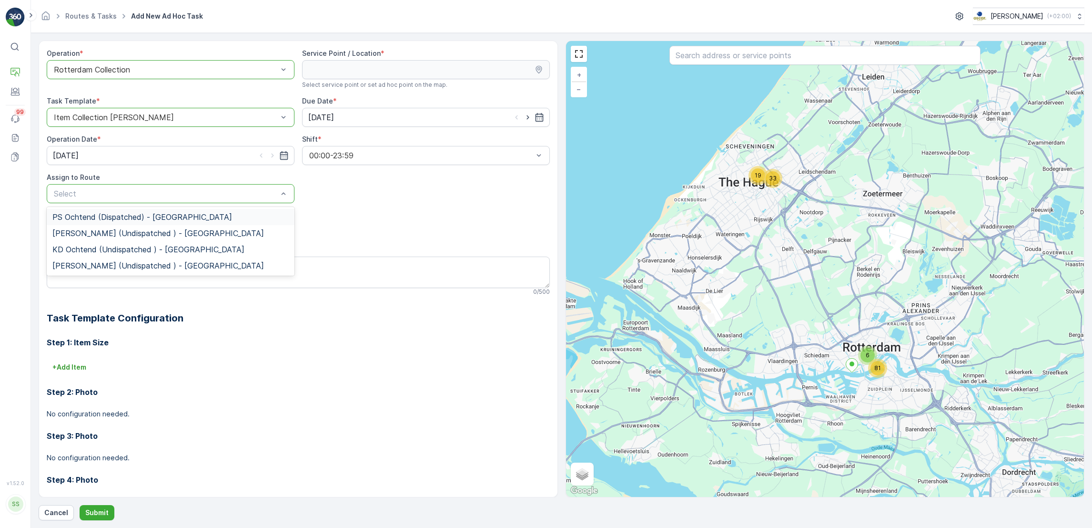
click at [163, 201] on div "Select" at bounding box center [171, 193] width 248 height 19
click at [135, 251] on span "KD Ochtend (Undispatched ) - Rotterdam" at bounding box center [148, 249] width 192 height 9
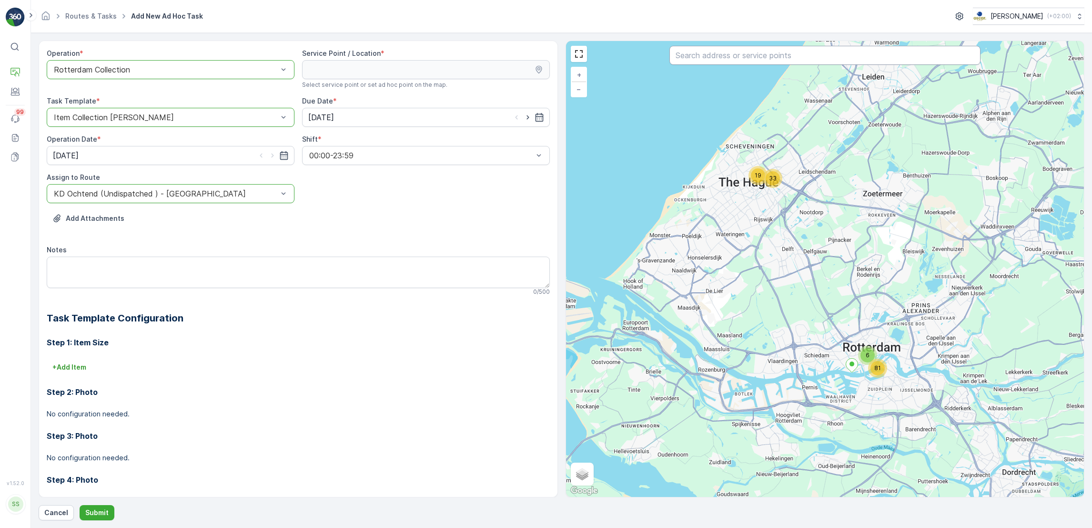
click at [737, 58] on input "text" at bounding box center [825, 55] width 311 height 19
paste input "Extra veel afval door event op zaterdagavond"
type input "Extra veel afval door event op zaterdagavond"
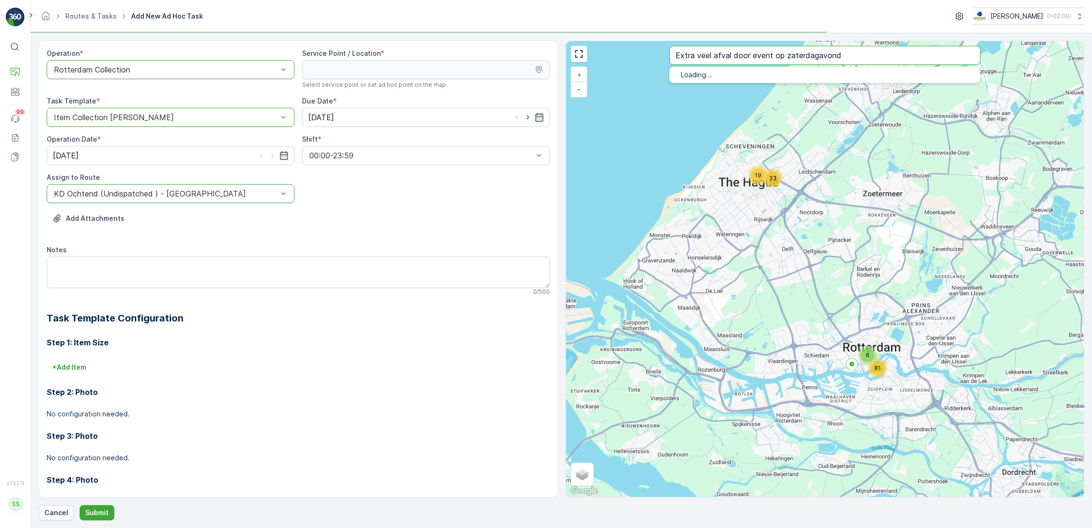
drag, startPoint x: 872, startPoint y: 55, endPoint x: 574, endPoint y: 41, distance: 298.2
click at [574, 41] on div "19 33 6 81 + − Satellite Roadmap Terrain Hybrid Leaflet Keyboard shortcuts Map …" at bounding box center [825, 269] width 519 height 456
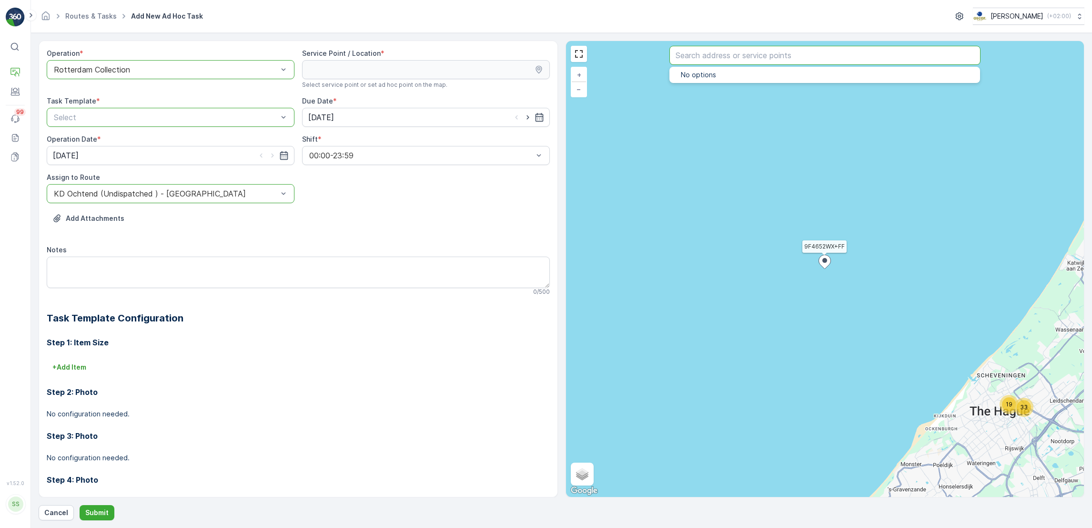
click at [168, 110] on div "Select" at bounding box center [171, 117] width 248 height 19
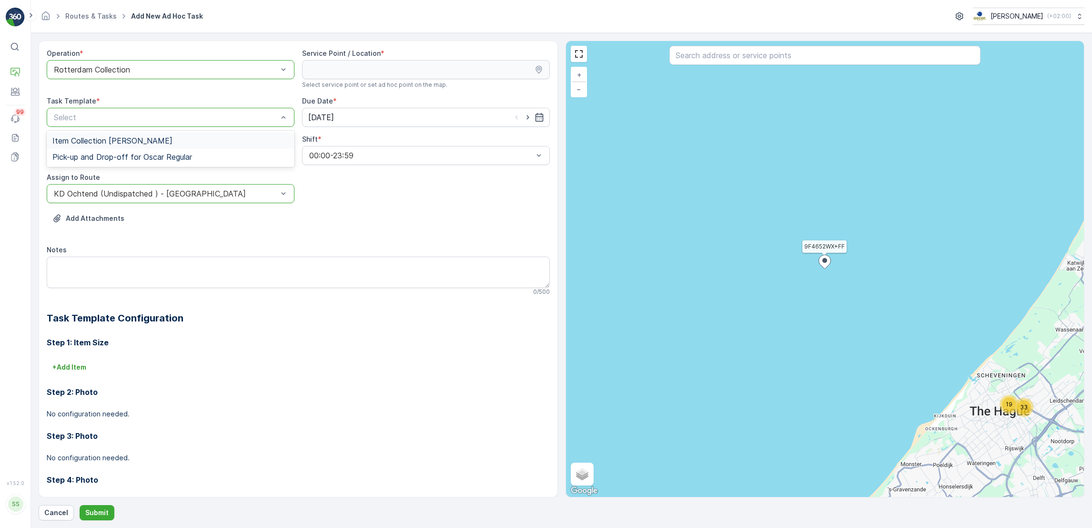
click at [147, 145] on div "Item Collection [PERSON_NAME]" at bounding box center [171, 140] width 248 height 16
click at [162, 266] on textarea "Notes" at bounding box center [298, 271] width 503 height 31
click at [696, 55] on input "text" at bounding box center [825, 55] width 311 height 19
click at [703, 58] on input "text" at bounding box center [825, 55] width 311 height 19
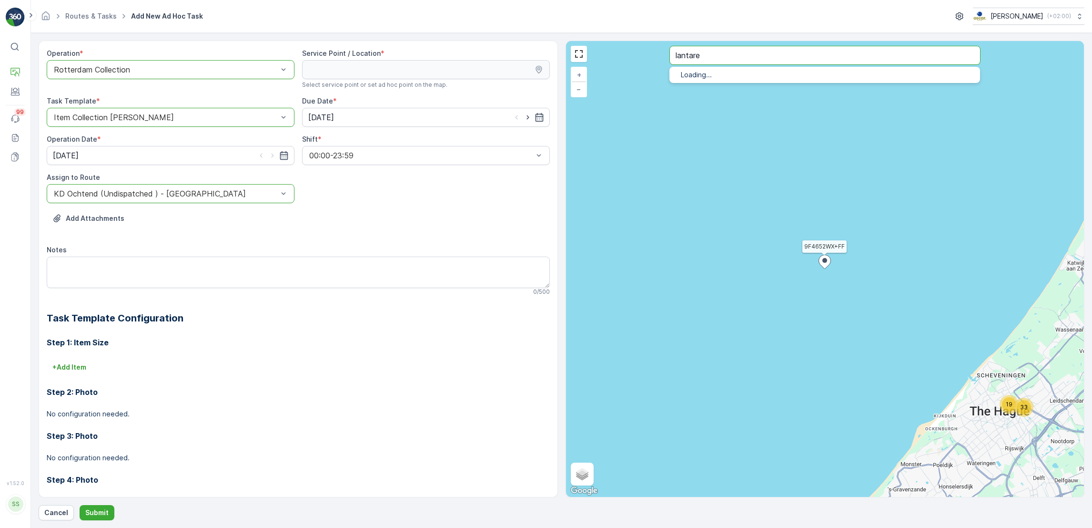
type input "lantare"
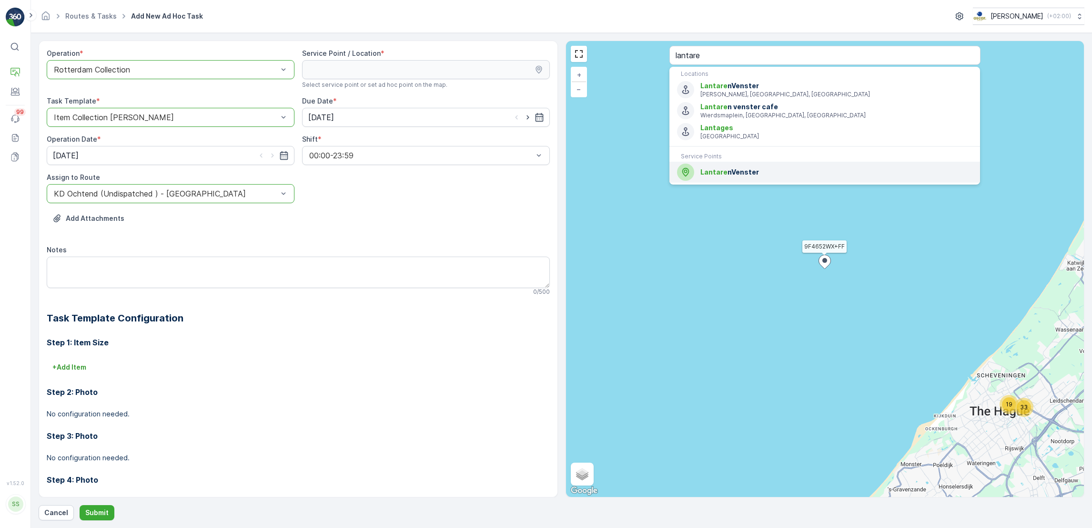
click at [728, 171] on span "Lantare nVenster" at bounding box center [837, 172] width 272 height 10
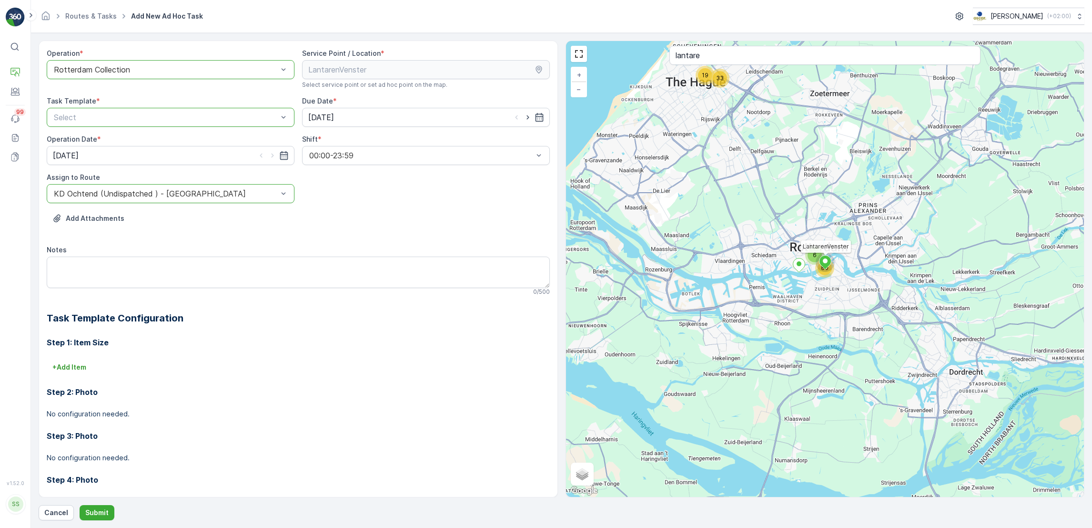
click at [210, 123] on p "Select" at bounding box center [166, 117] width 224 height 11
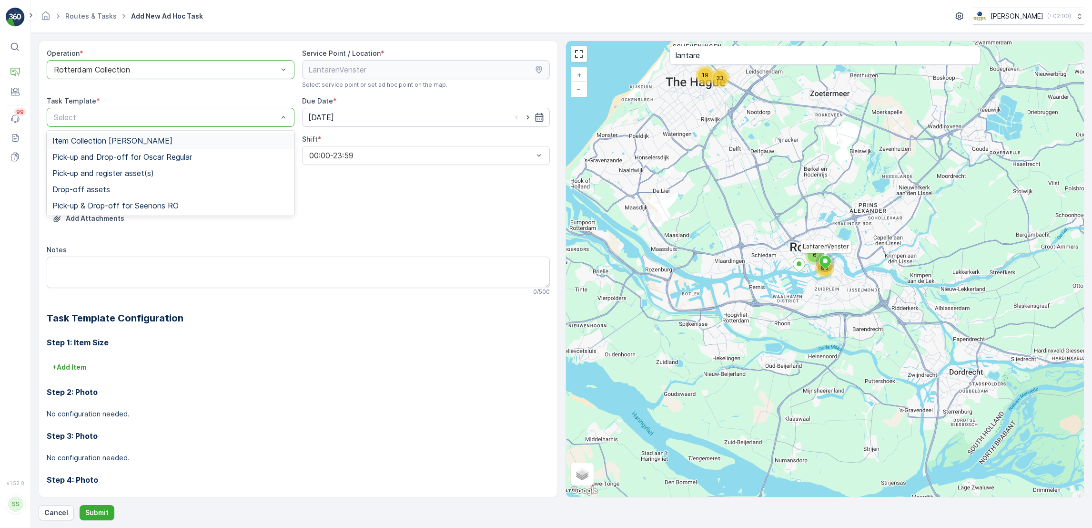
click at [174, 138] on div "Item Collection [PERSON_NAME]" at bounding box center [170, 140] width 236 height 9
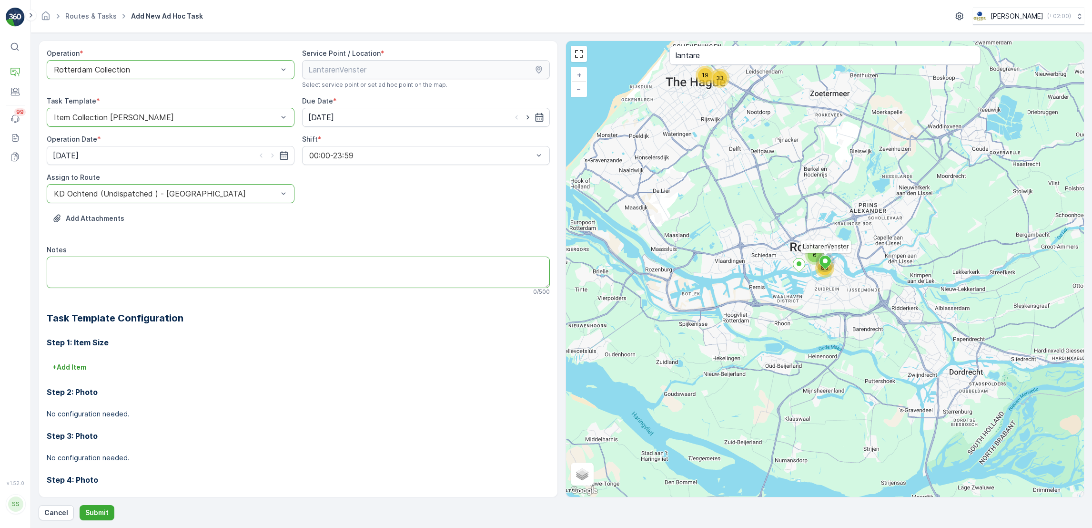
click at [132, 262] on textarea "Notes" at bounding box center [298, 271] width 503 height 31
paste textarea "Extra veel afval door event op zaterdagavond"
type textarea "Extra veel afval door event op zaterdagavond"
click at [537, 117] on icon "button" at bounding box center [540, 117] width 10 height 10
click at [317, 214] on div "12" at bounding box center [316, 216] width 15 height 15
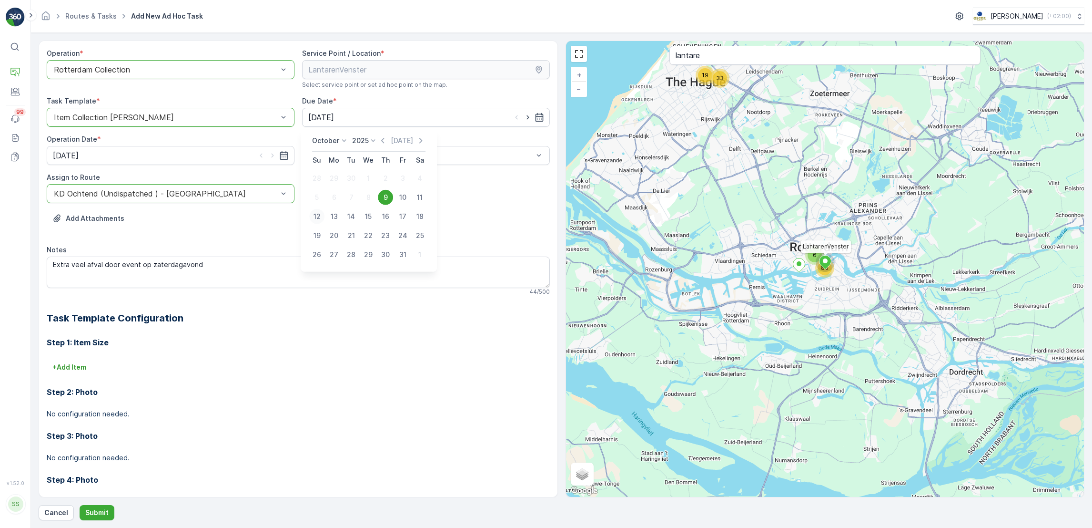
type input "12.10.2025"
click at [282, 160] on icon "button" at bounding box center [284, 155] width 8 height 9
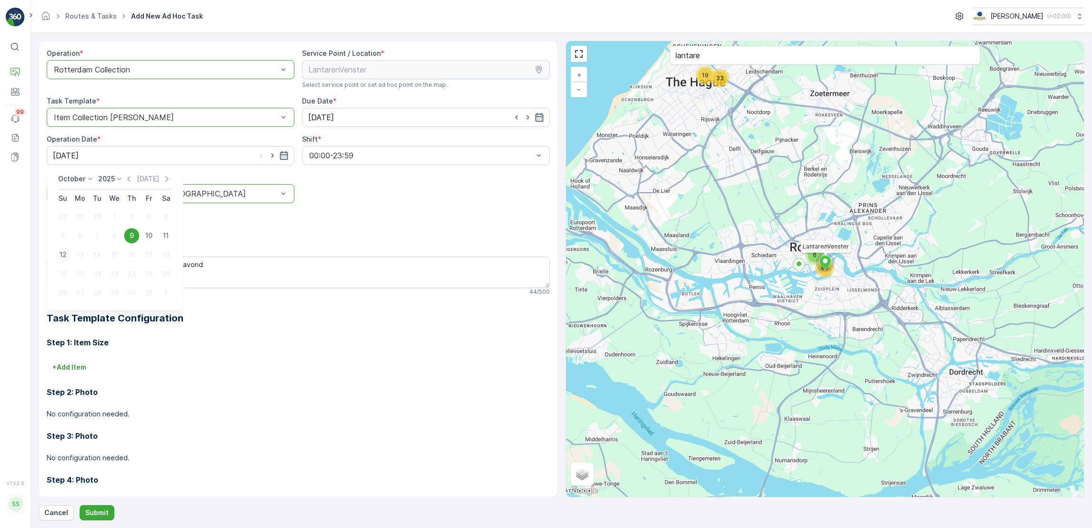
click at [67, 251] on div "12" at bounding box center [62, 254] width 15 height 15
type input "12.10.2025"
click at [259, 278] on textarea "Extra veel afval door event op zaterdagavond" at bounding box center [298, 271] width 503 height 31
click at [97, 509] on p "Submit" at bounding box center [96, 513] width 23 height 10
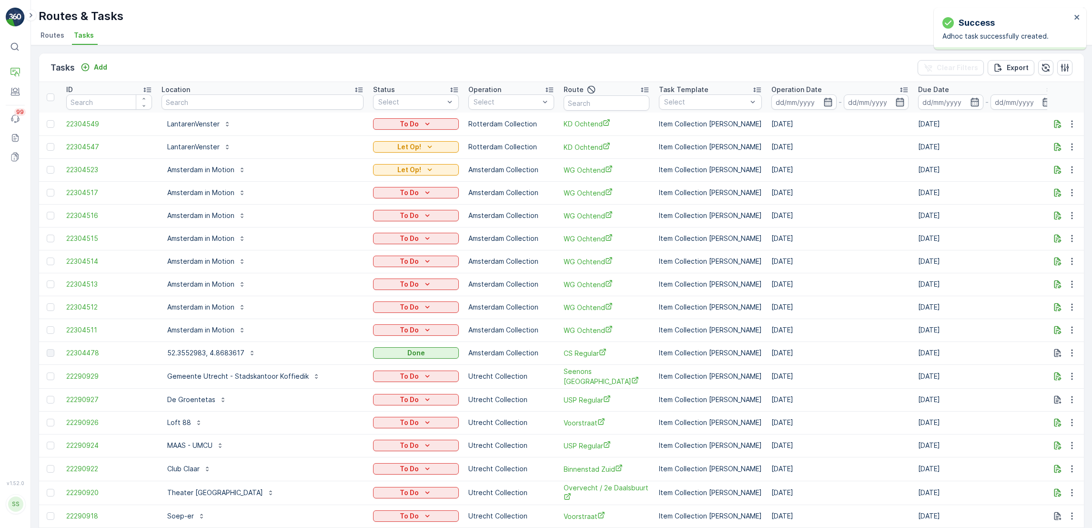
click at [426, 123] on icon "To Do" at bounding box center [428, 123] width 4 height 2
click at [377, 136] on span "Let Op!" at bounding box center [377, 137] width 24 height 10
click at [55, 113] on p "Cockpit" at bounding box center [47, 113] width 25 height 10
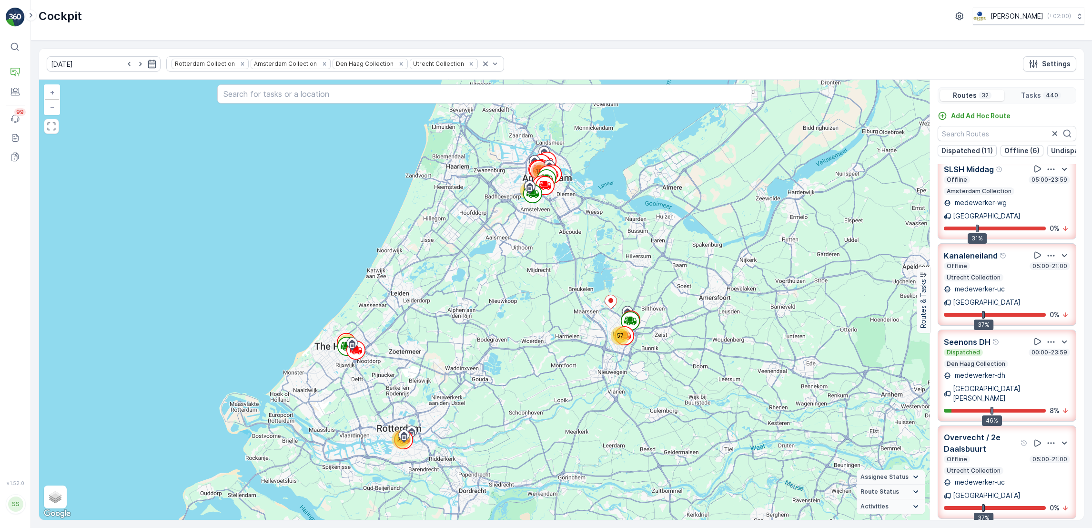
scroll to position [299, 0]
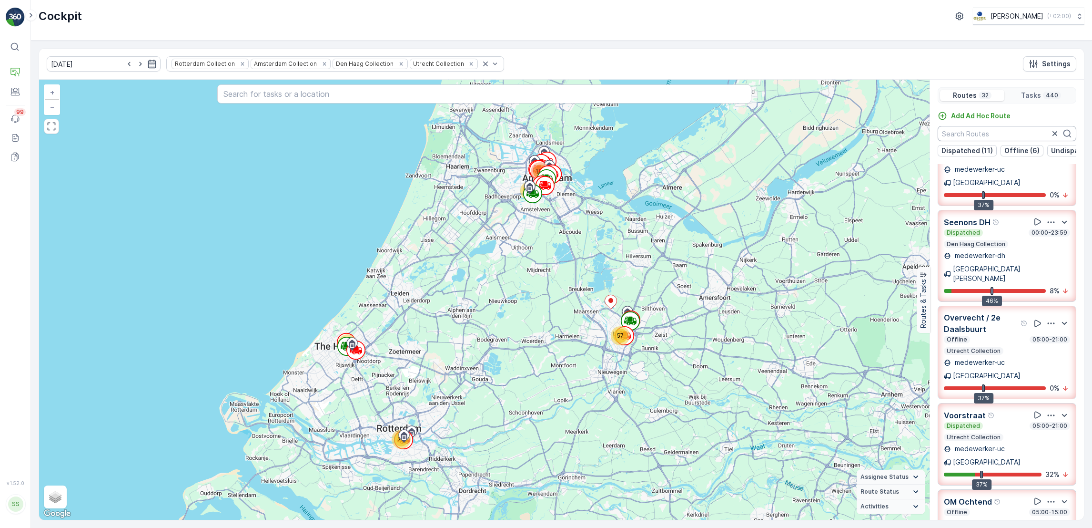
click at [978, 135] on input "text" at bounding box center [1007, 133] width 139 height 15
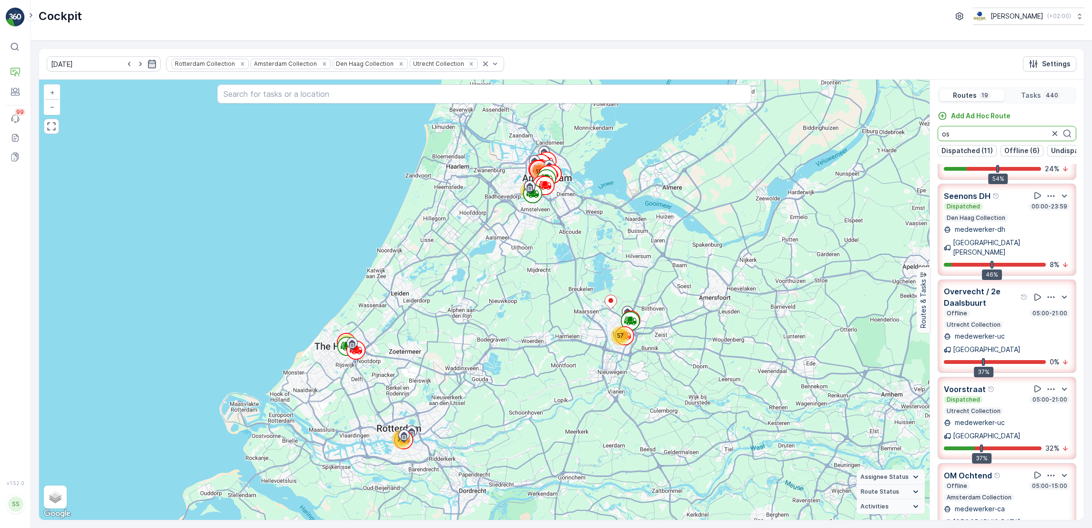
scroll to position [0, 0]
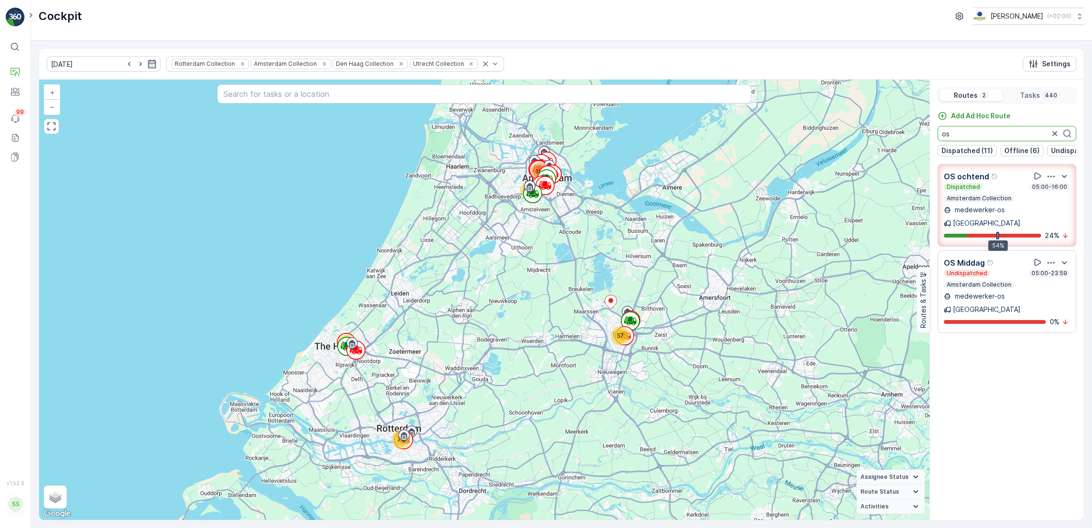
type input "os"
click at [1052, 181] on icon "button" at bounding box center [1052, 177] width 10 height 10
click at [1049, 198] on span "See More Details" at bounding box center [1052, 203] width 55 height 10
click at [1049, 181] on icon "button" at bounding box center [1052, 177] width 10 height 10
click at [1050, 198] on span "See More Details" at bounding box center [1052, 203] width 55 height 10
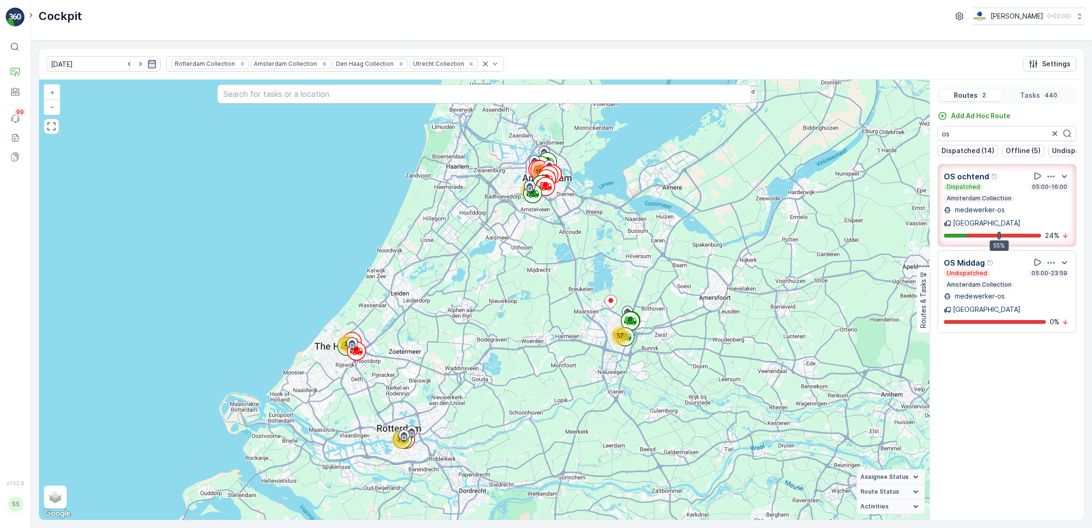
click at [1051, 177] on icon "button" at bounding box center [1051, 175] width 7 height 1
click at [1040, 198] on span "See More Details" at bounding box center [1052, 203] width 55 height 10
click at [1039, 211] on div "OS ochtend Offline 05:00-16:00 Amsterdam Collection medewerker-os Amsterdam 56%…" at bounding box center [1007, 205] width 126 height 70
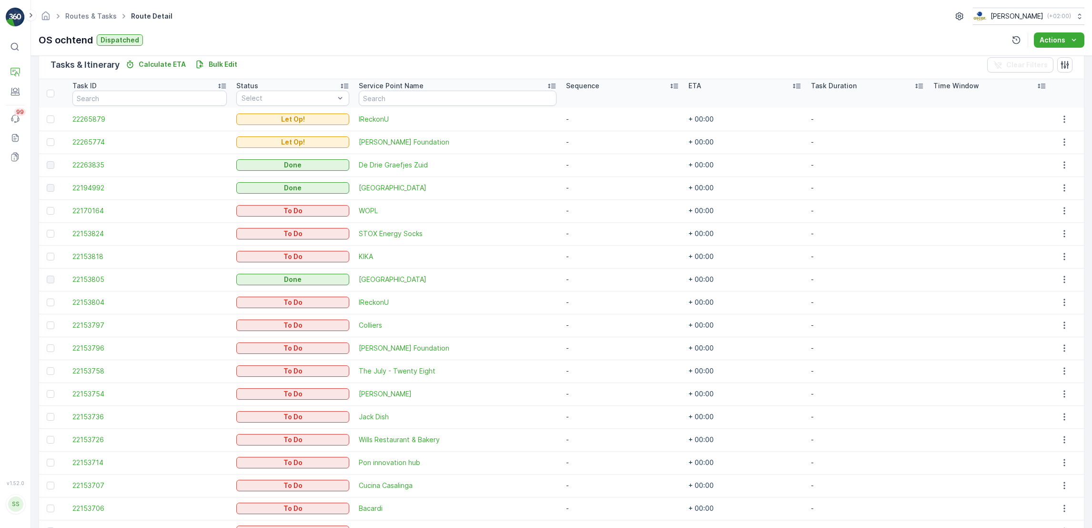
scroll to position [216, 0]
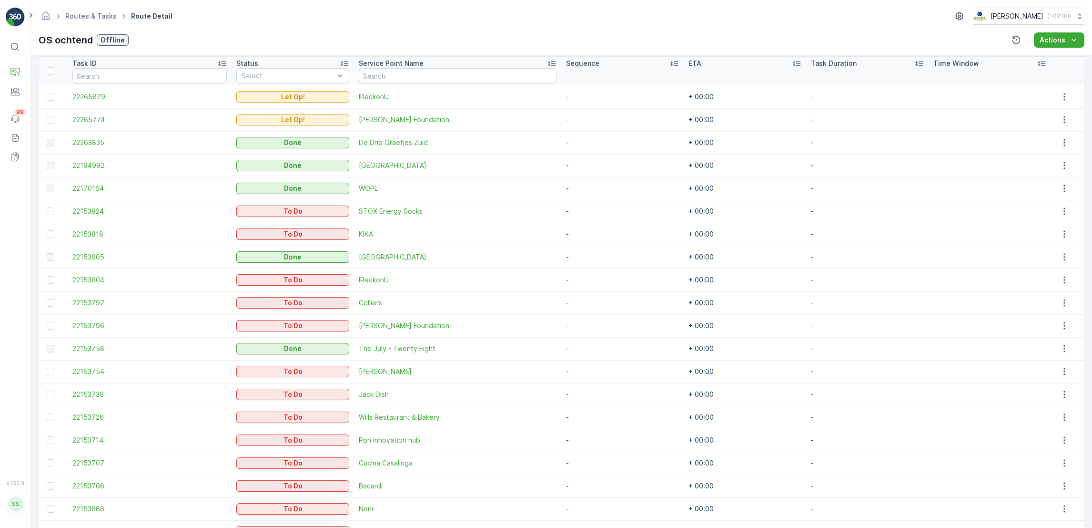
scroll to position [257, 0]
click at [98, 13] on link "Routes & Tasks" at bounding box center [90, 16] width 51 height 8
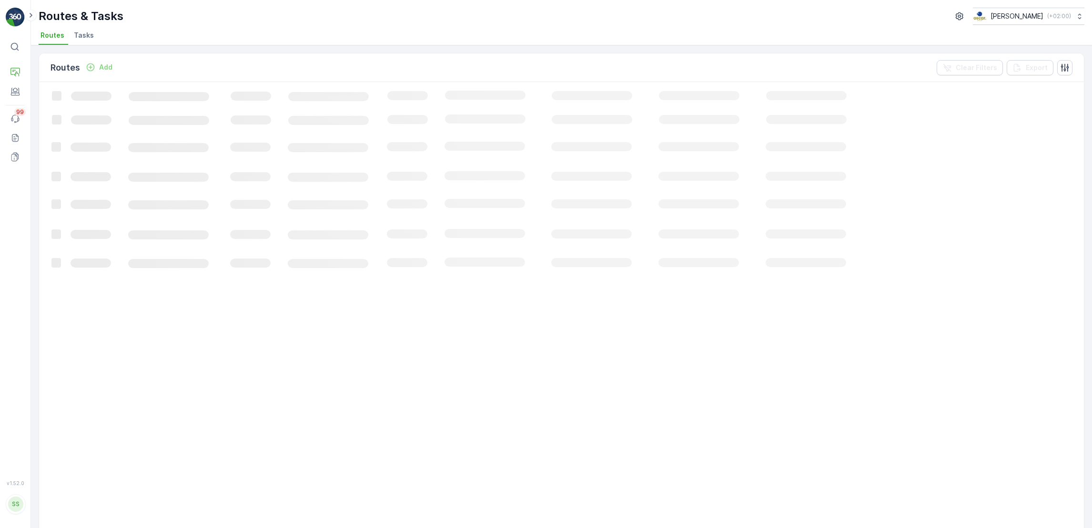
click at [87, 41] on li "Tasks" at bounding box center [85, 37] width 26 height 16
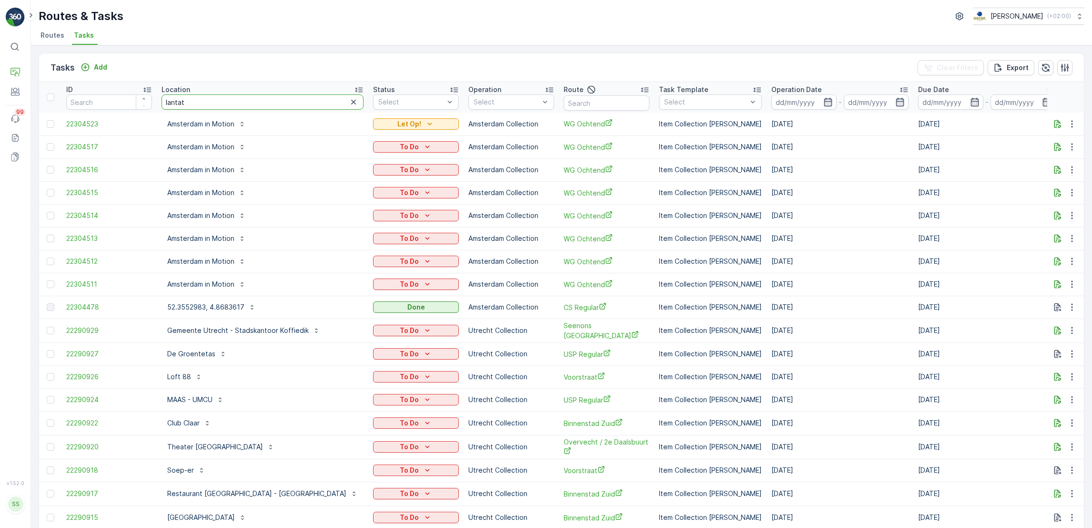
type input "lanta"
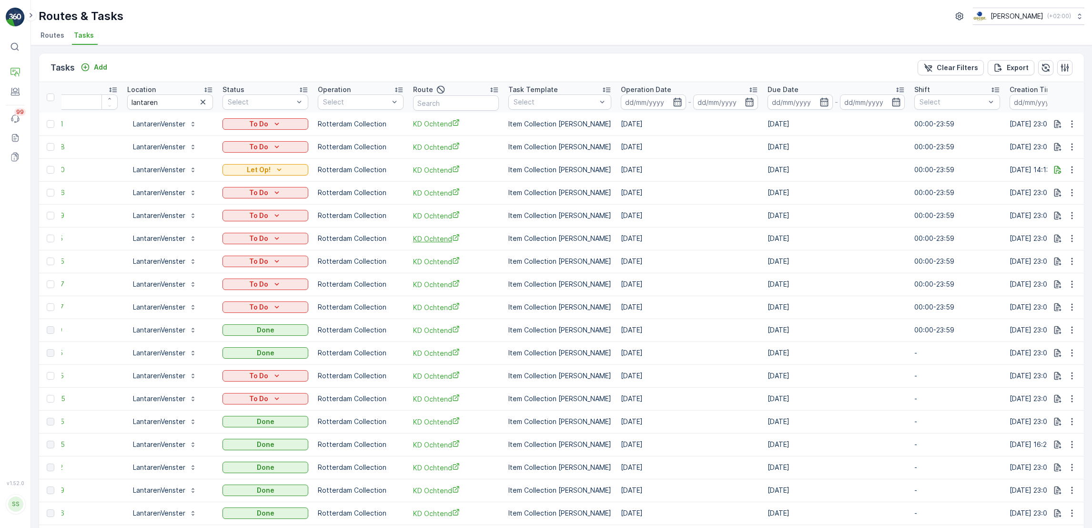
scroll to position [0, 31]
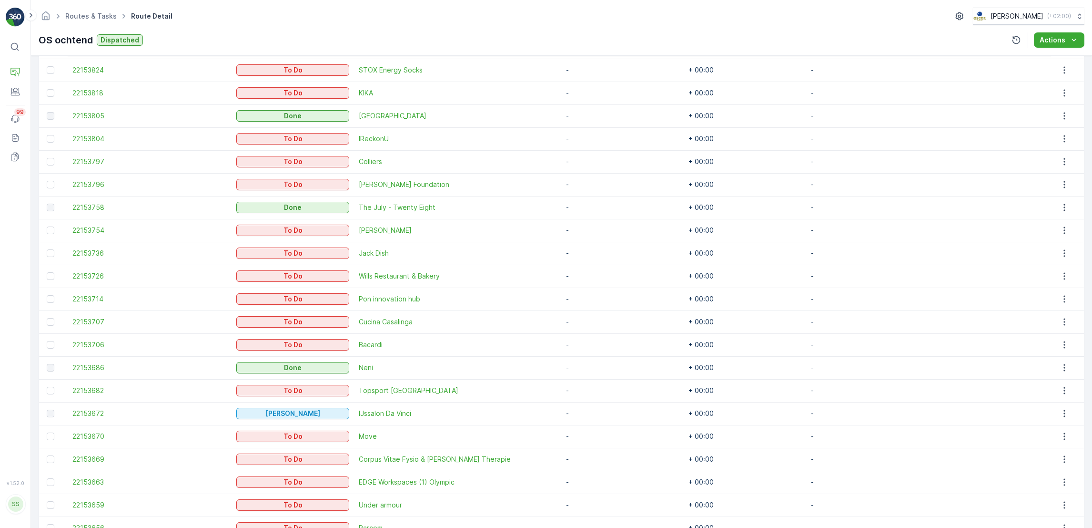
scroll to position [542, 0]
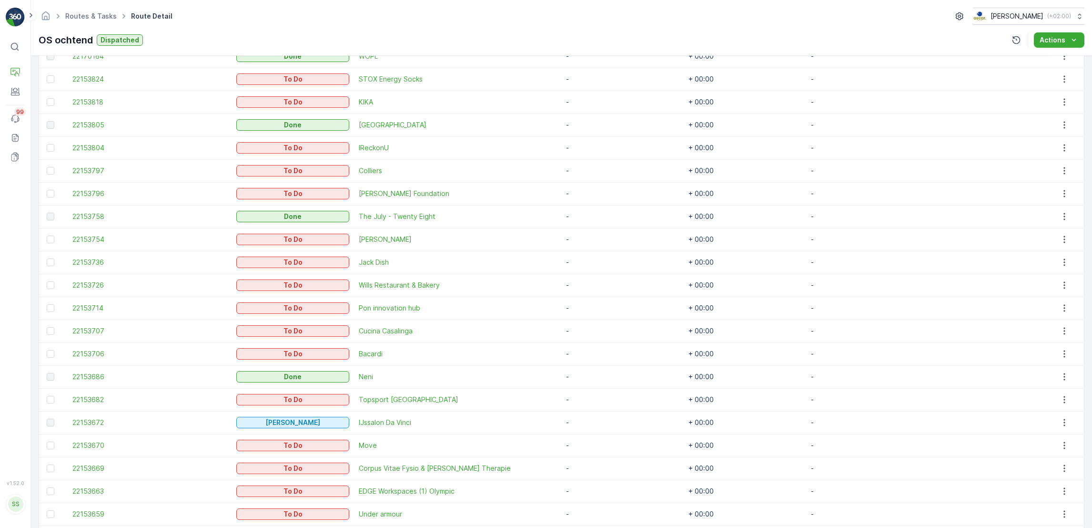
scroll to position [390, 0]
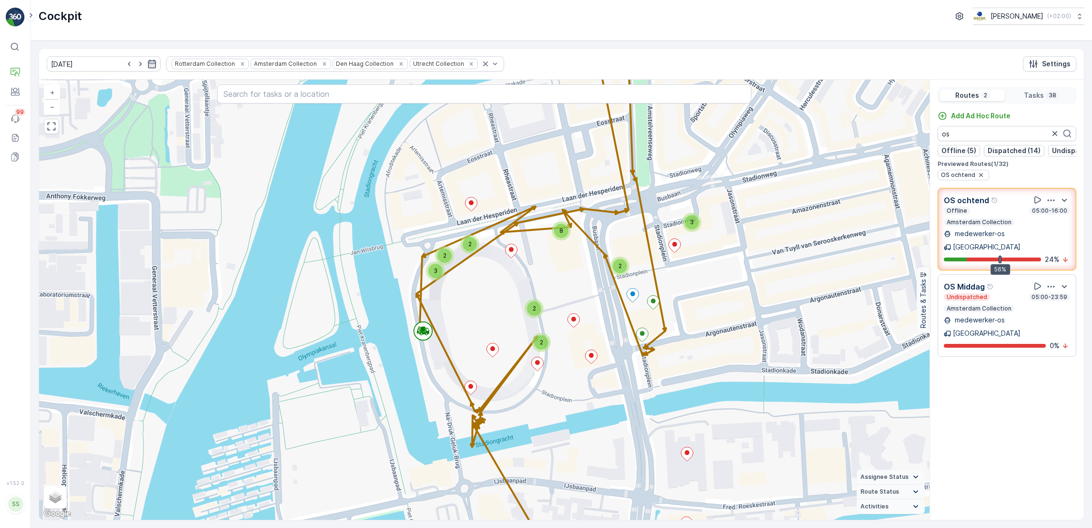
click at [1052, 205] on icon "button" at bounding box center [1052, 200] width 10 height 10
click at [1049, 205] on icon "button" at bounding box center [1052, 200] width 10 height 10
click at [1051, 229] on ul "See More Details" at bounding box center [1052, 226] width 67 height 17
click at [1059, 222] on span "See More Details" at bounding box center [1052, 227] width 55 height 10
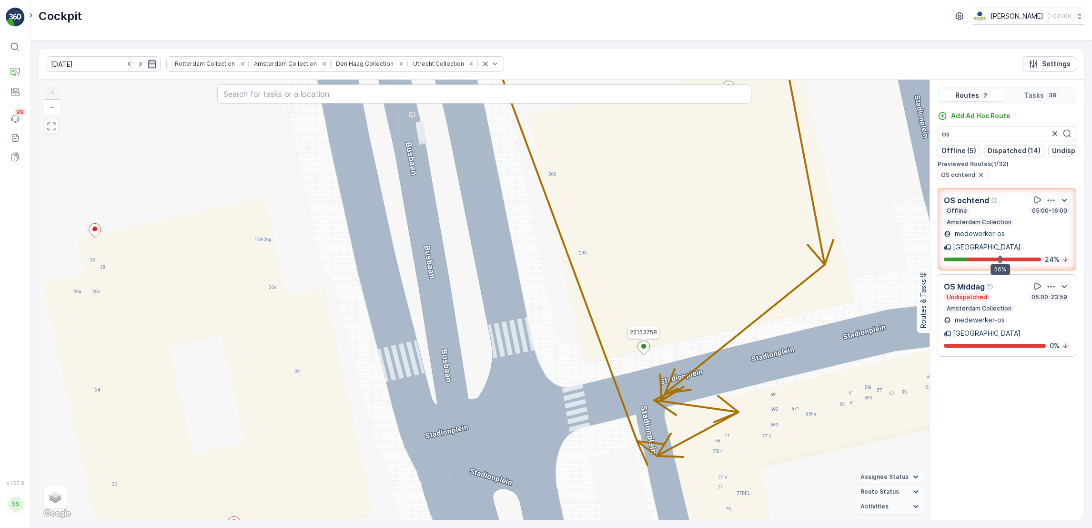
click at [642, 346] on ellipse at bounding box center [644, 346] width 5 height 5
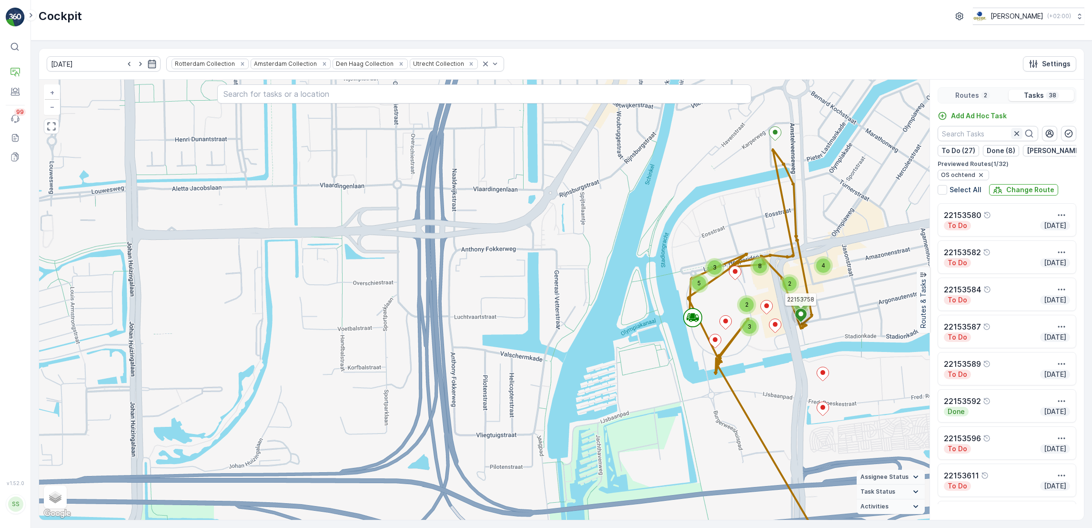
click at [1019, 132] on icon "button" at bounding box center [1017, 134] width 10 height 10
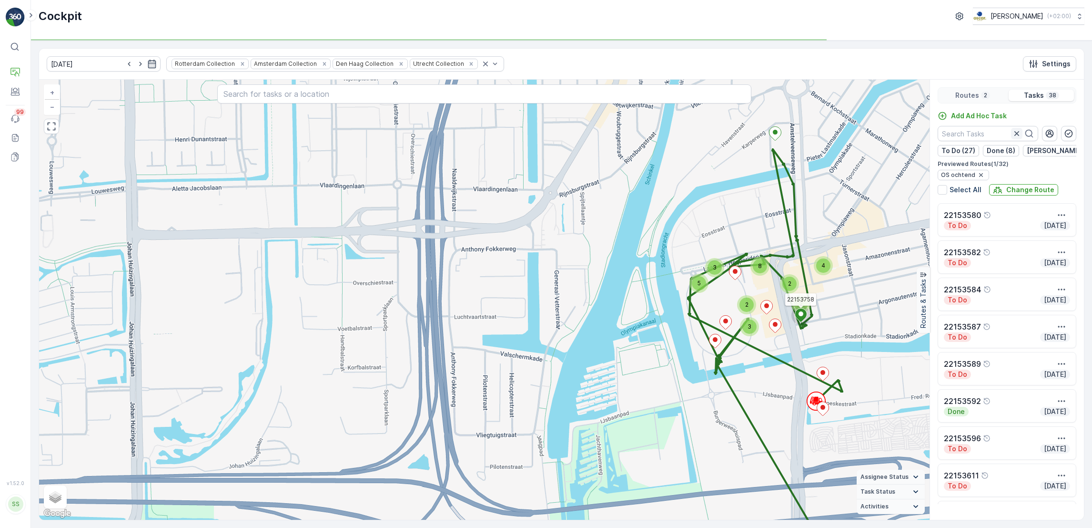
click at [1017, 133] on icon "button" at bounding box center [1017, 133] width 5 height 5
click at [1016, 134] on icon "button" at bounding box center [1017, 133] width 5 height 5
click at [1016, 132] on icon "button" at bounding box center [1017, 134] width 10 height 10
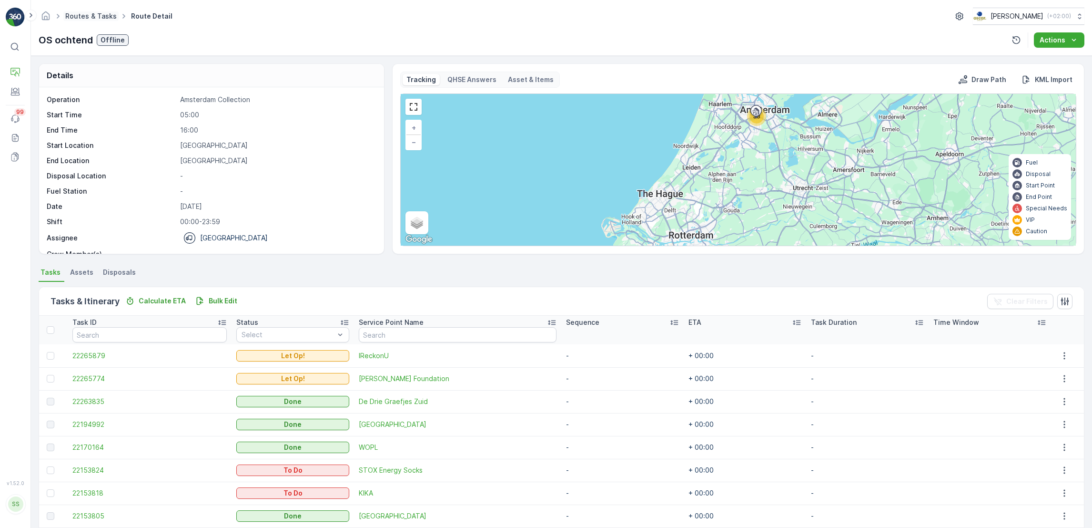
click at [97, 13] on link "Routes & Tasks" at bounding box center [90, 16] width 51 height 8
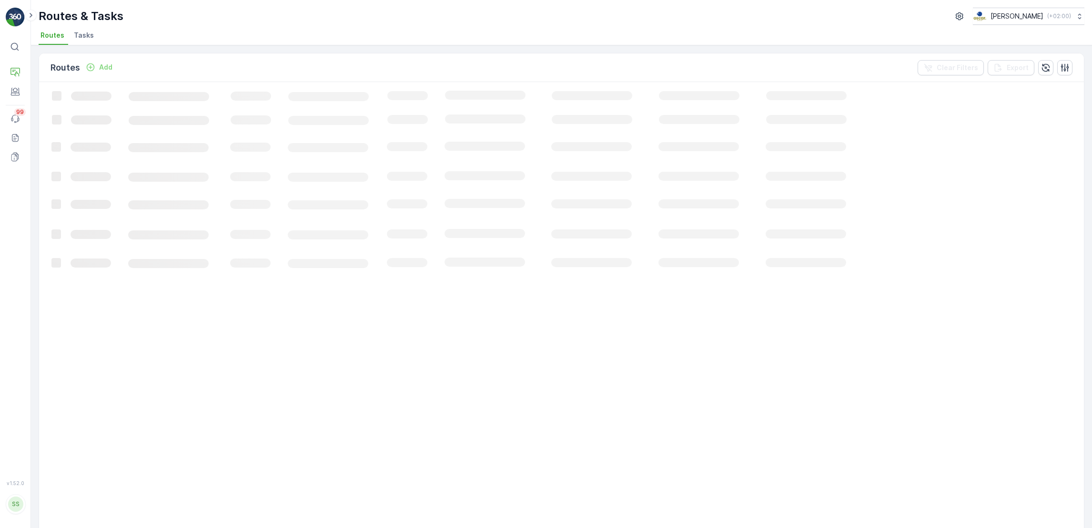
click at [81, 31] on span "Tasks" at bounding box center [84, 36] width 20 height 10
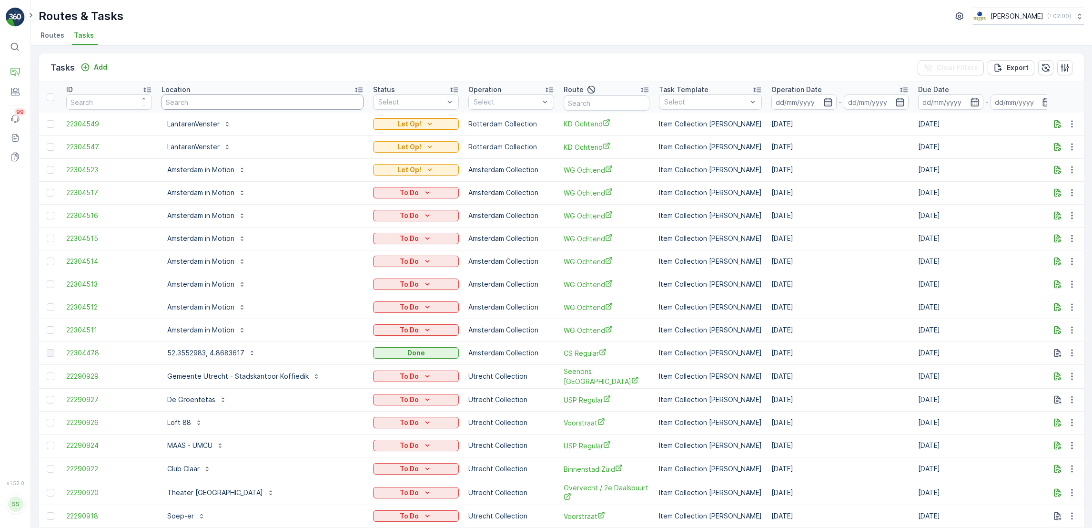
click at [221, 102] on input "text" at bounding box center [263, 101] width 202 height 15
type input "kee"
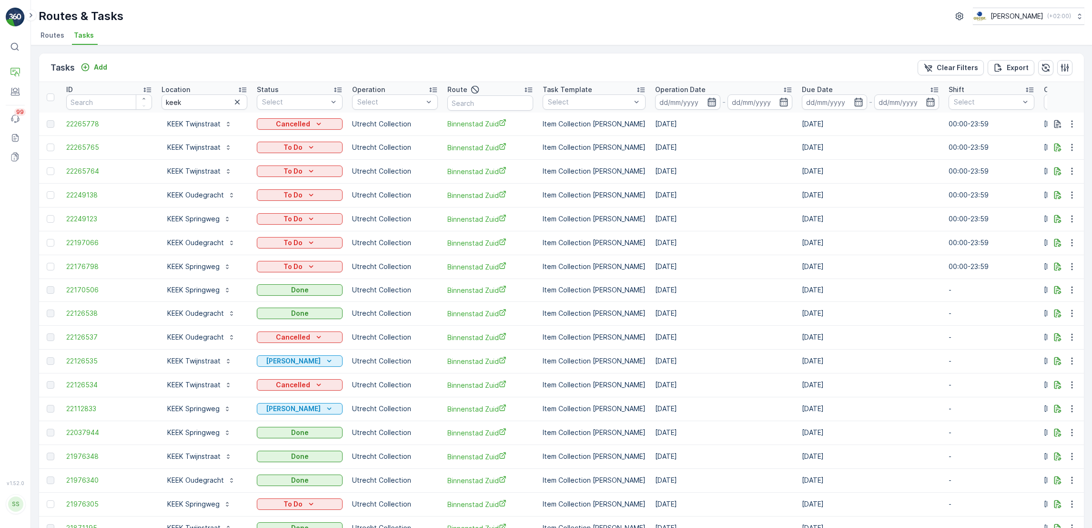
click at [707, 102] on icon "button" at bounding box center [712, 102] width 10 height 10
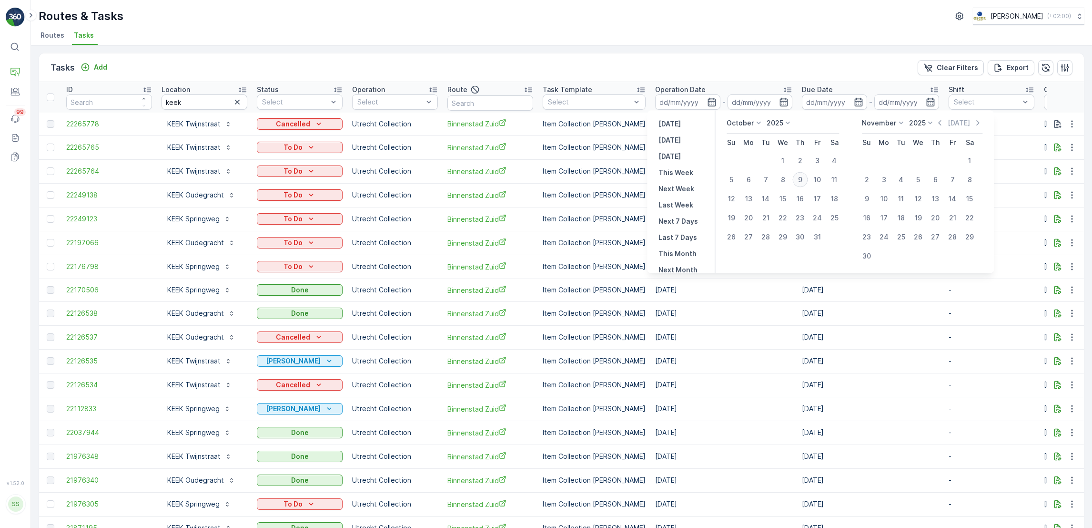
click at [796, 183] on div "9" at bounding box center [800, 179] width 15 height 15
type input "[DATE]"
click at [796, 183] on div "9" at bounding box center [800, 179] width 15 height 15
type input "[DATE]"
click at [796, 183] on div "9" at bounding box center [800, 179] width 15 height 15
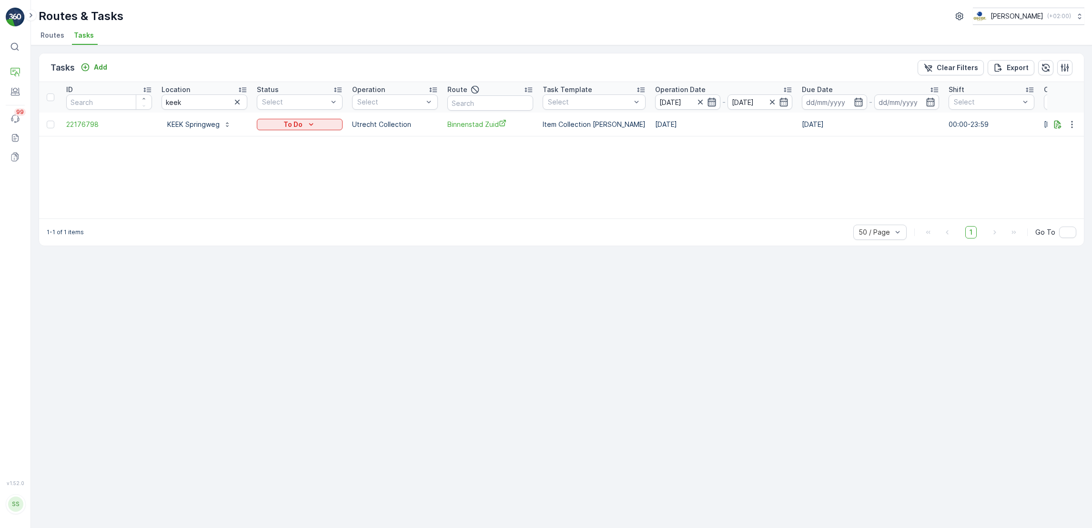
click at [708, 101] on icon "button" at bounding box center [712, 102] width 8 height 9
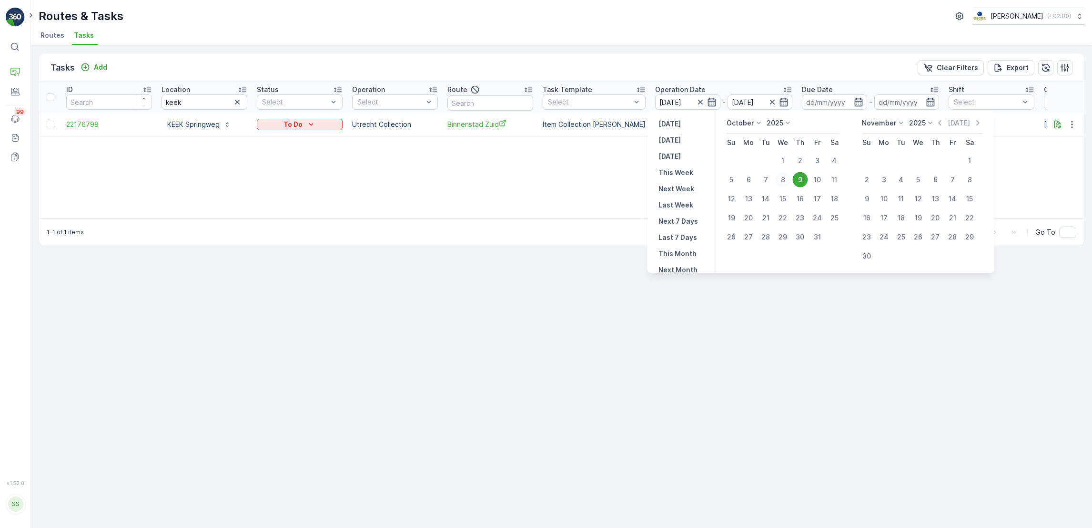
click at [785, 180] on div "8" at bounding box center [782, 179] width 15 height 15
type input "[DATE]"
click at [785, 180] on div "8" at bounding box center [782, 179] width 15 height 15
type input "[DATE]"
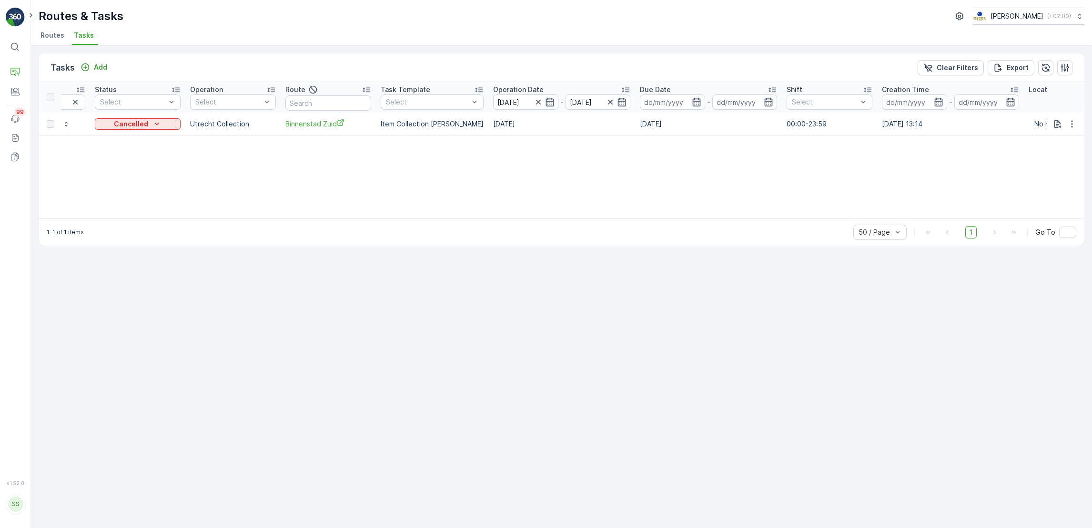
scroll to position [0, 165]
click at [542, 105] on icon "button" at bounding box center [547, 102] width 10 height 10
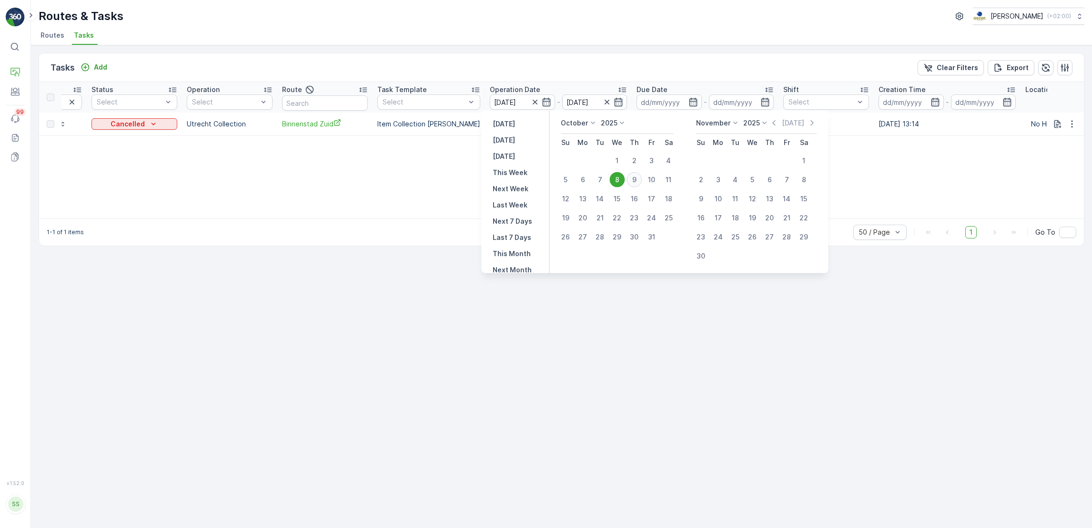
click at [637, 178] on div "9" at bounding box center [634, 179] width 15 height 15
type input "[DATE]"
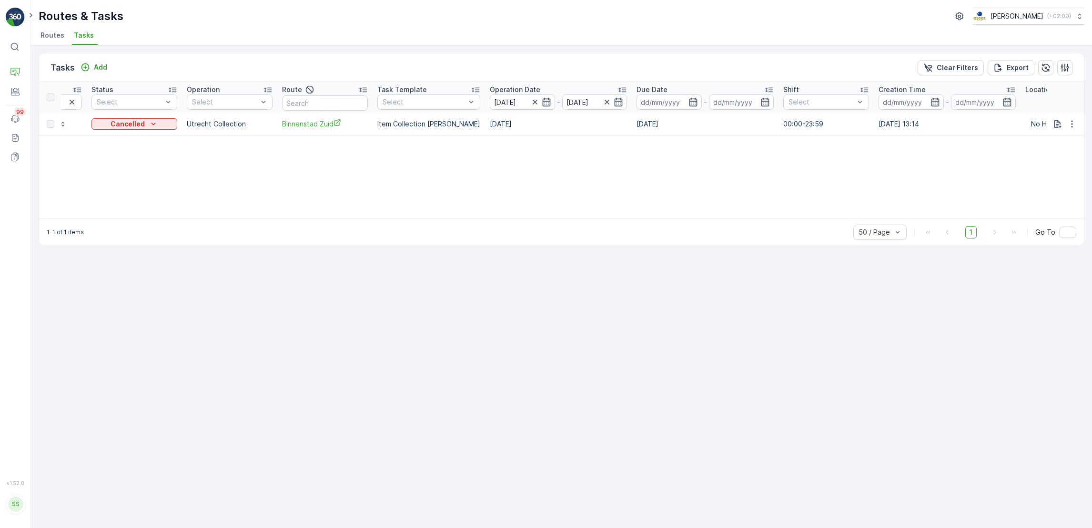
click at [637, 178] on div "ID Location keek Status Select Operation Select Route Task Template Select Oper…" at bounding box center [561, 150] width 1045 height 136
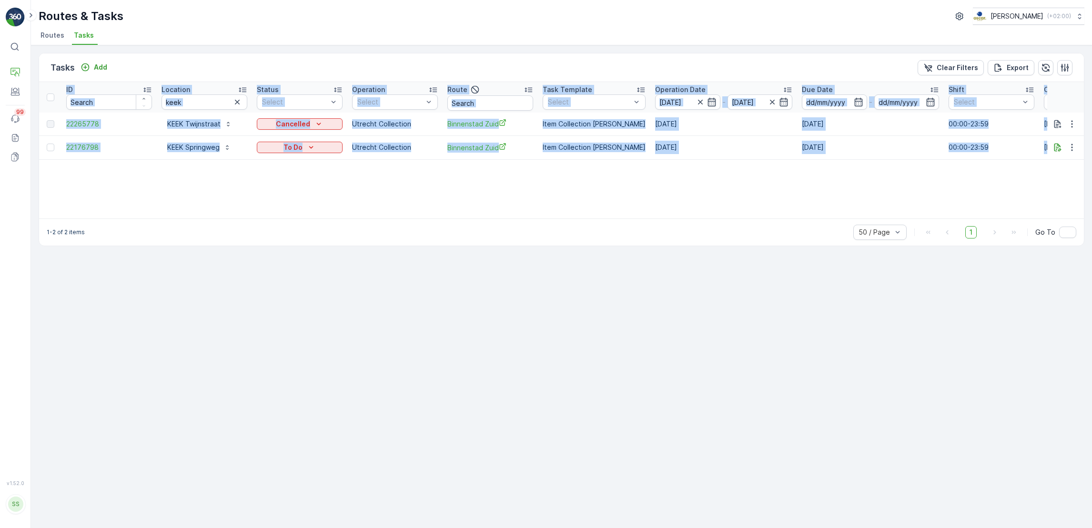
drag, startPoint x: 637, startPoint y: 179, endPoint x: 584, endPoint y: 173, distance: 53.2
click at [584, 173] on div "ID Location keek Status Select Operation Select Route Task Template Select Oper…" at bounding box center [561, 150] width 1045 height 136
click at [640, 192] on div "ID Location keek Status Select Operation Select Route Task Template Select Oper…" at bounding box center [561, 150] width 1045 height 136
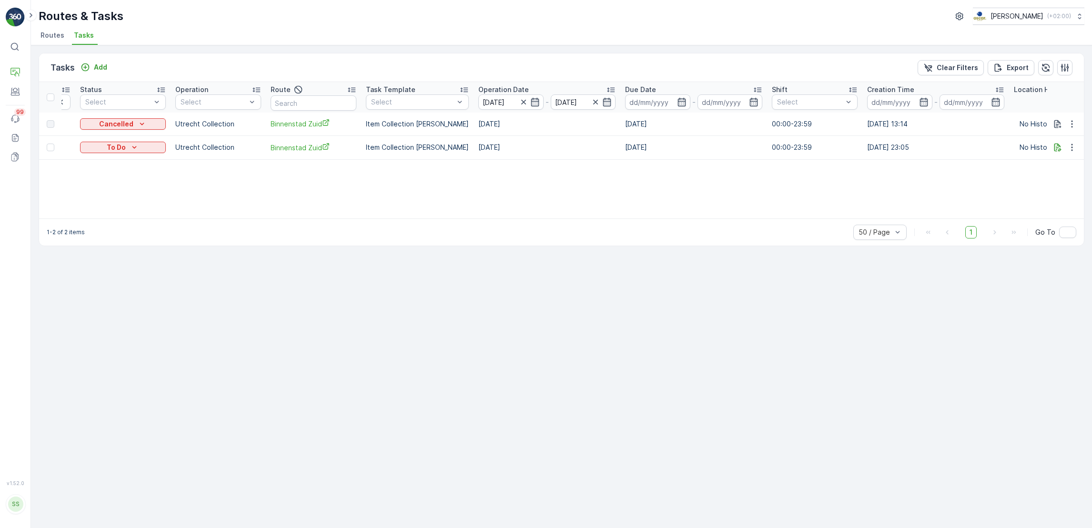
scroll to position [0, 179]
click at [312, 122] on span "Binnenstad Zuid" at bounding box center [311, 124] width 86 height 10
click at [36, 33] on div "Routes & Tasks [PERSON_NAME] ( +02:00 ) Routes Tasks" at bounding box center [561, 22] width 1061 height 45
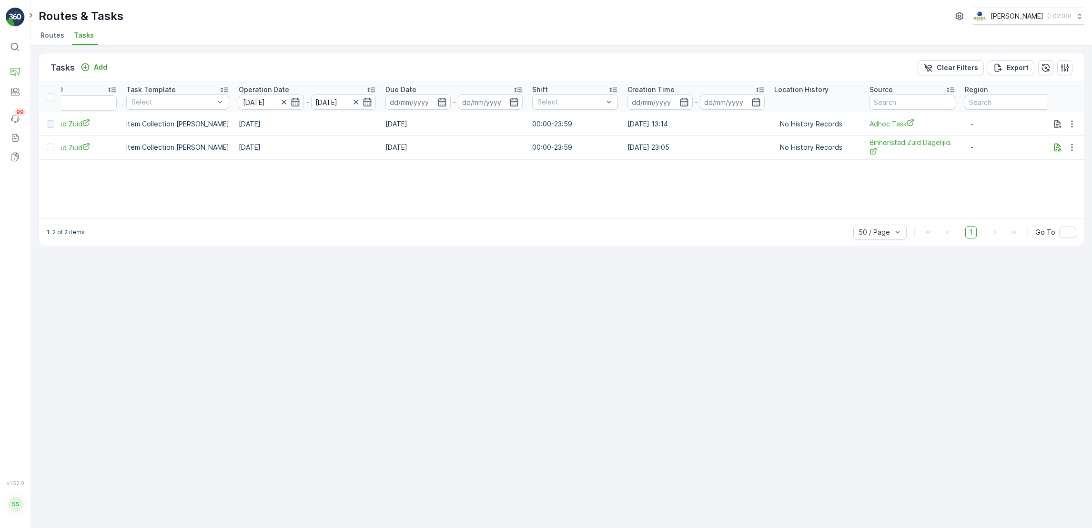
scroll to position [0, 0]
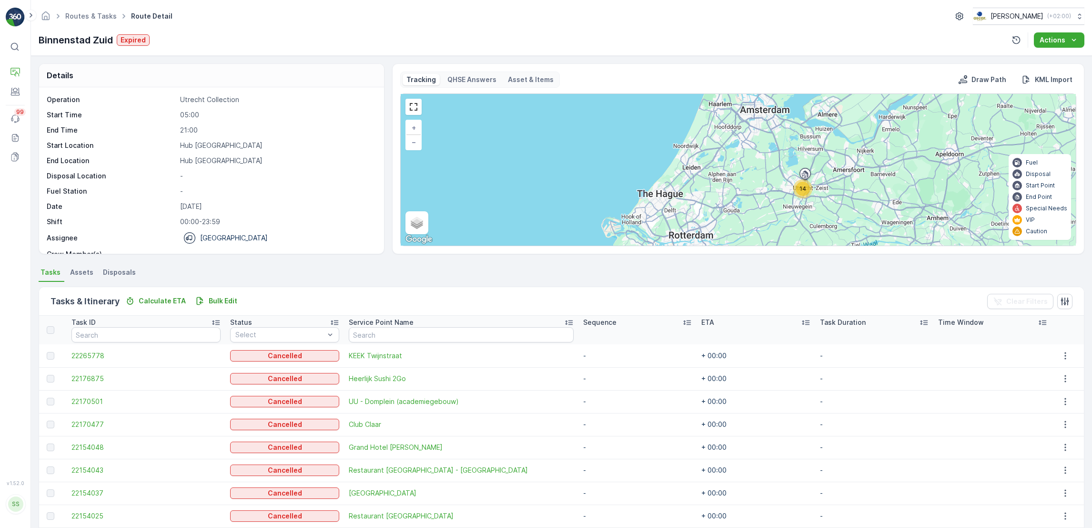
click at [96, 10] on ul "Routes & Tasks" at bounding box center [96, 17] width 66 height 14
click at [95, 13] on link "Routes & Tasks" at bounding box center [90, 16] width 51 height 8
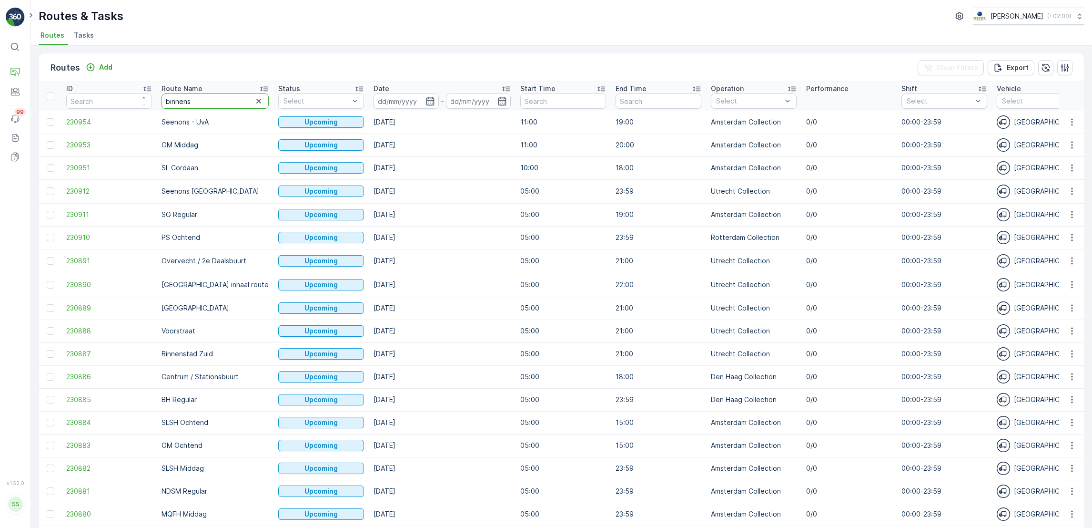
type input "binnenst"
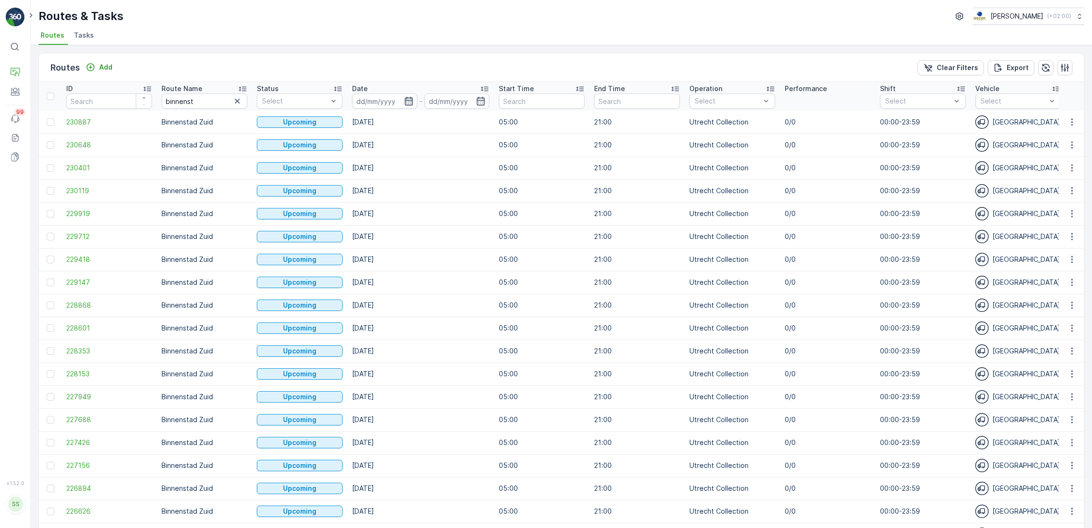
click at [405, 102] on icon "button" at bounding box center [409, 101] width 8 height 9
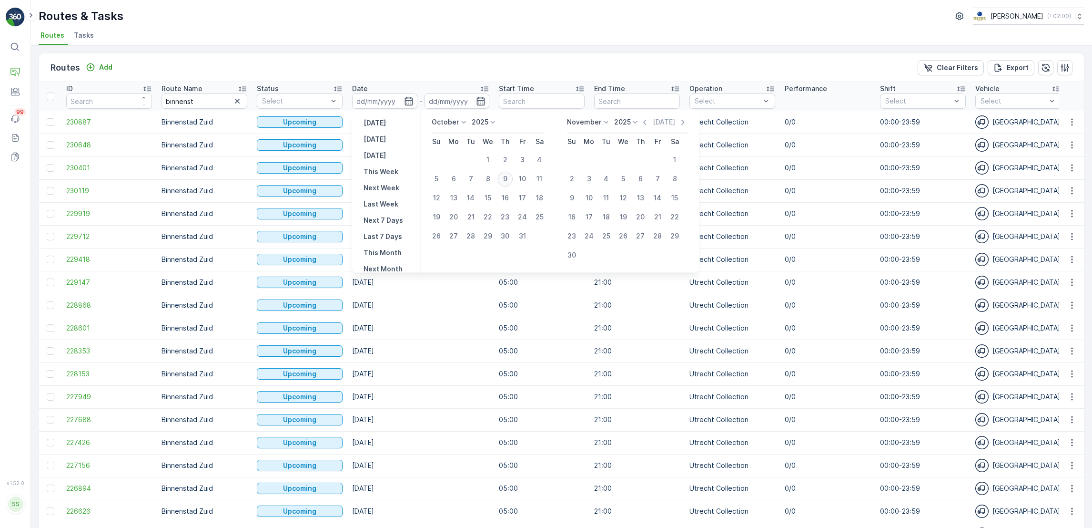
click at [506, 176] on div "9" at bounding box center [505, 178] width 15 height 15
type input "[DATE]"
click at [506, 176] on div "9" at bounding box center [505, 178] width 15 height 15
type input "[DATE]"
click at [506, 176] on div "9" at bounding box center [505, 178] width 15 height 15
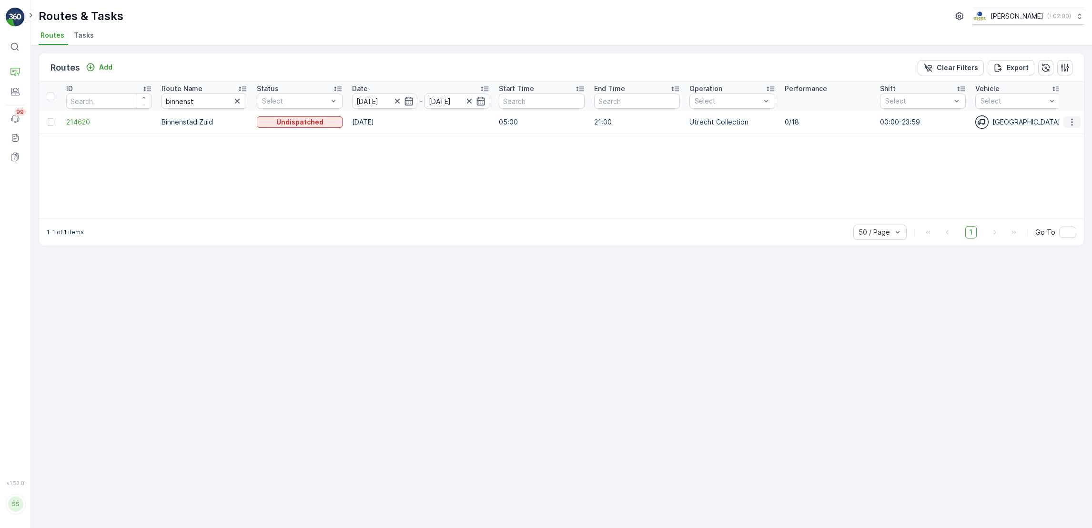
click at [1068, 122] on icon "button" at bounding box center [1073, 122] width 10 height 10
click at [1037, 136] on span "See More Details" at bounding box center [1049, 136] width 55 height 10
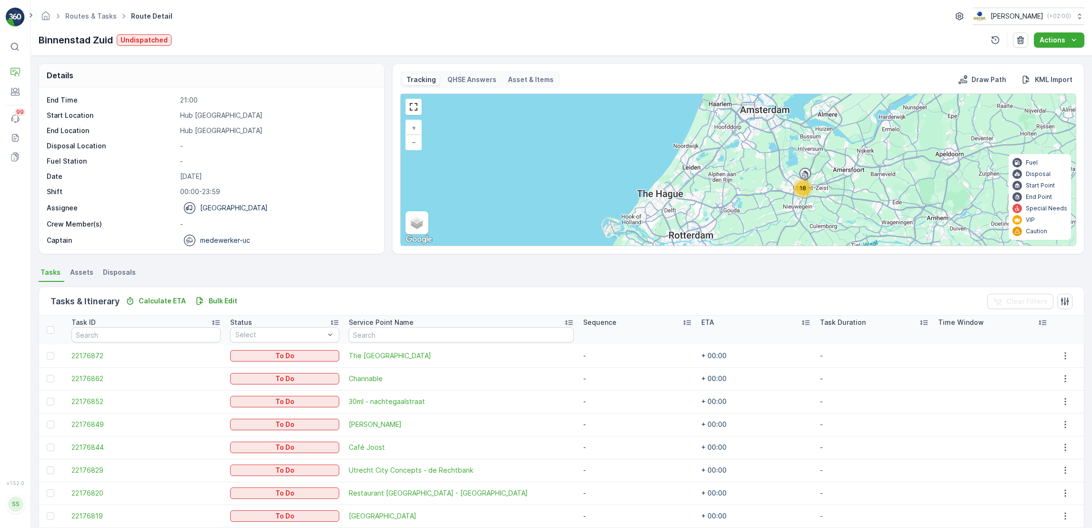
scroll to position [30, 0]
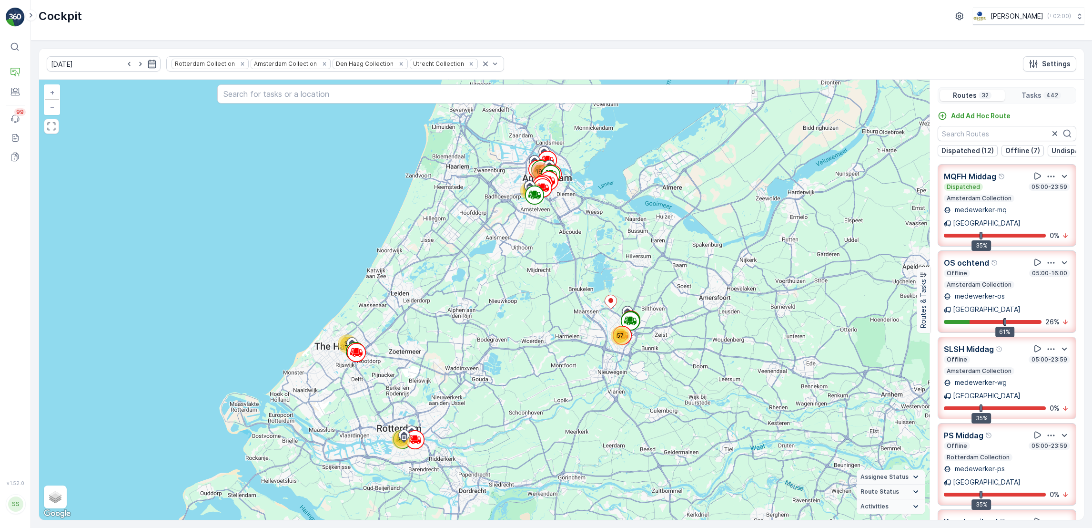
click at [1044, 250] on div "OS ochtend Offline 05:00-16:00 Amsterdam Collection medewerker-os Amsterdam 61%…" at bounding box center [1007, 291] width 139 height 82
click at [1050, 240] on p "0 %" at bounding box center [1055, 236] width 10 height 10
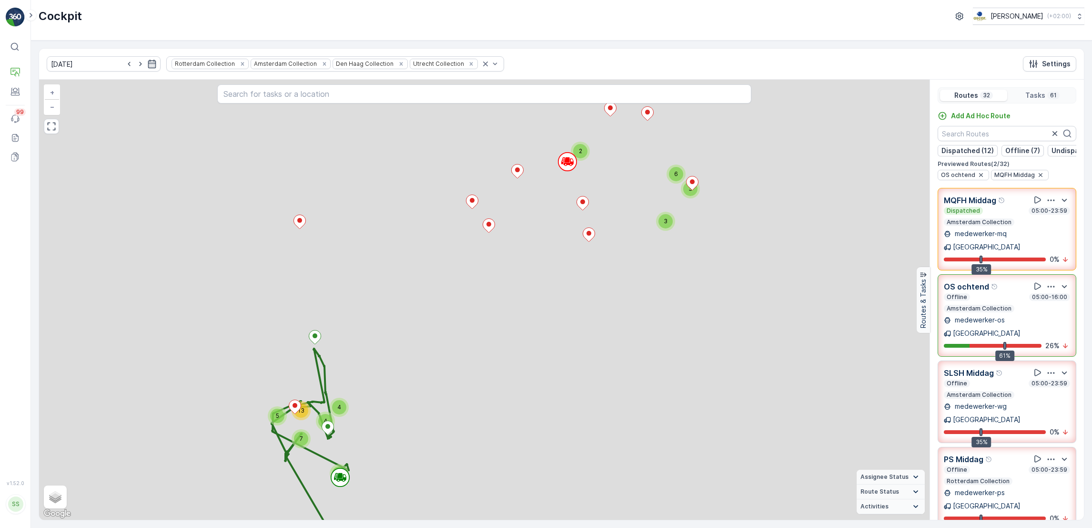
click at [1044, 258] on div "35% 0 %" at bounding box center [1007, 260] width 126 height 10
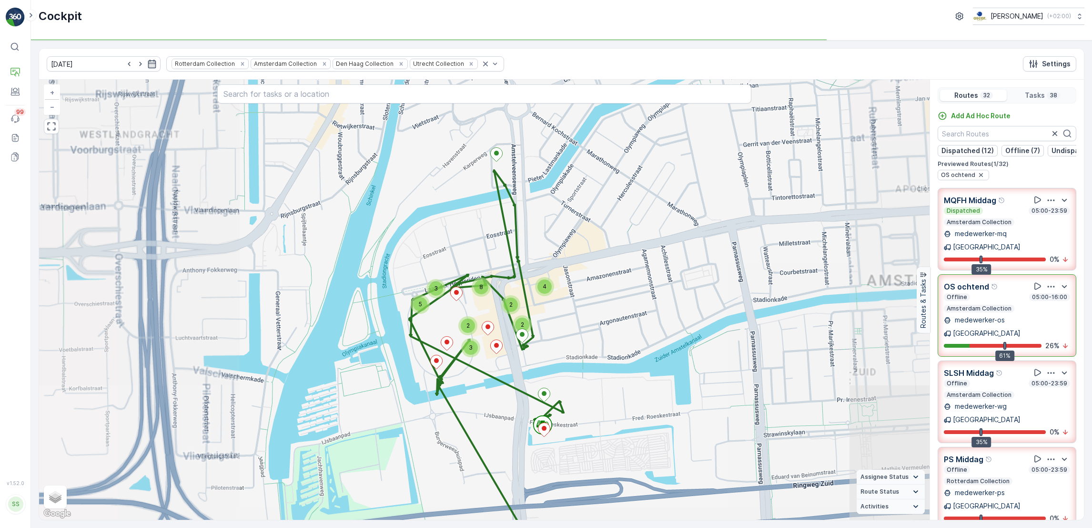
click at [1048, 285] on icon "button" at bounding box center [1051, 285] width 7 height 1
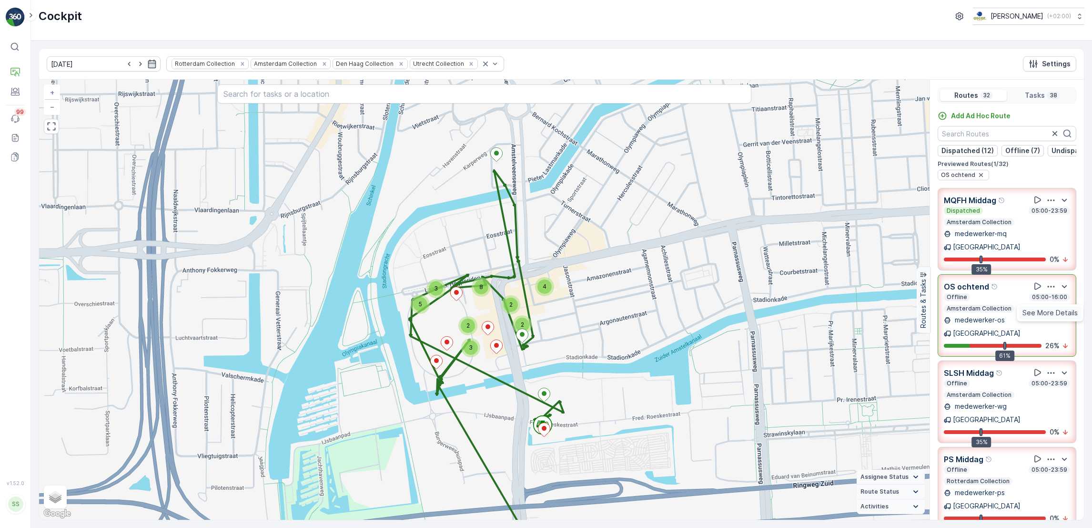
click at [1046, 308] on span "See More Details" at bounding box center [1050, 313] width 55 height 10
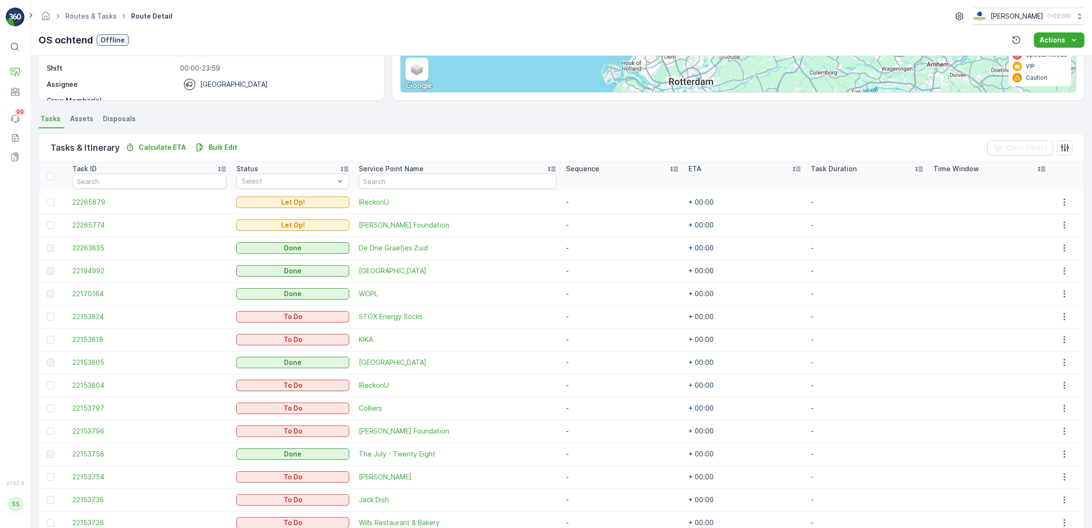
scroll to position [151, 0]
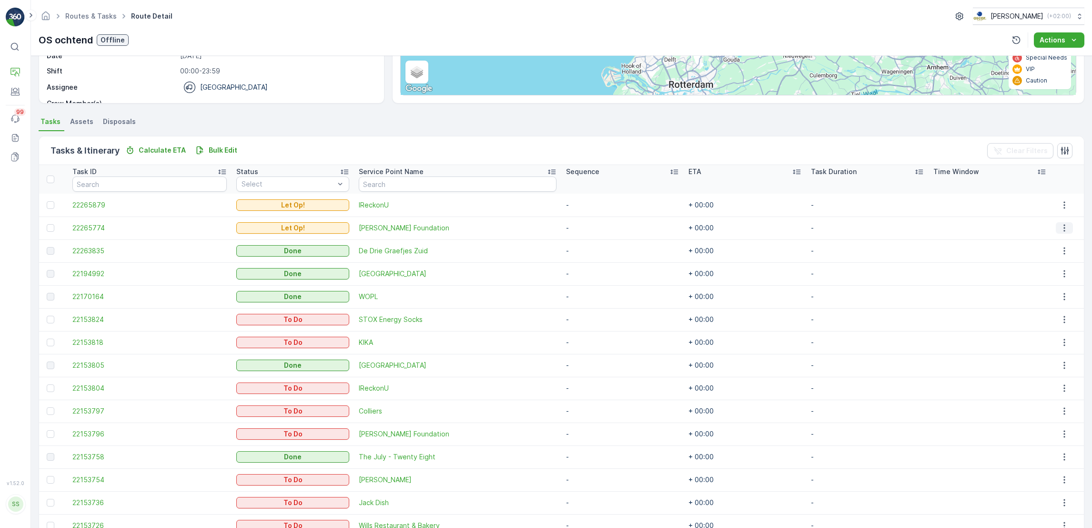
click at [1056, 225] on button "button" at bounding box center [1064, 227] width 17 height 11
click at [1050, 238] on span "See More Details" at bounding box center [1052, 242] width 55 height 10
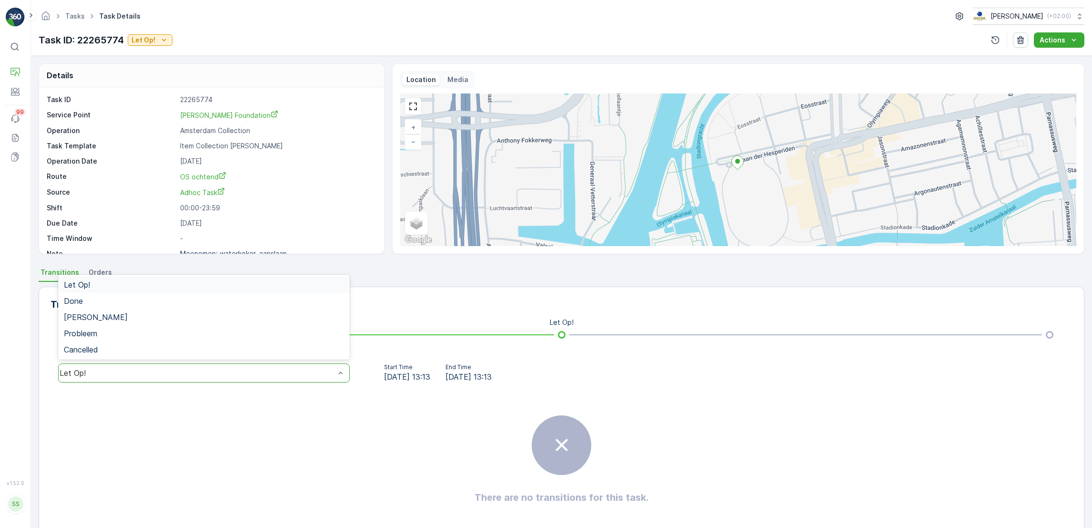
click at [294, 377] on div "Let Op!" at bounding box center [204, 372] width 292 height 19
